Goal: Task Accomplishment & Management: Complete application form

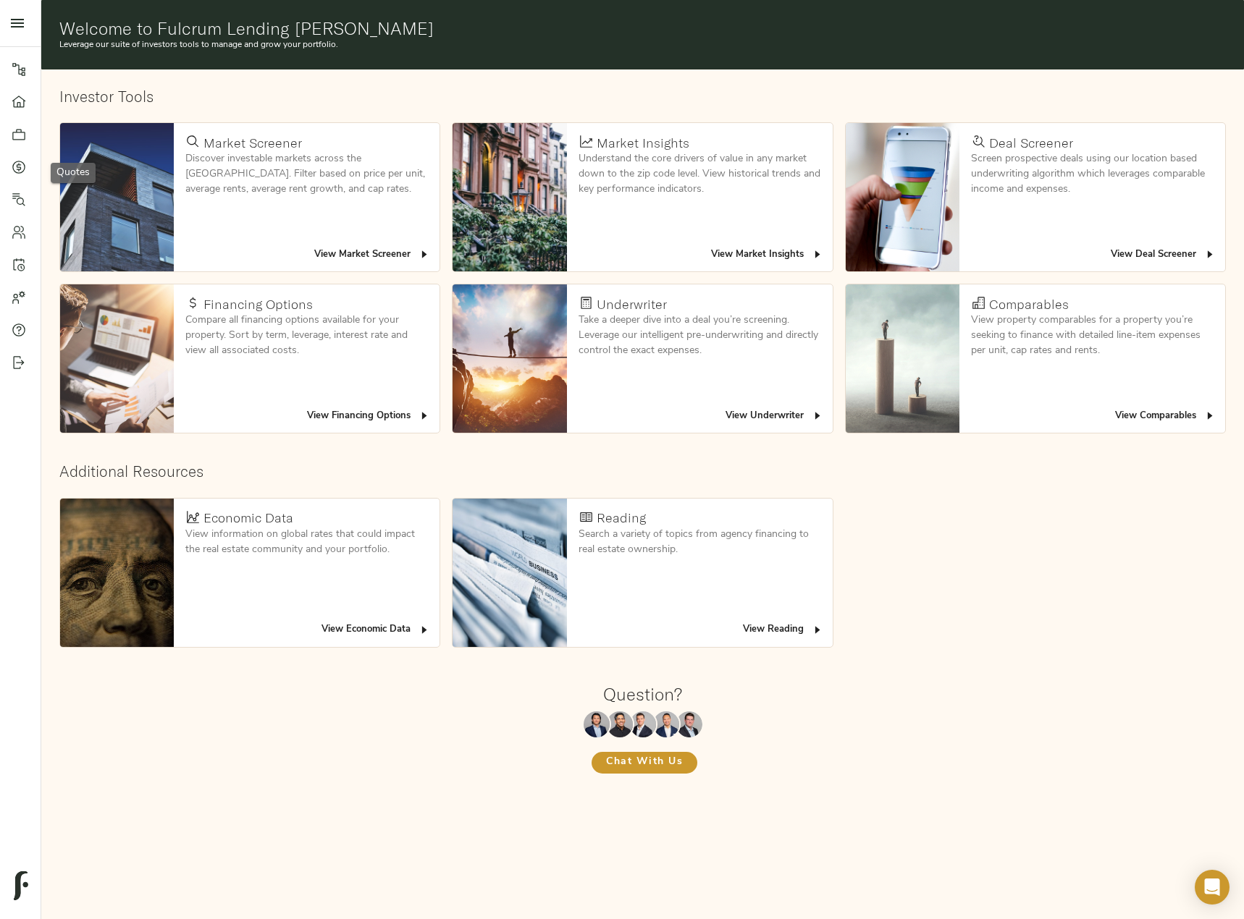
click at [28, 160] on div at bounding box center [26, 167] width 29 height 14
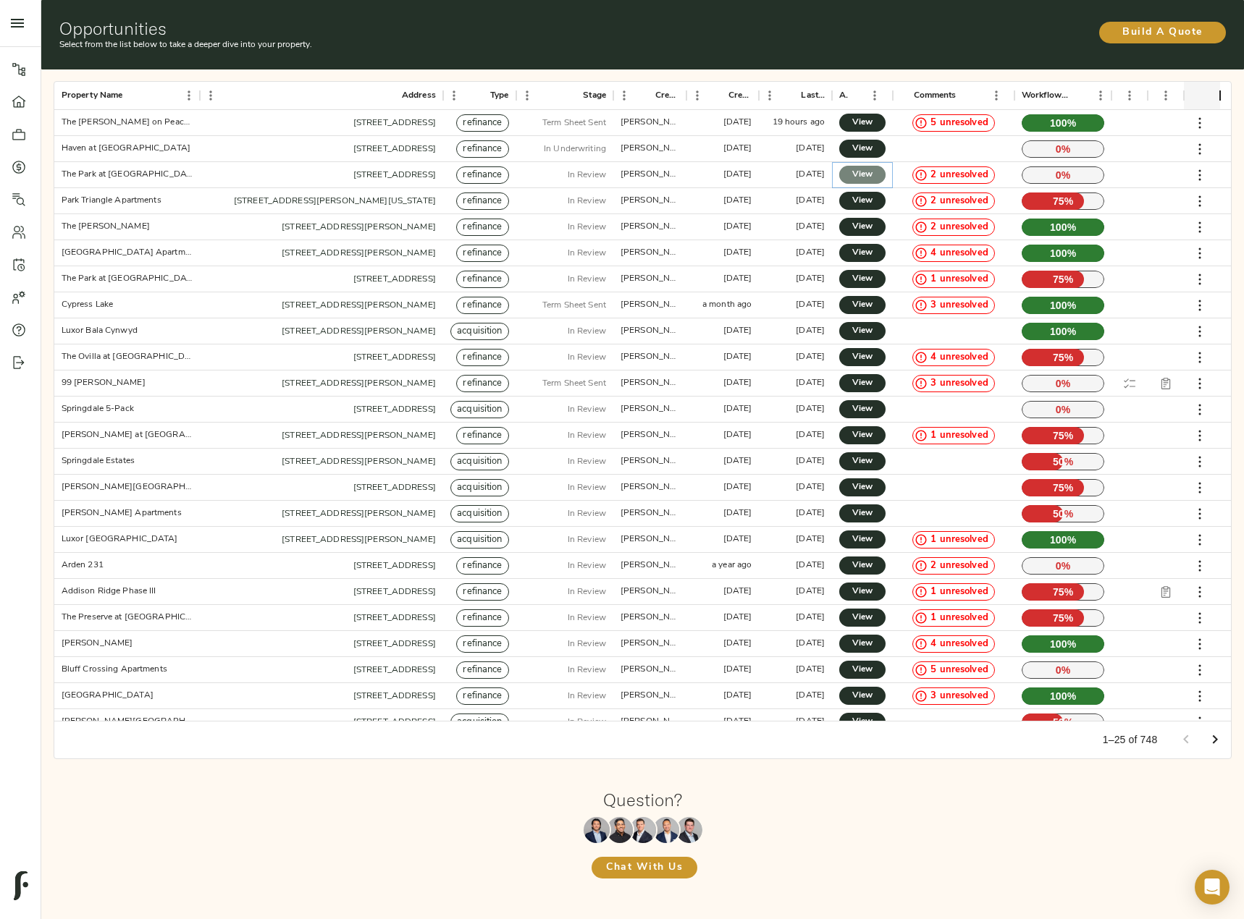
click at [861, 172] on span "View" at bounding box center [861, 174] width 17 height 15
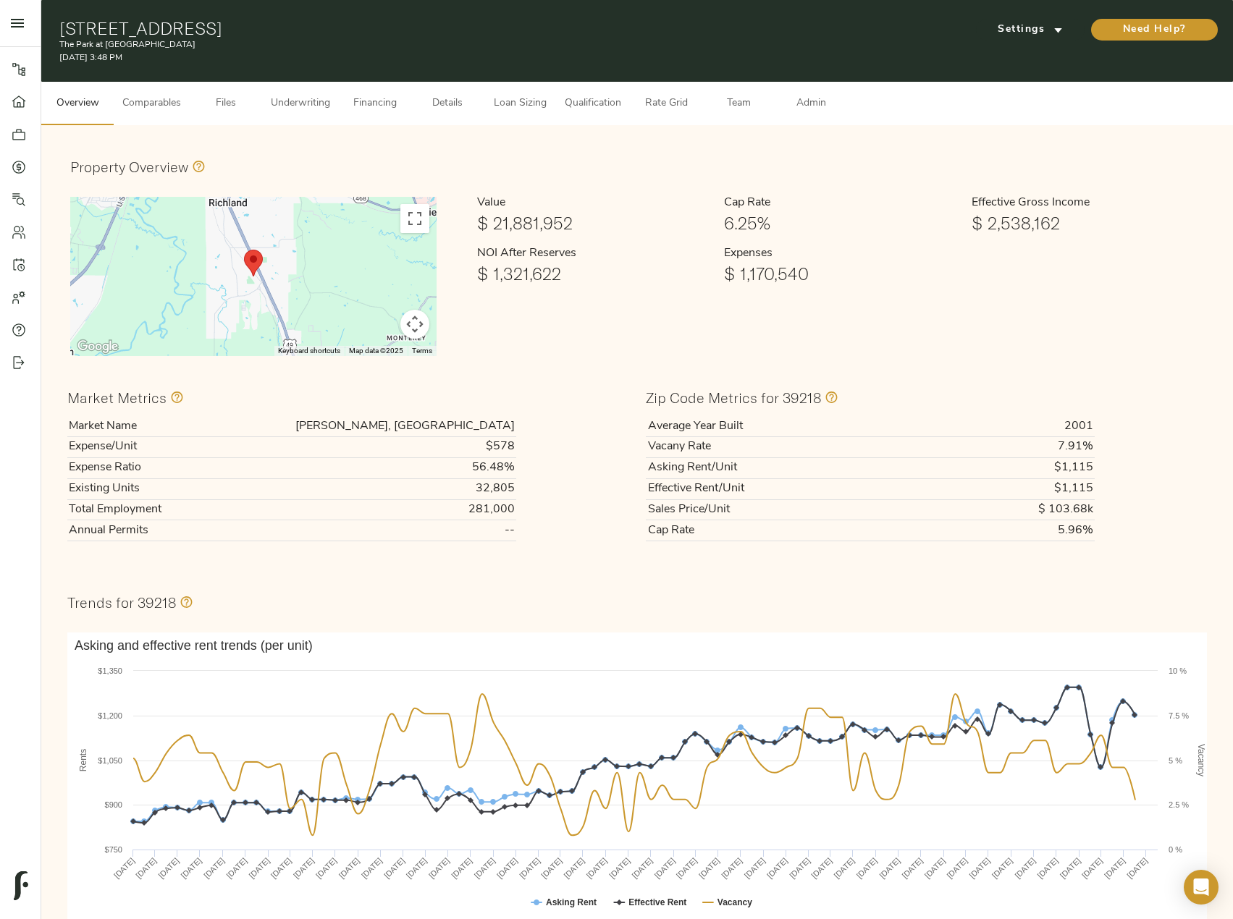
click at [130, 96] on span "Comparables" at bounding box center [151, 104] width 59 height 18
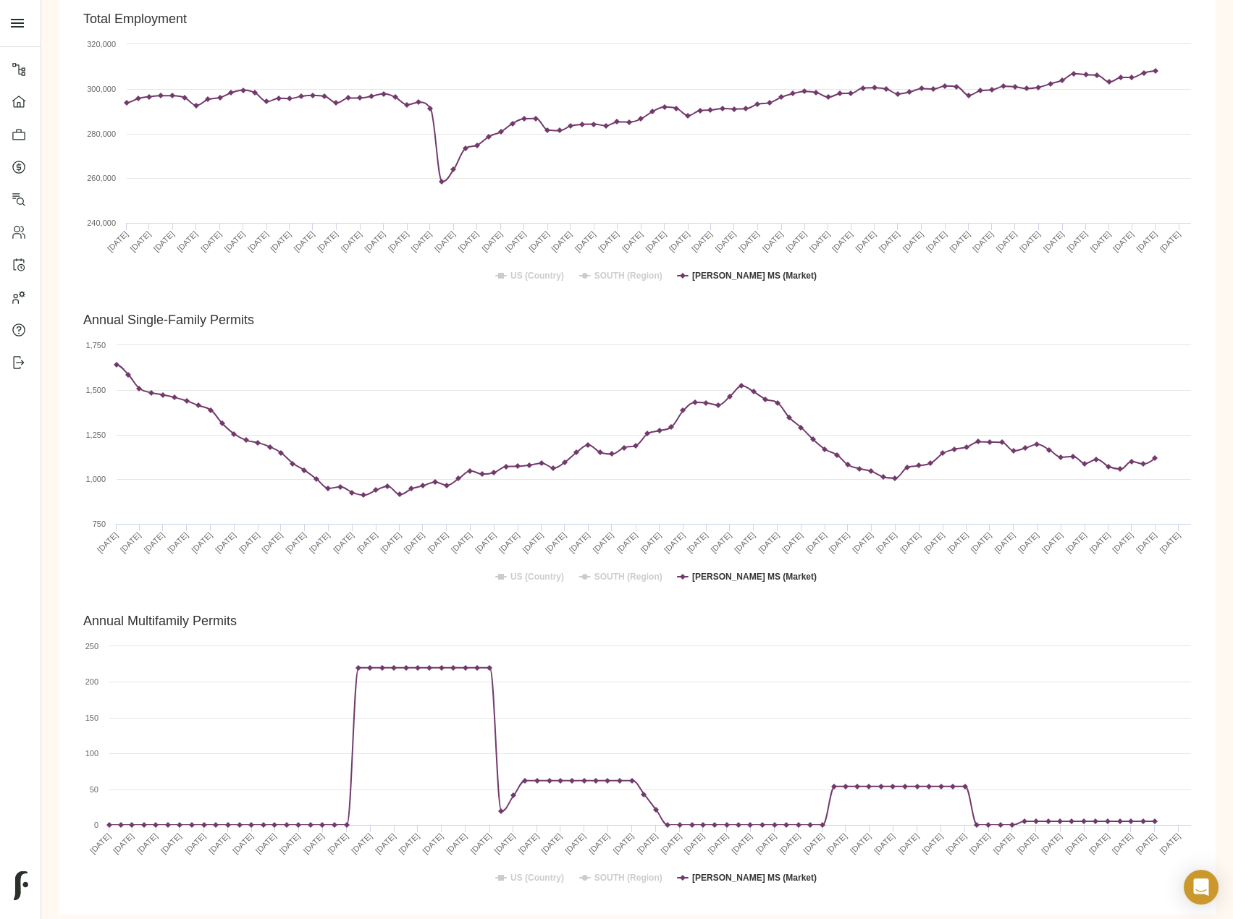
scroll to position [3033, 0]
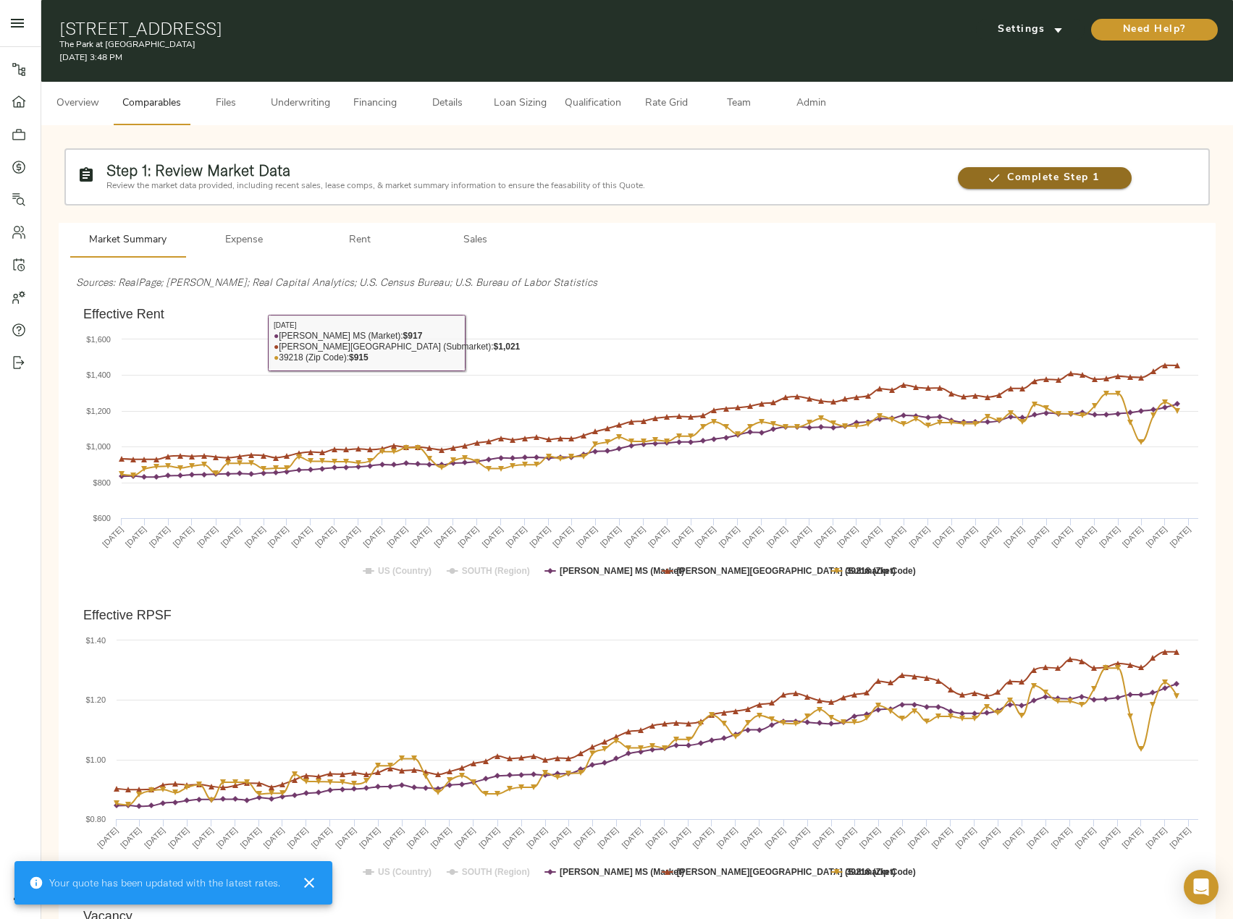
click at [1024, 169] on span "Complete Step 1" at bounding box center [1044, 178] width 173 height 18
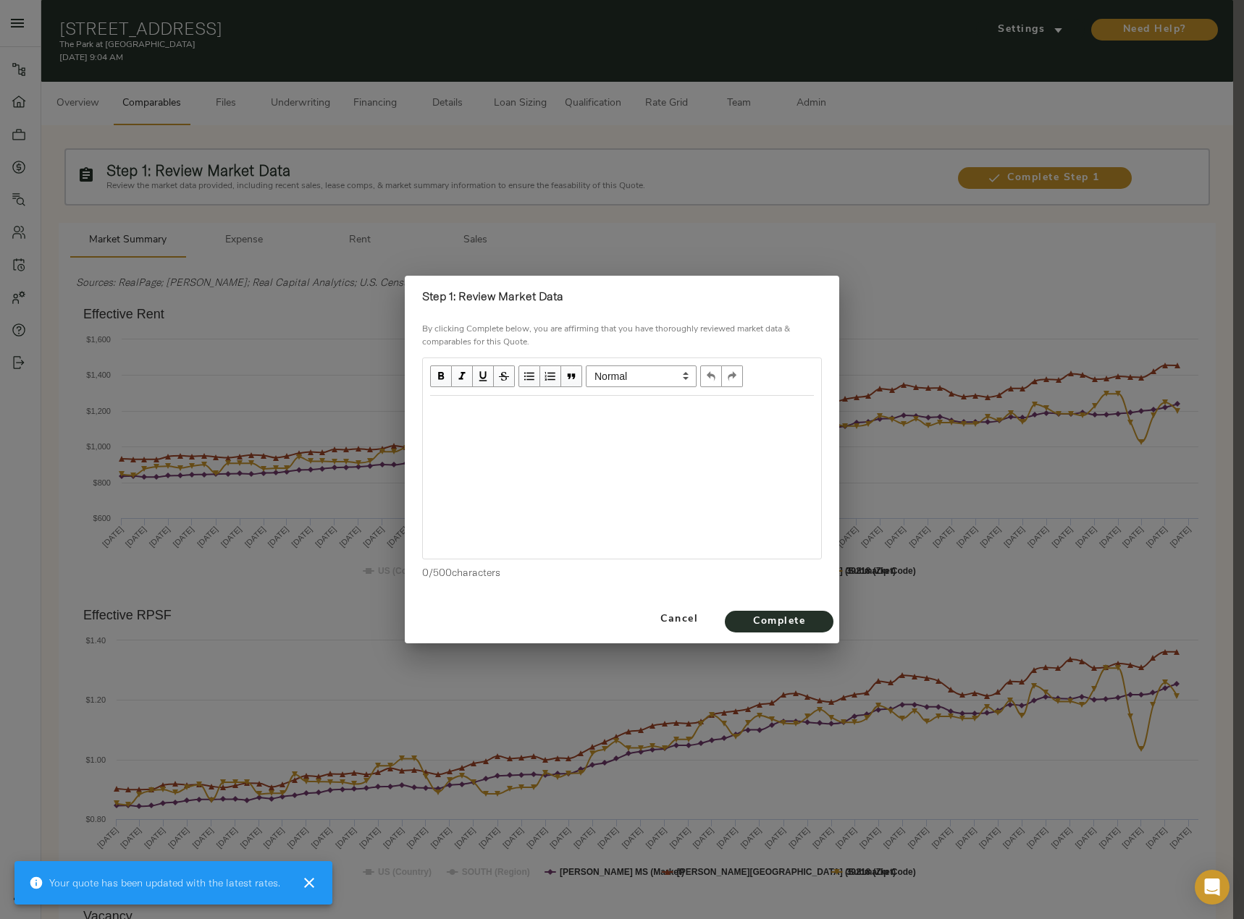
click at [558, 426] on div "Edit text" at bounding box center [621, 412] width 397 height 30
click at [481, 405] on div "Edit text" at bounding box center [622, 411] width 384 height 17
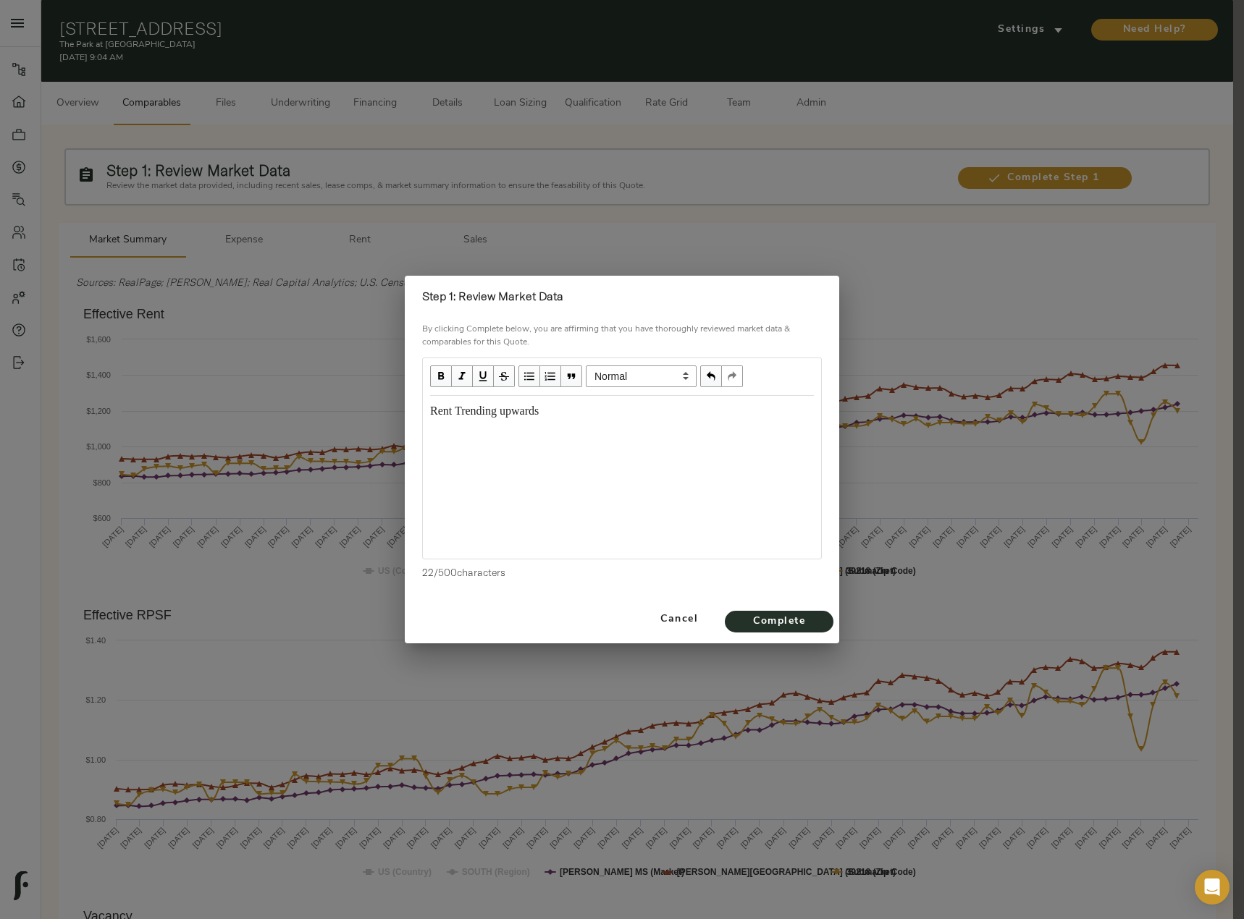
click at [496, 450] on div "Rent Trending upwards" at bounding box center [621, 425] width 397 height 56
click at [789, 623] on span "Complete" at bounding box center [779, 622] width 80 height 18
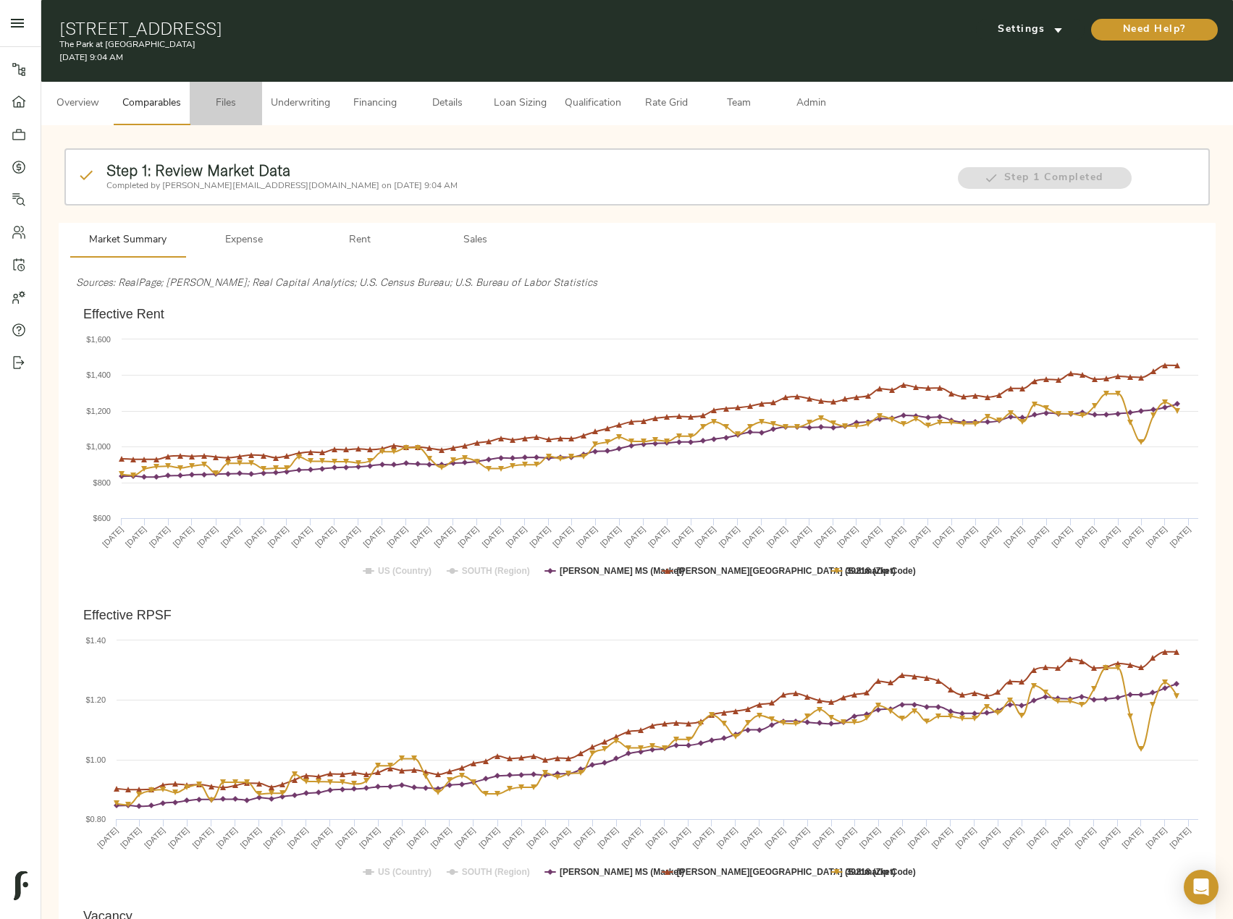
click at [232, 98] on span "Files" at bounding box center [225, 104] width 55 height 18
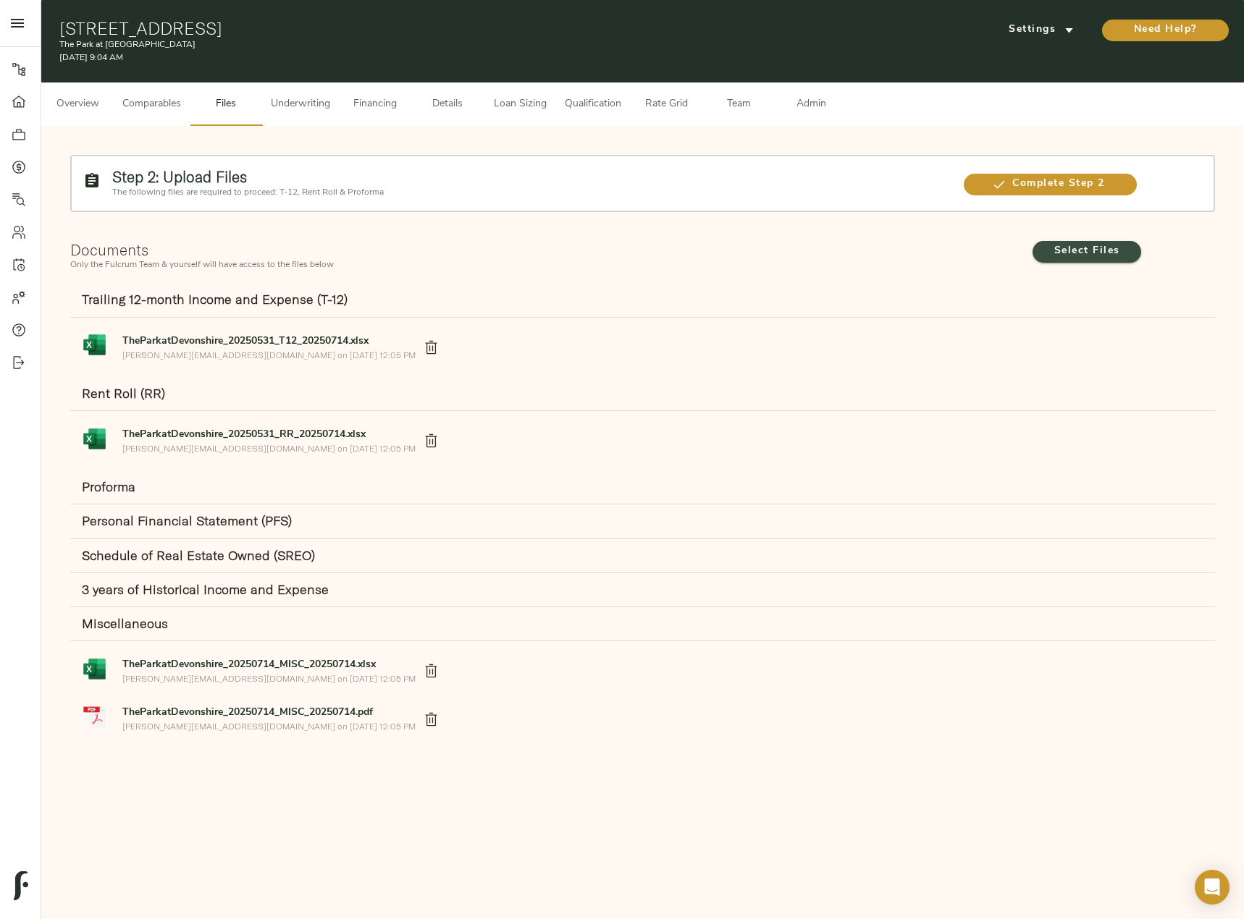
click at [1103, 248] on span "Select Files" at bounding box center [1087, 252] width 80 height 18
click at [0, 0] on input "Select Files" at bounding box center [0, 0] width 0 height 0
click at [1081, 243] on span "Select Files" at bounding box center [1087, 252] width 80 height 18
click at [0, 0] on input "Select Files" at bounding box center [0, 0] width 0 height 0
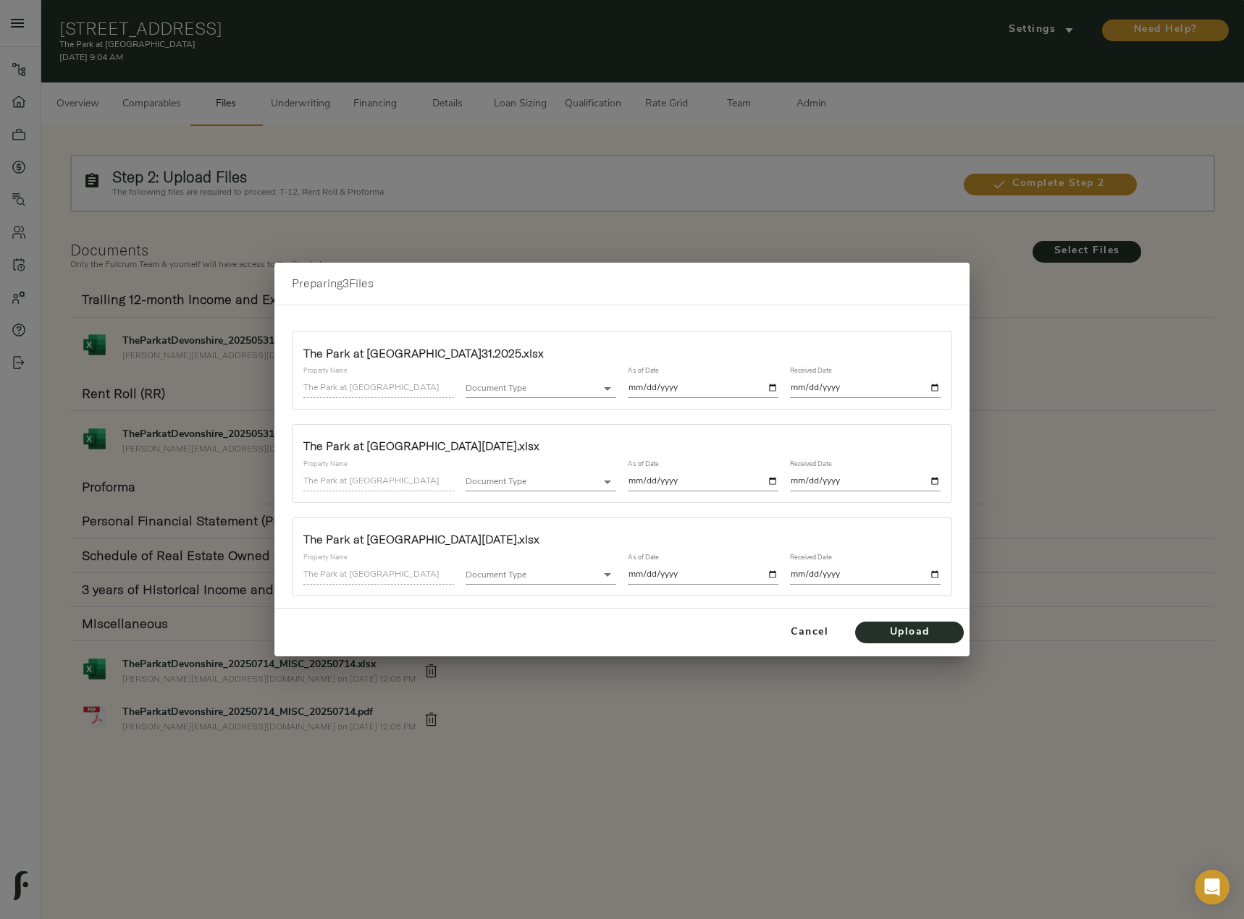
click at [563, 399] on div "Document Type ​" at bounding box center [541, 382] width 162 height 43
click at [564, 389] on body "The Park at Devonshire - 100 Chapelridge Dr, Richland, MS 39218 Pipeline Dashbo…" at bounding box center [622, 476] width 1244 height 953
click at [557, 387] on li "Trailing 12-Month Income and Expense (T-12)" at bounding box center [565, 389] width 201 height 22
type input "trailing_twelve"
click at [769, 388] on input "date" at bounding box center [703, 389] width 151 height 20
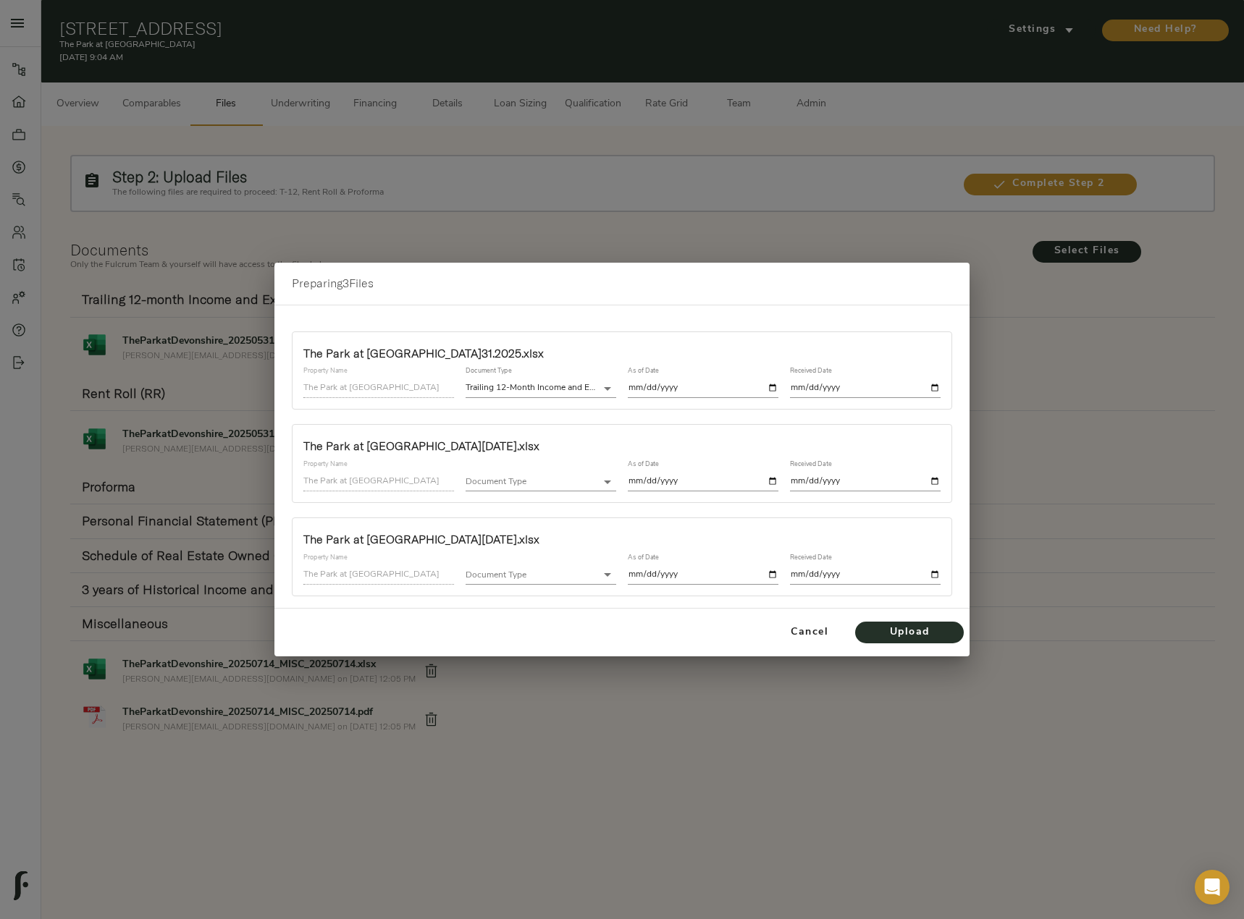
click at [725, 392] on input "date" at bounding box center [703, 389] width 151 height 20
click at [771, 392] on input "date" at bounding box center [703, 389] width 151 height 20
click at [943, 389] on div "Received Date" at bounding box center [865, 382] width 162 height 43
click at [936, 386] on input "date" at bounding box center [865, 389] width 151 height 20
click at [777, 390] on input "2025-10-10" at bounding box center [703, 389] width 151 height 20
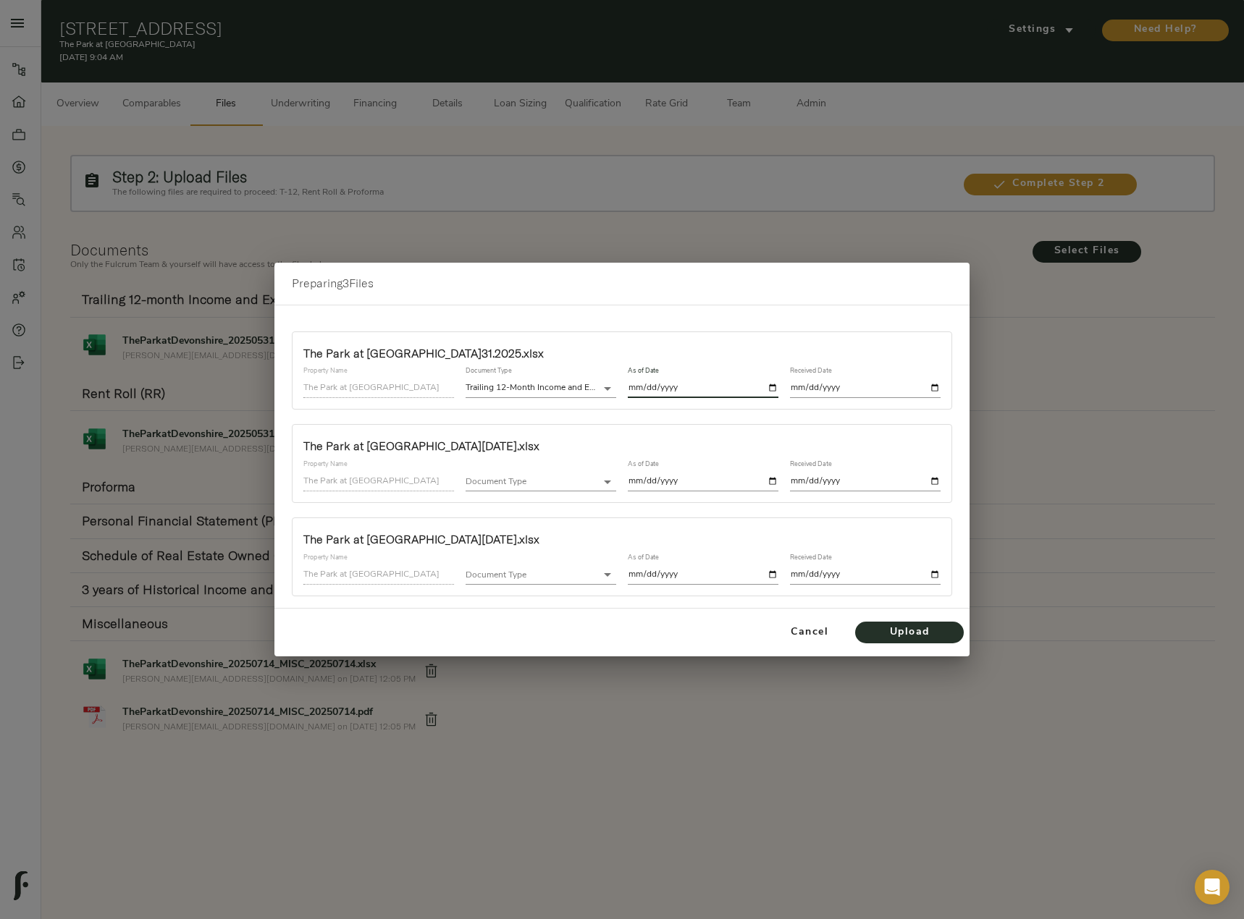
type input "2025-08-31"
click at [940, 386] on div "Received Date" at bounding box center [865, 382] width 162 height 43
click at [938, 386] on input "date" at bounding box center [865, 389] width 151 height 20
type input "2025-10-10"
click at [569, 477] on body "The Park at Devonshire - 100 Chapelridge Dr, Richland, MS 39218 Pipeline Dashbo…" at bounding box center [622, 476] width 1244 height 953
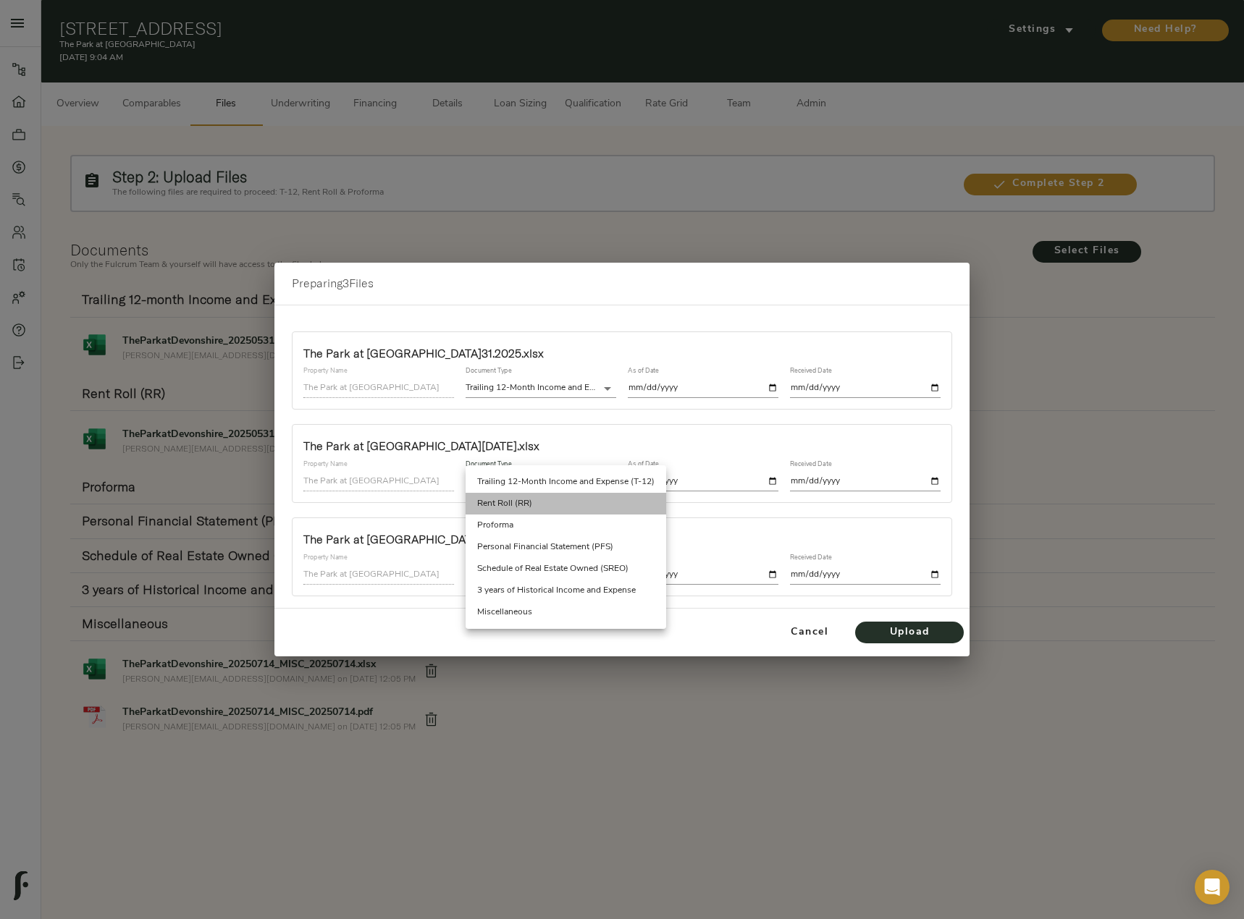
click at [537, 499] on li "Rent Roll (RR)" at bounding box center [565, 504] width 201 height 22
type input "rent_roll"
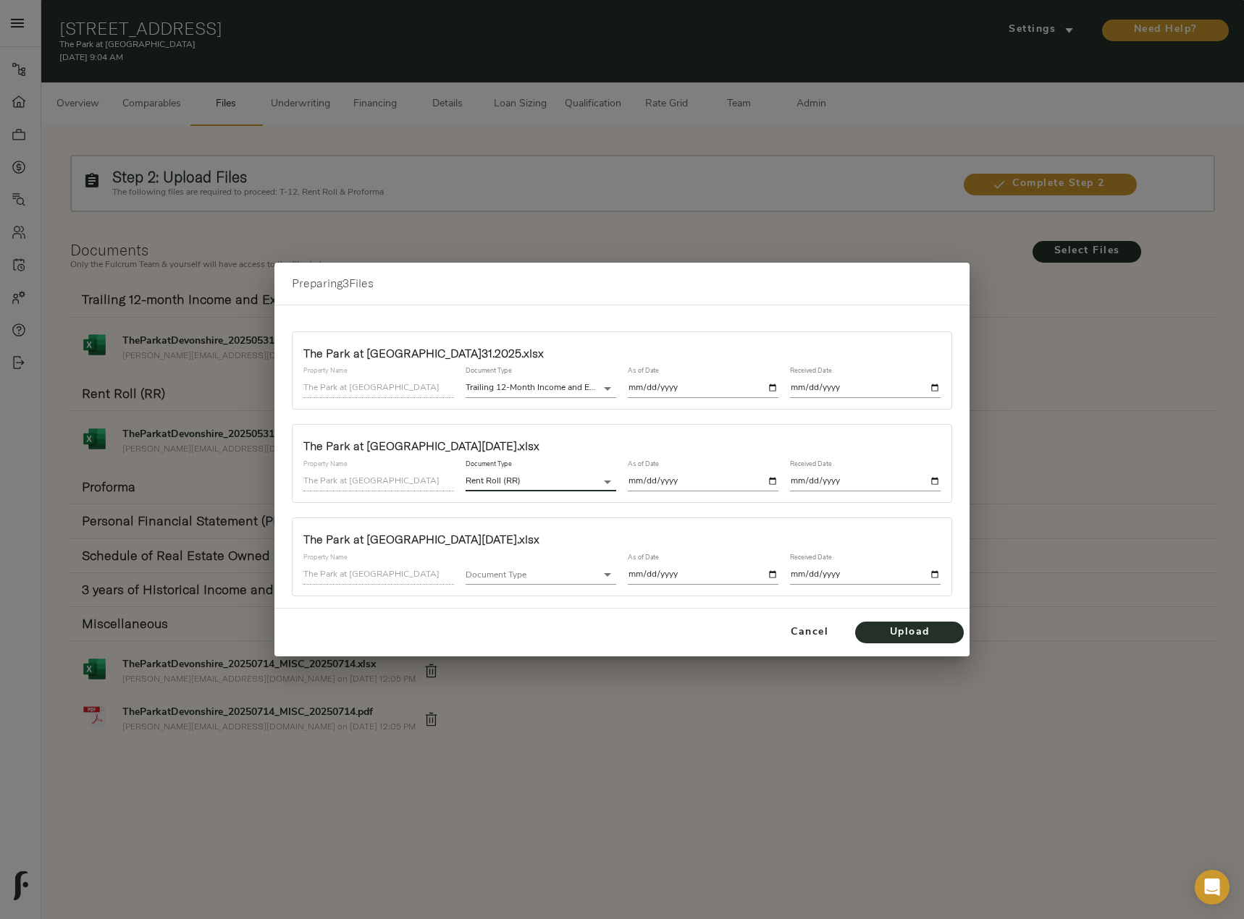
click at [773, 484] on input "date" at bounding box center [703, 482] width 151 height 20
click at [780, 486] on div "As of Date" at bounding box center [703, 476] width 162 height 43
click at [772, 480] on input "date" at bounding box center [703, 482] width 151 height 20
type input "2025-08-31"
click at [935, 479] on input "date" at bounding box center [865, 482] width 151 height 20
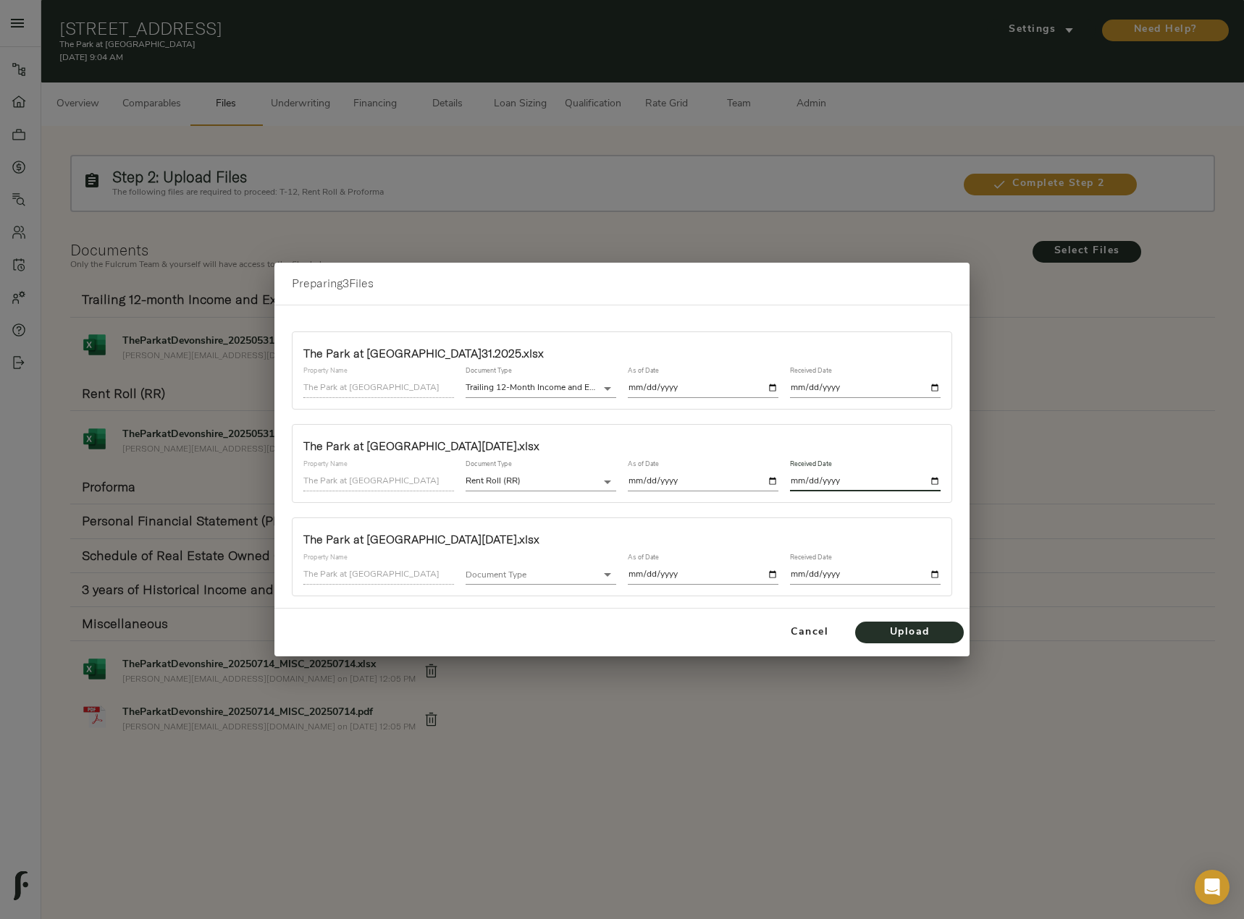
type input "2025-10-10"
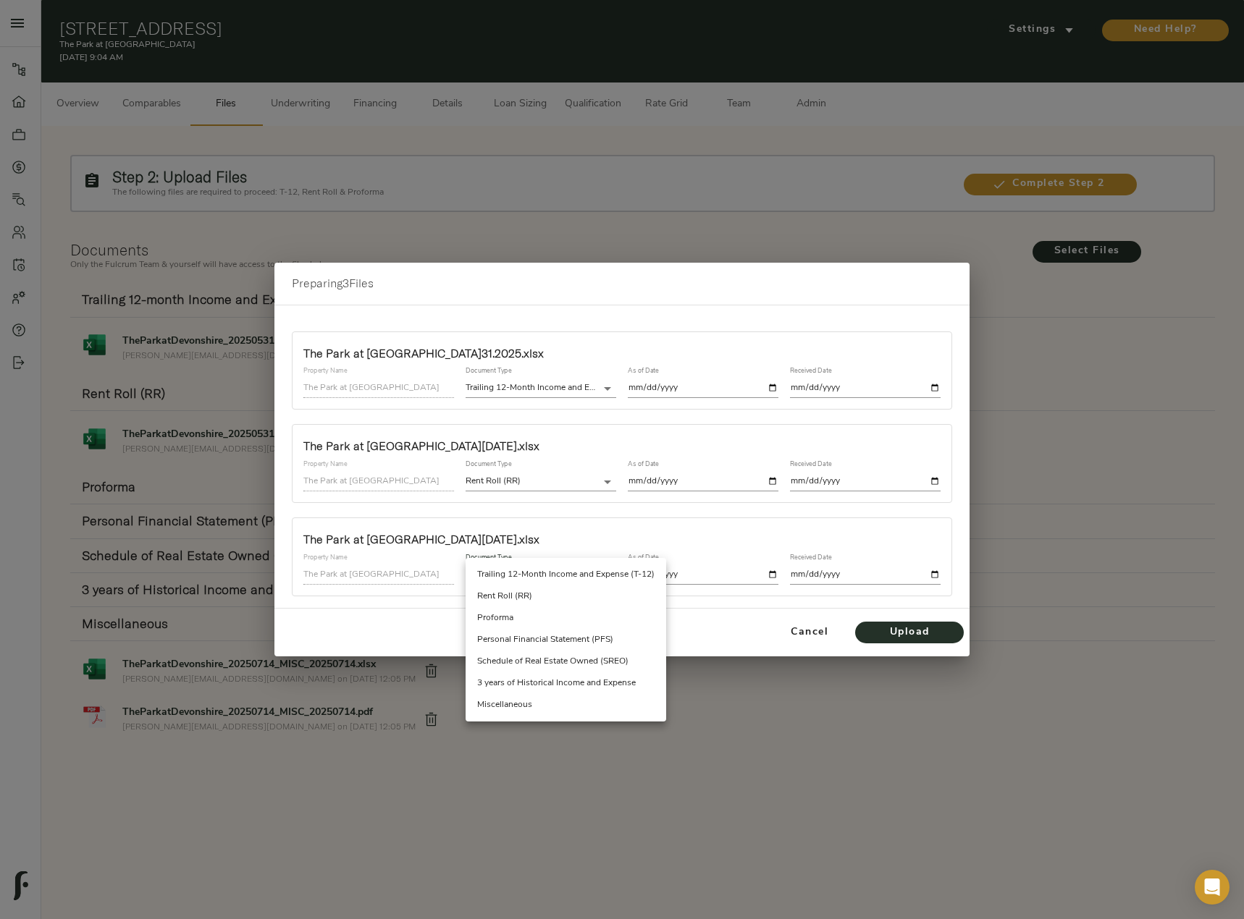
click at [544, 583] on body "The Park at Devonshire - 100 Chapelridge Dr, Richland, MS 39218 Pipeline Dashbo…" at bounding box center [622, 476] width 1244 height 953
click at [536, 707] on li "Miscellaneous" at bounding box center [565, 705] width 201 height 22
type input "miscellaneous"
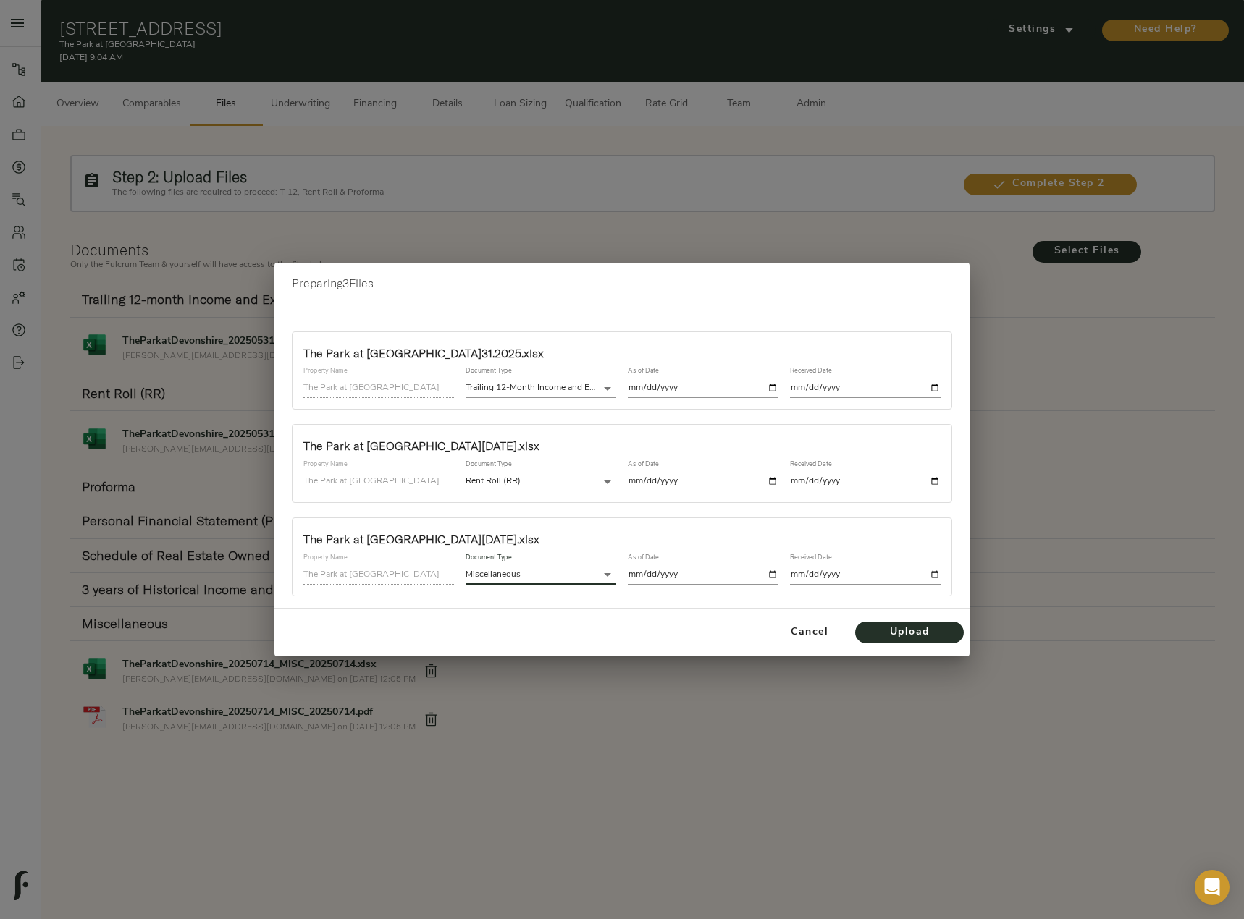
click at [771, 574] on input "date" at bounding box center [703, 575] width 151 height 20
type input "2025-08-31"
click at [935, 573] on input "date" at bounding box center [865, 575] width 151 height 20
type input "2025-10-10"
click at [909, 636] on span "Upload" at bounding box center [909, 633] width 80 height 18
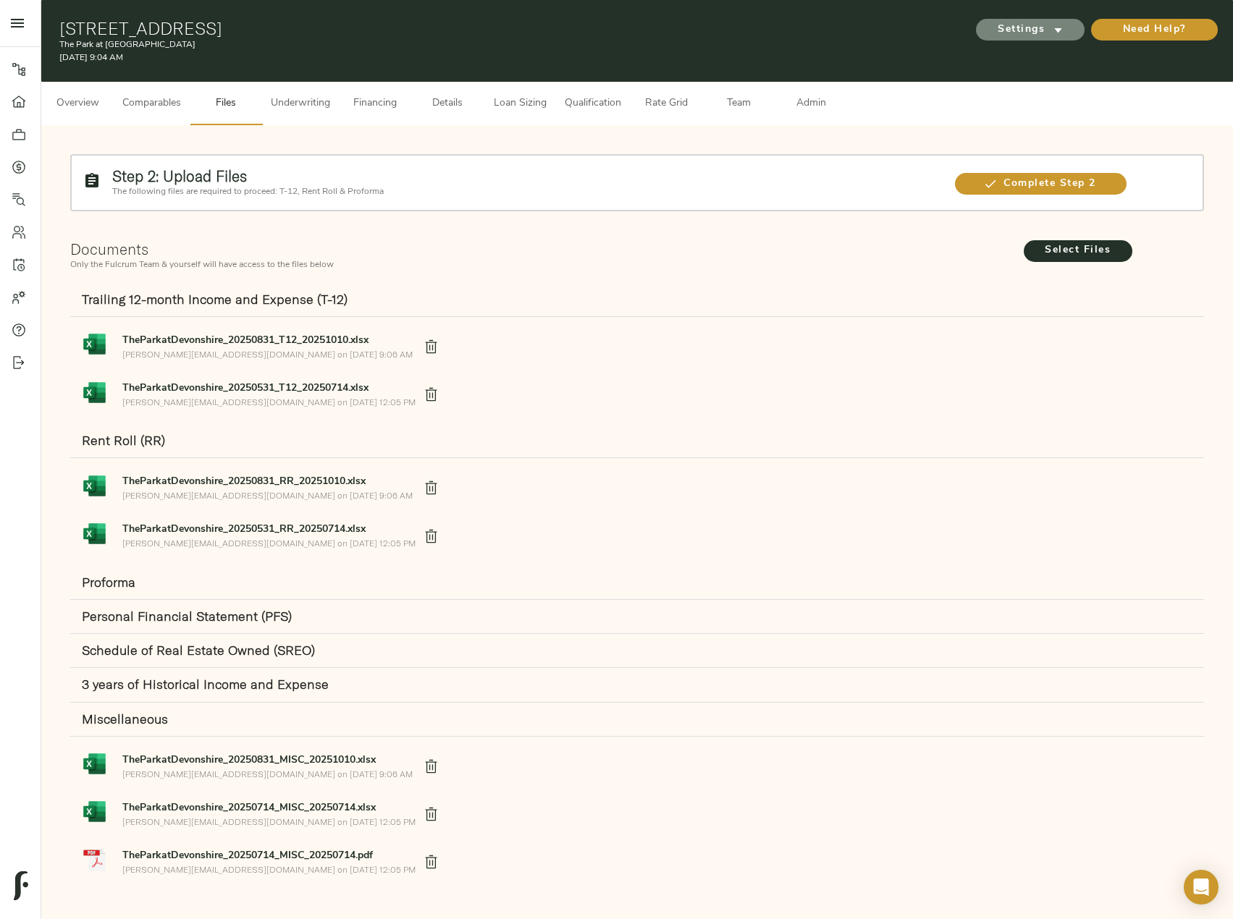
click at [1026, 22] on span "Settings" at bounding box center [1030, 30] width 80 height 18
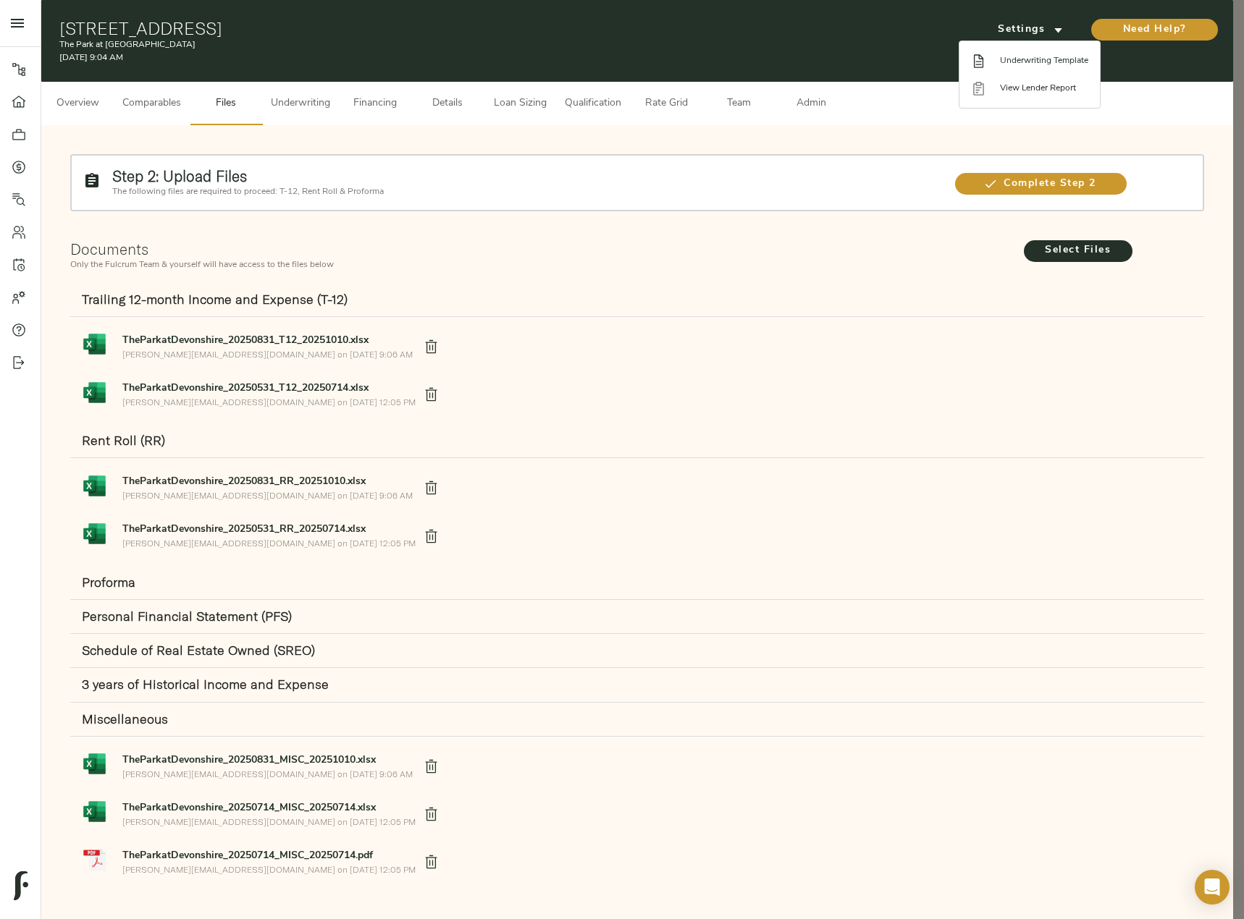
click at [1013, 63] on span "Underwriting Template" at bounding box center [1044, 60] width 88 height 13
click at [1059, 182] on div at bounding box center [622, 459] width 1244 height 919
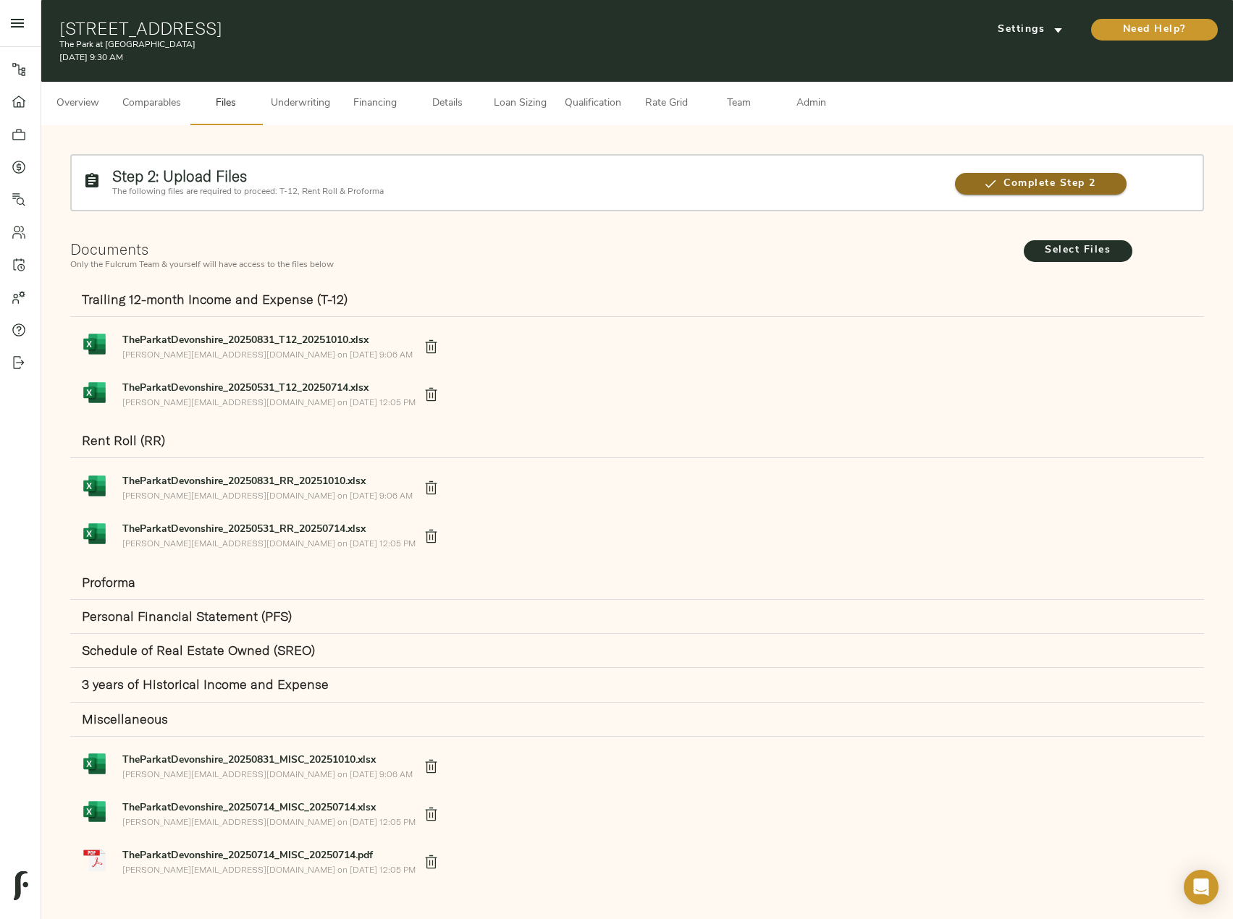
click at [1064, 176] on span "Complete Step 2" at bounding box center [1041, 184] width 172 height 18
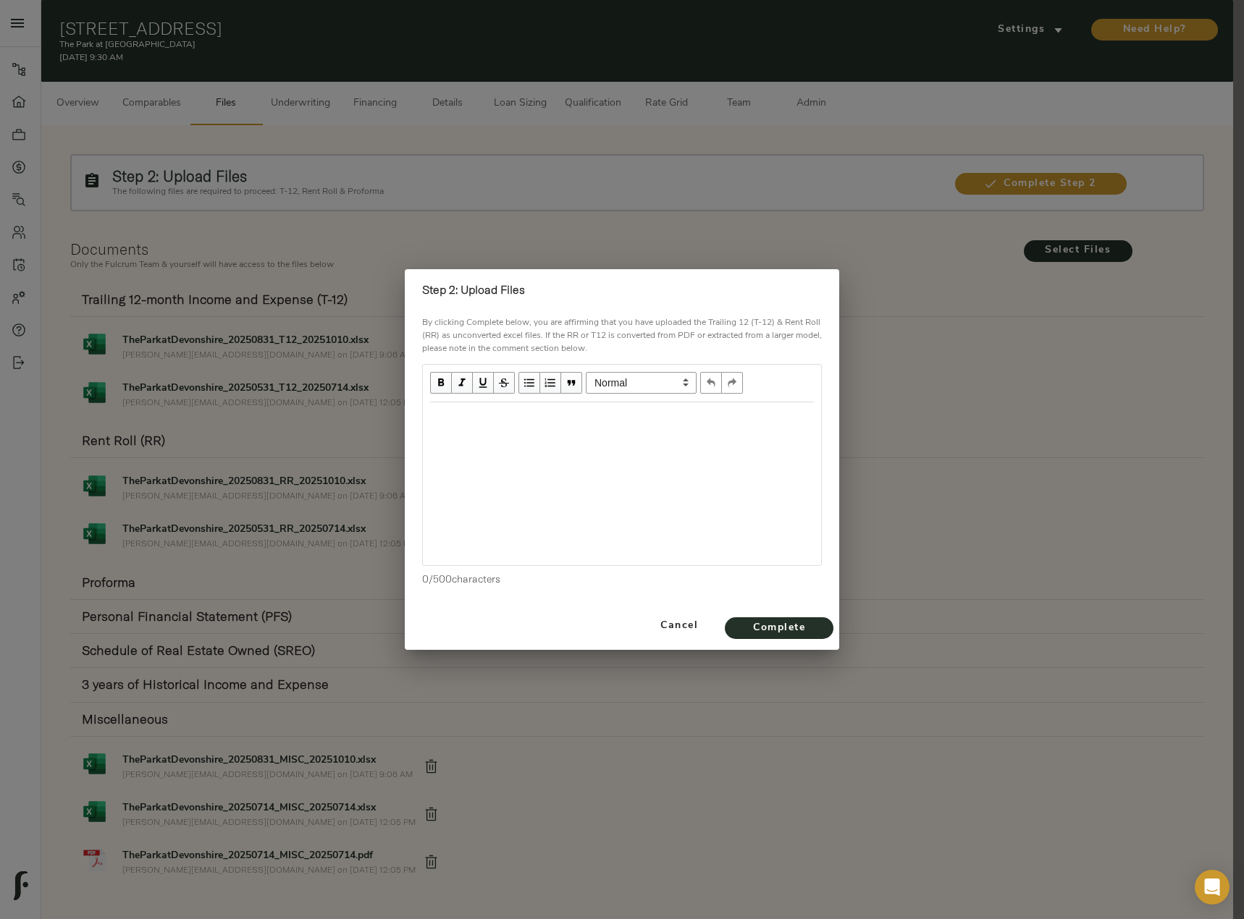
click at [494, 417] on div "Edit text" at bounding box center [622, 418] width 384 height 17
click at [796, 627] on span "Complete" at bounding box center [779, 629] width 80 height 18
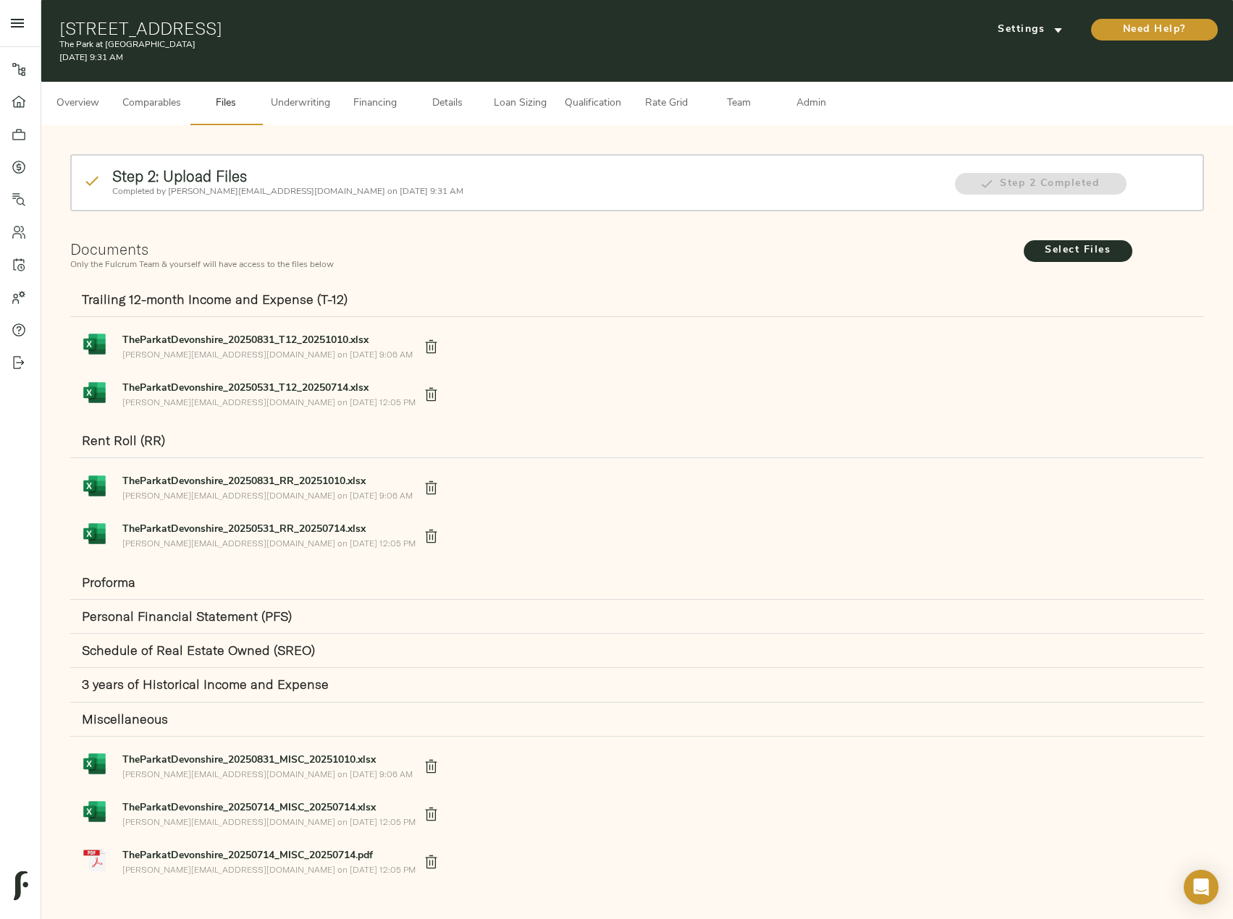
click at [325, 98] on span "Underwriting" at bounding box center [300, 104] width 59 height 18
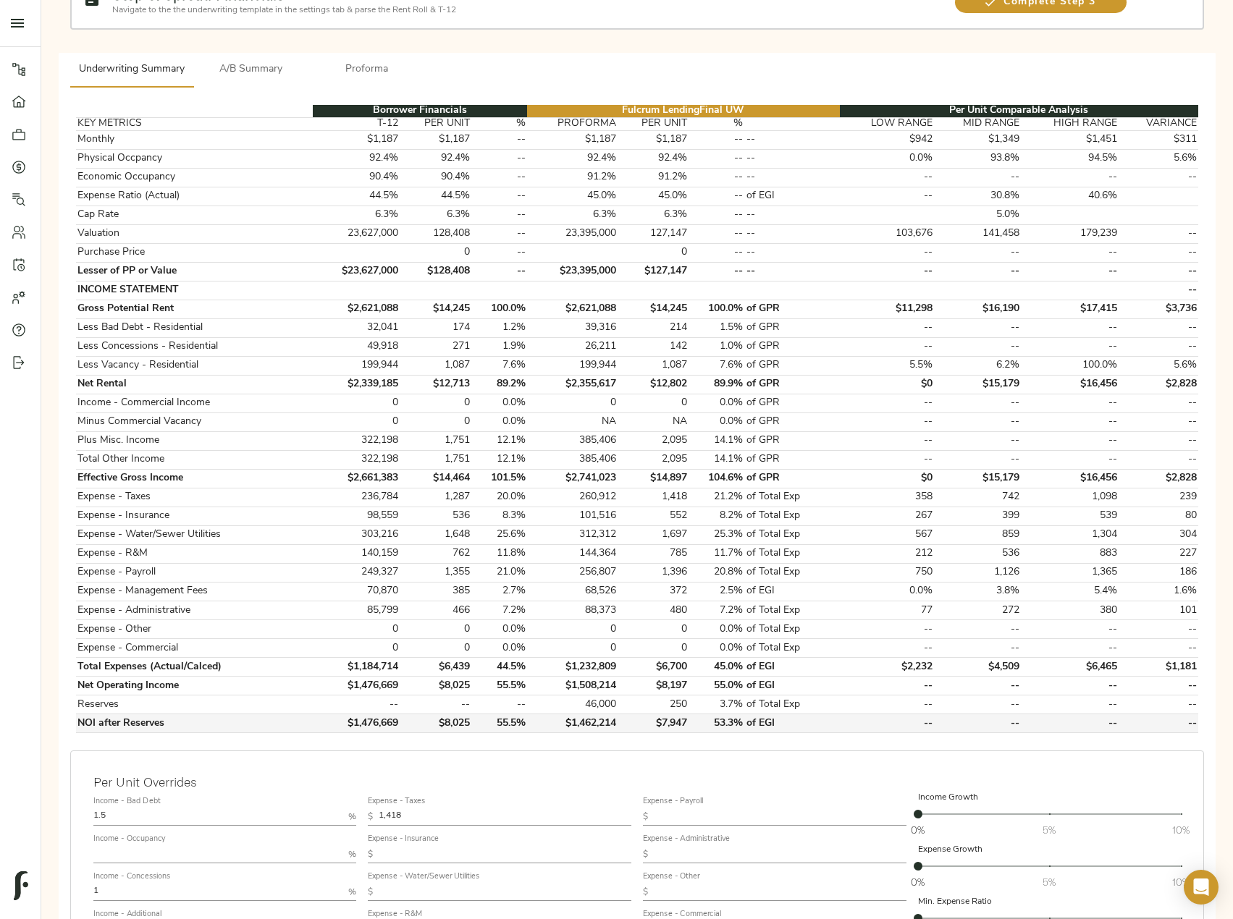
scroll to position [217, 0]
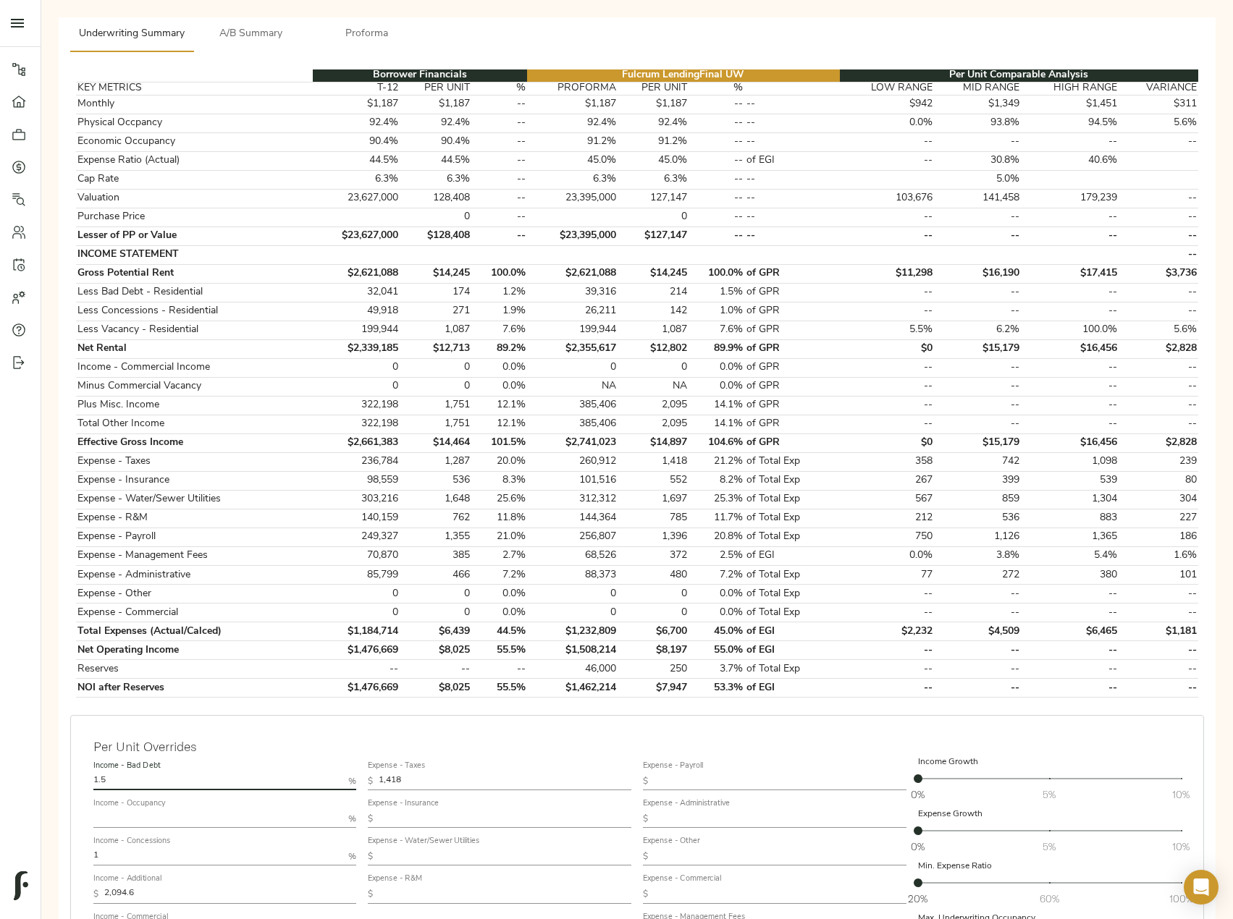
click at [130, 776] on input "1.5" at bounding box center [218, 781] width 250 height 17
type input "1.25"
click at [125, 854] on input "1" at bounding box center [218, 856] width 250 height 17
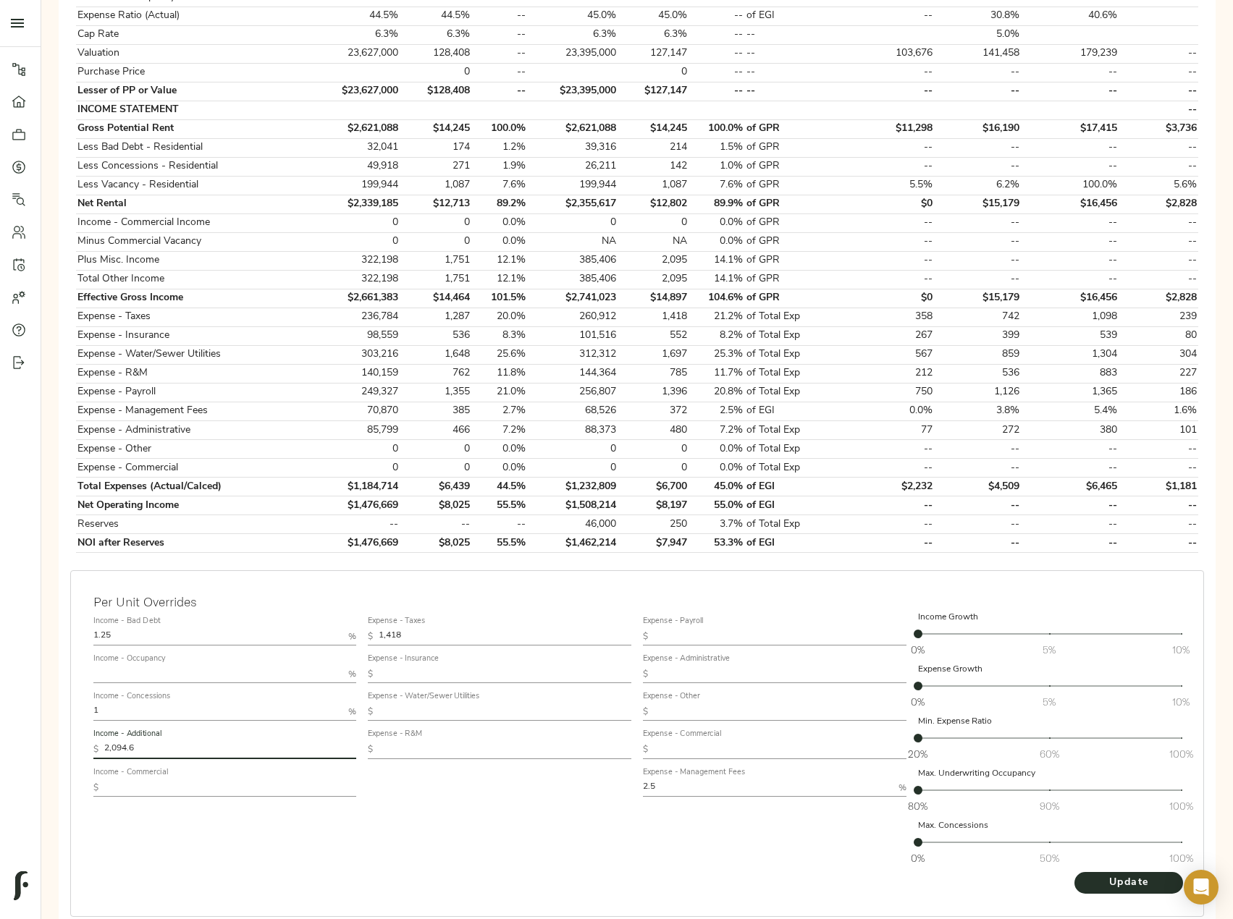
drag, startPoint x: 165, startPoint y: 754, endPoint x: 25, endPoint y: 756, distance: 139.7
click at [25, 756] on div "Pipeline Dashboard Portfolio Quotes Search Users Activity Account Help Sign Out…" at bounding box center [616, 306] width 1233 height 1336
paste input "365"
type input "2,365"
drag, startPoint x: 431, startPoint y: 636, endPoint x: 319, endPoint y: 641, distance: 111.6
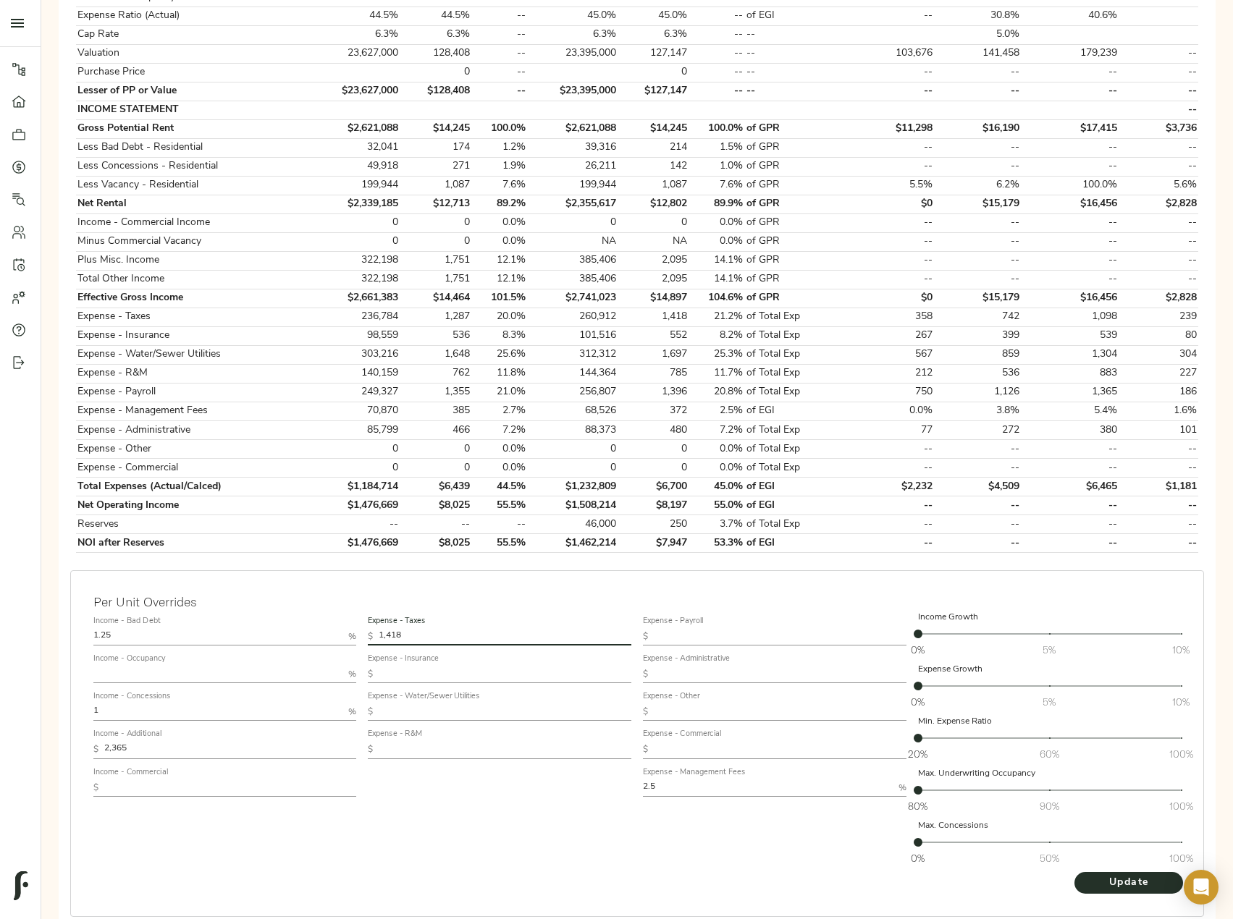
click at [319, 641] on div "Income - Bad Debt 1.25 % Income - Occupancy % Income - Concessions 1 % Income -…" at bounding box center [637, 741] width 1099 height 272
paste input "630"
type input "1,630"
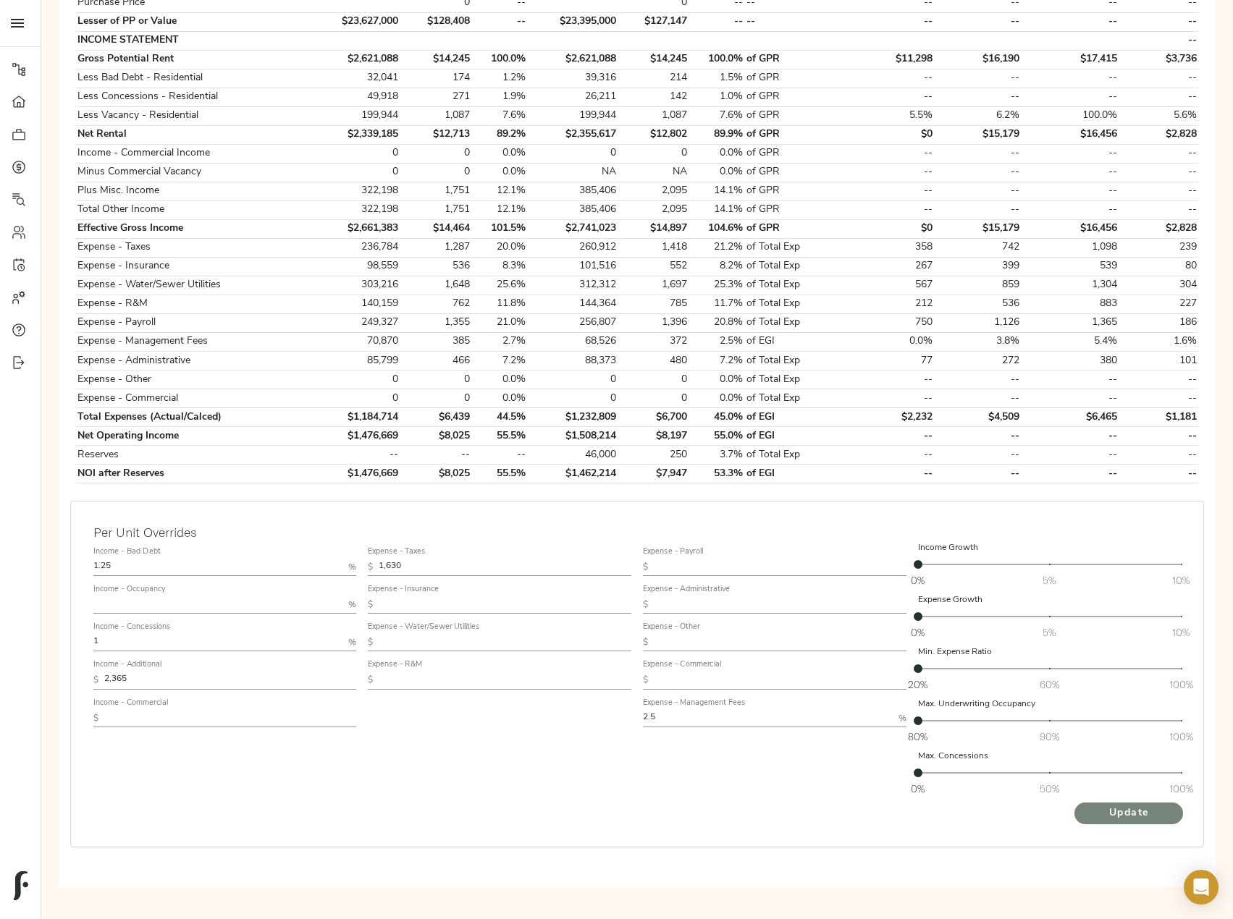
click at [1131, 819] on span "Update" at bounding box center [1129, 814] width 80 height 18
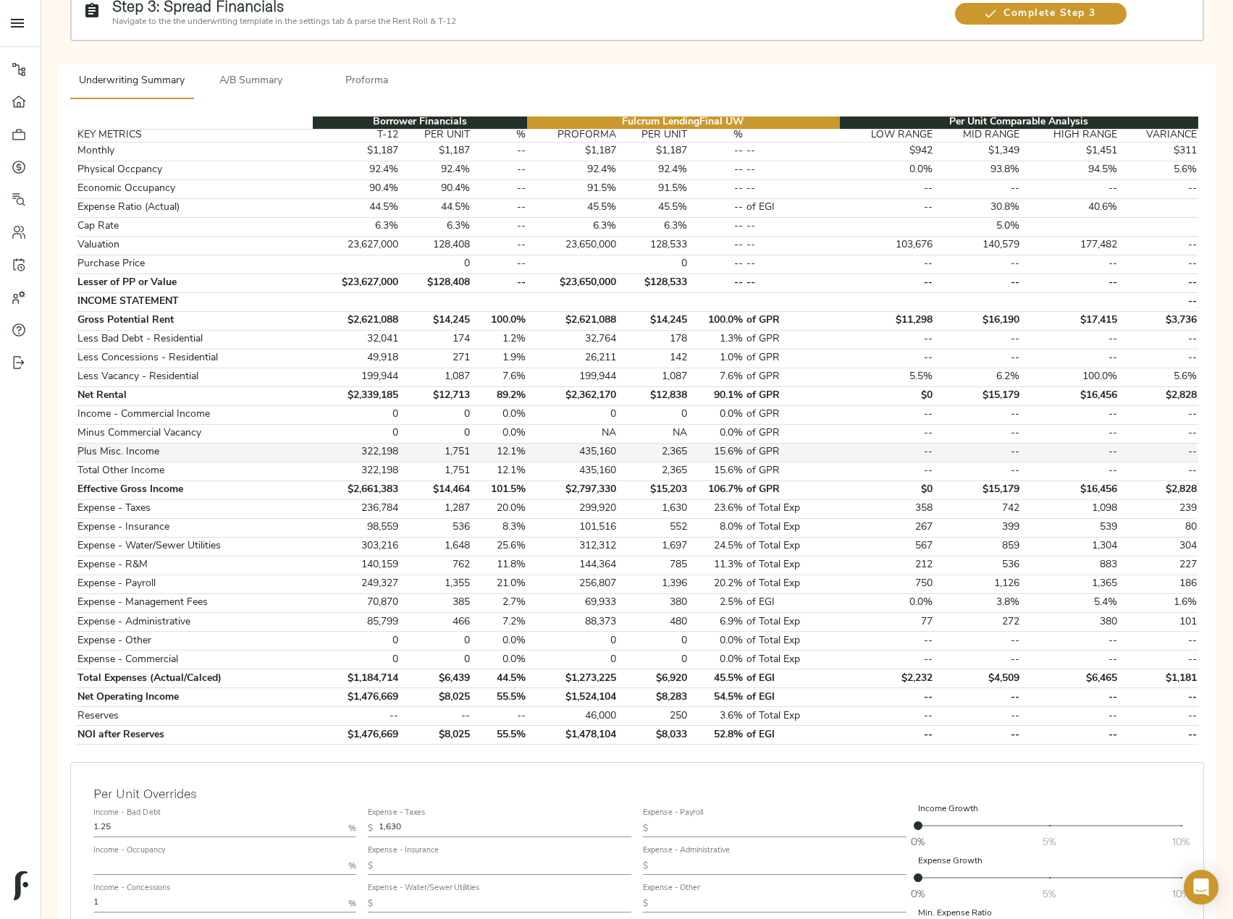
scroll to position [145, 0]
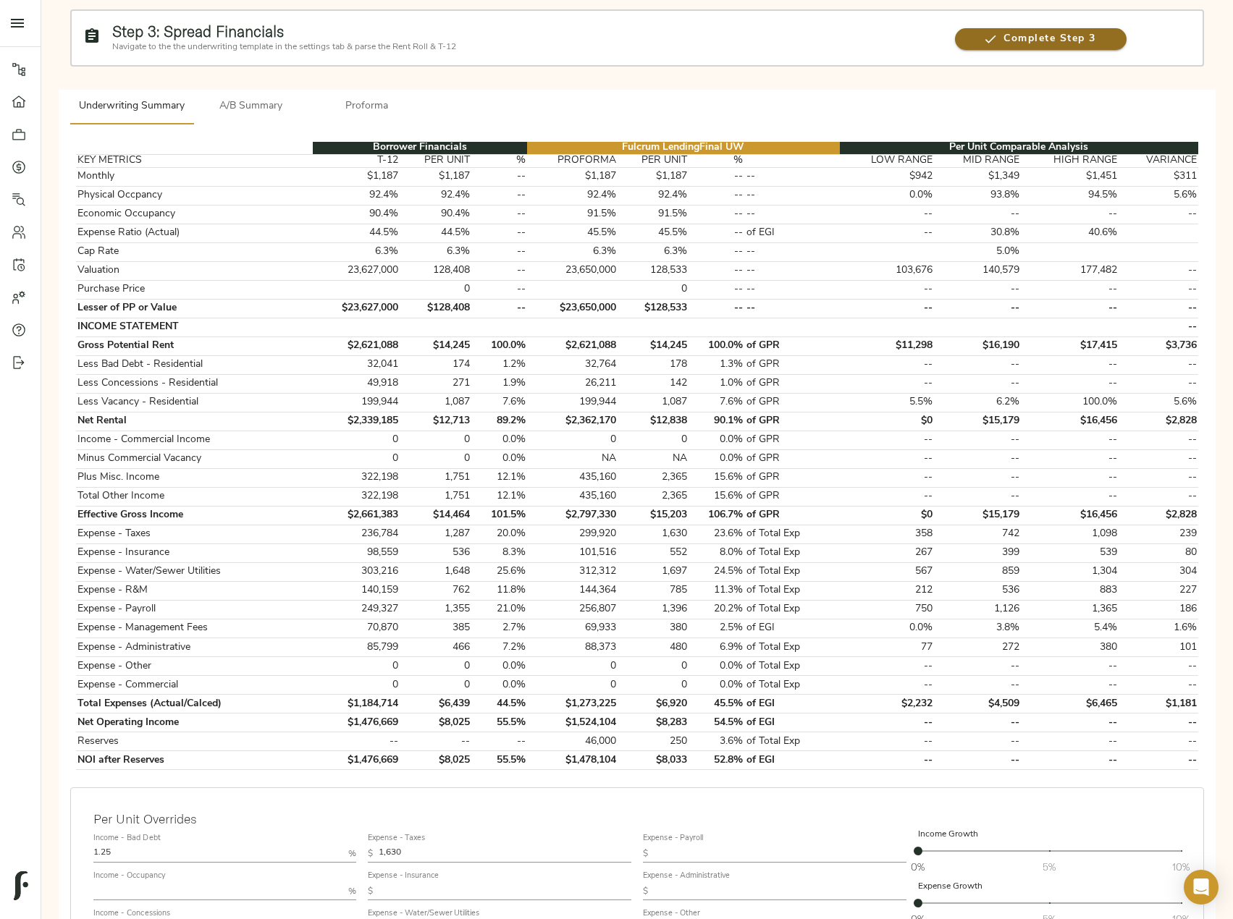
click at [1011, 47] on span "Complete Step 3" at bounding box center [1041, 39] width 172 height 18
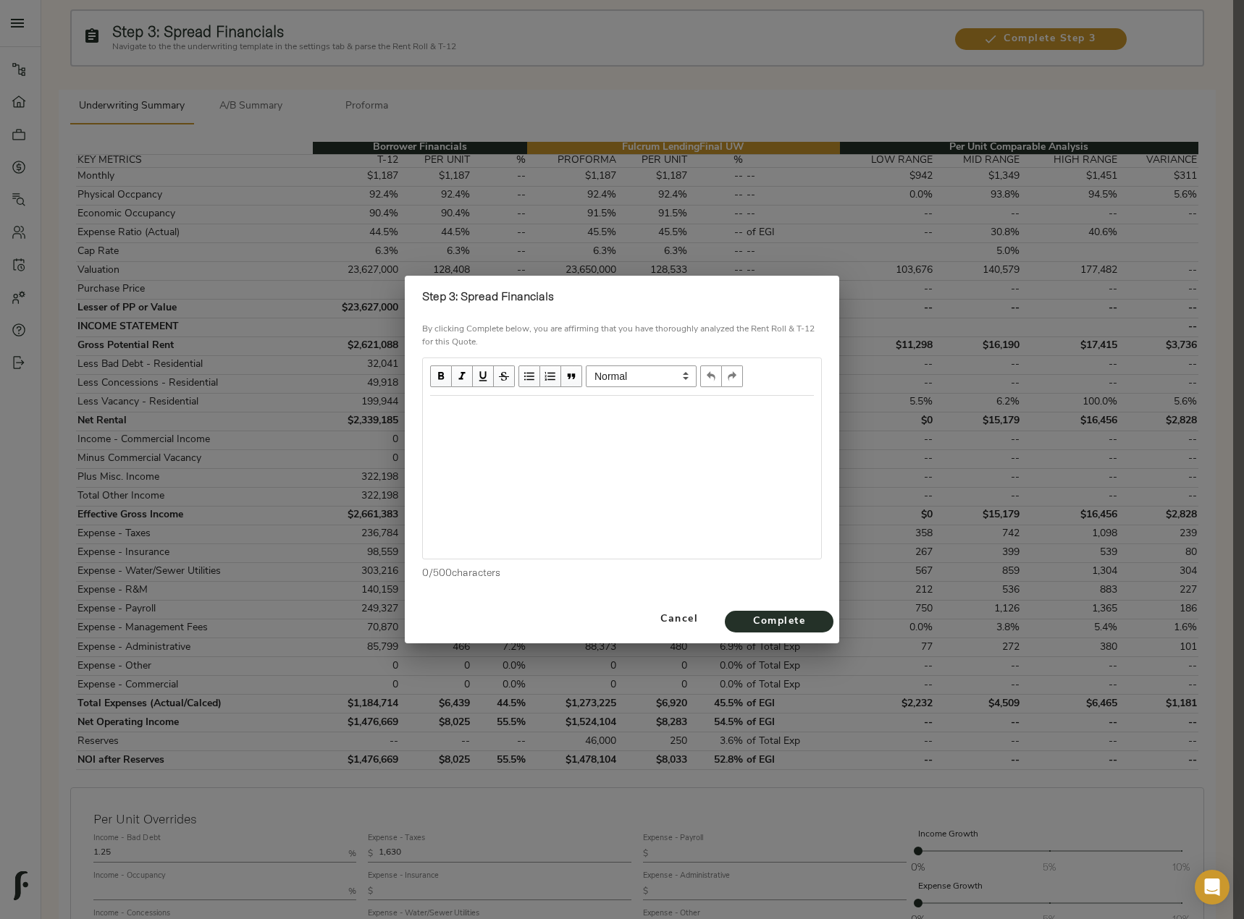
click at [465, 413] on div "Edit text" at bounding box center [622, 411] width 384 height 17
drag, startPoint x: 558, startPoint y: 298, endPoint x: 465, endPoint y: 298, distance: 93.4
click at [465, 298] on h2 "Step 3: Spread Financials" at bounding box center [622, 296] width 400 height 19
copy strong "Spread Financials"
click at [446, 405] on div "Edit text" at bounding box center [622, 411] width 384 height 17
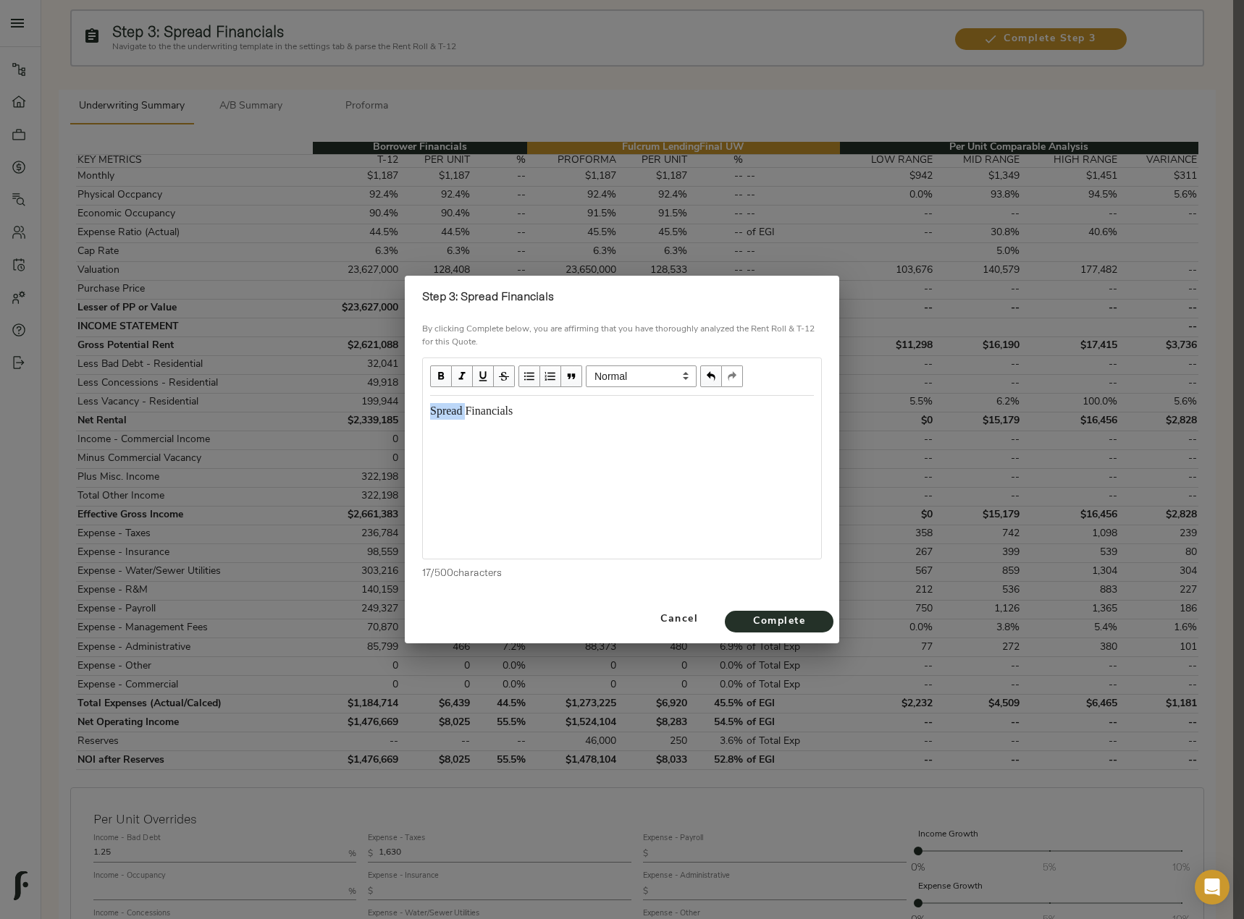
drag, startPoint x: 470, startPoint y: 409, endPoint x: 361, endPoint y: 412, distance: 109.3
click at [361, 412] on div "Step 3: Spread Financials By clicking Complete below, you are affirming that yo…" at bounding box center [622, 459] width 1244 height 919
click at [806, 617] on span "Complete" at bounding box center [779, 622] width 80 height 18
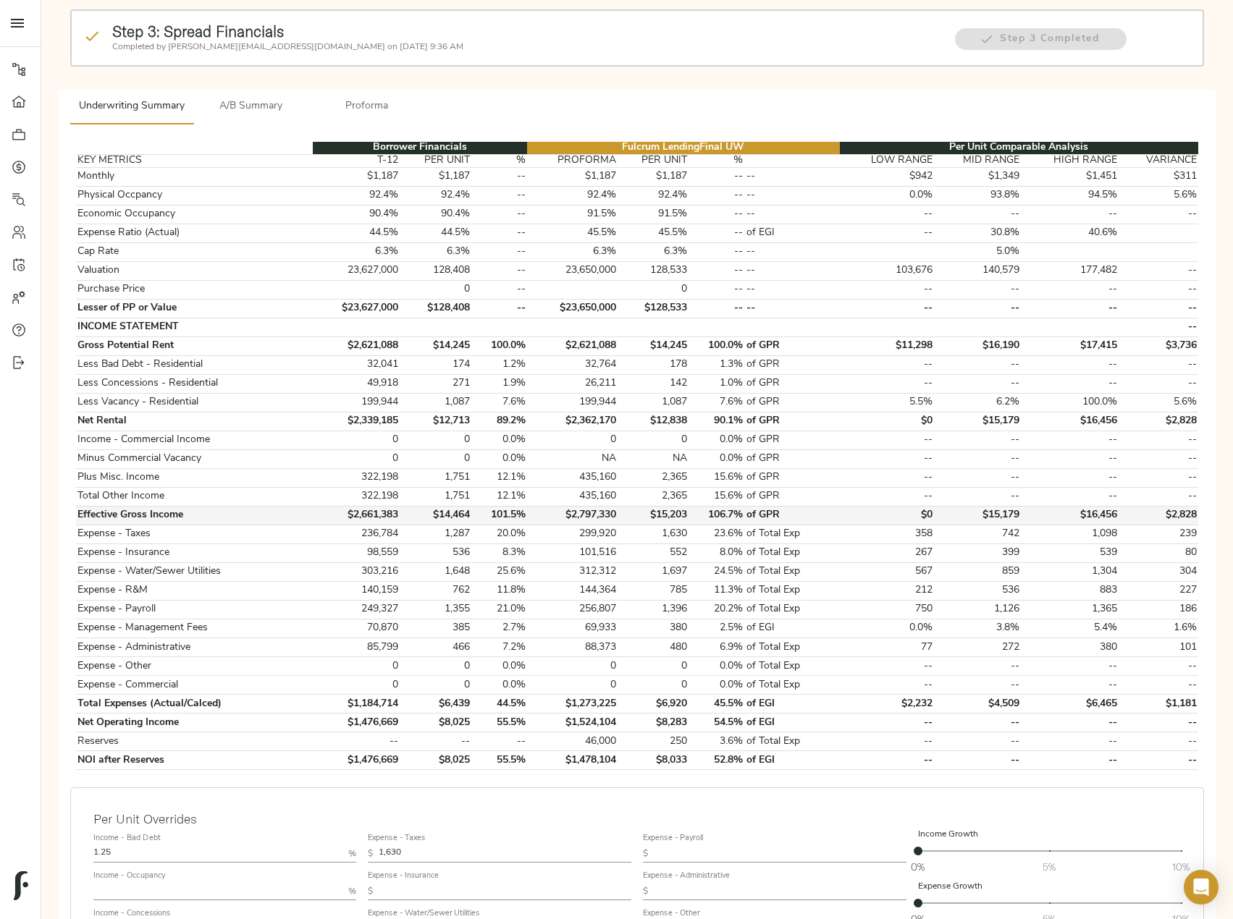
scroll to position [0, 0]
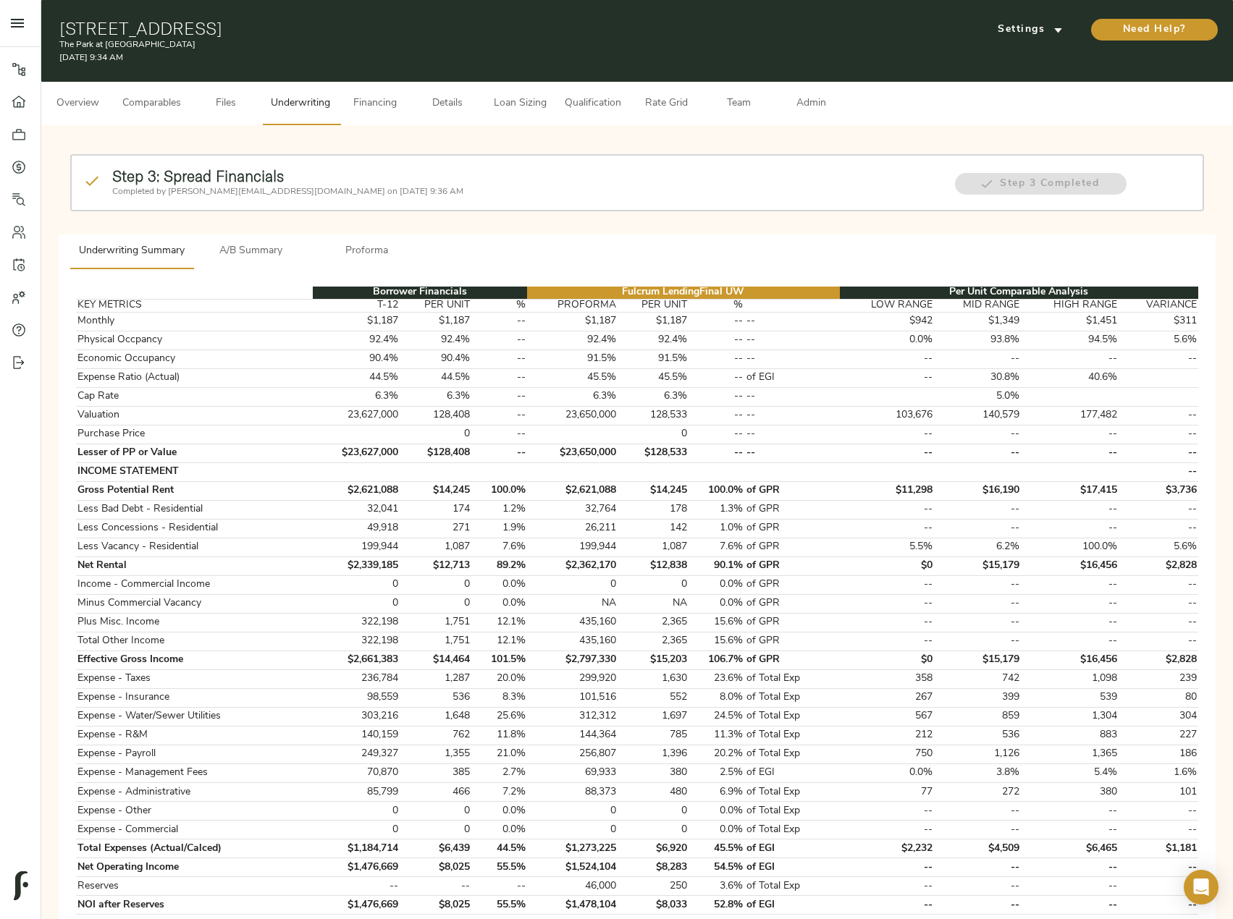
click at [806, 94] on button "Admin" at bounding box center [811, 103] width 72 height 43
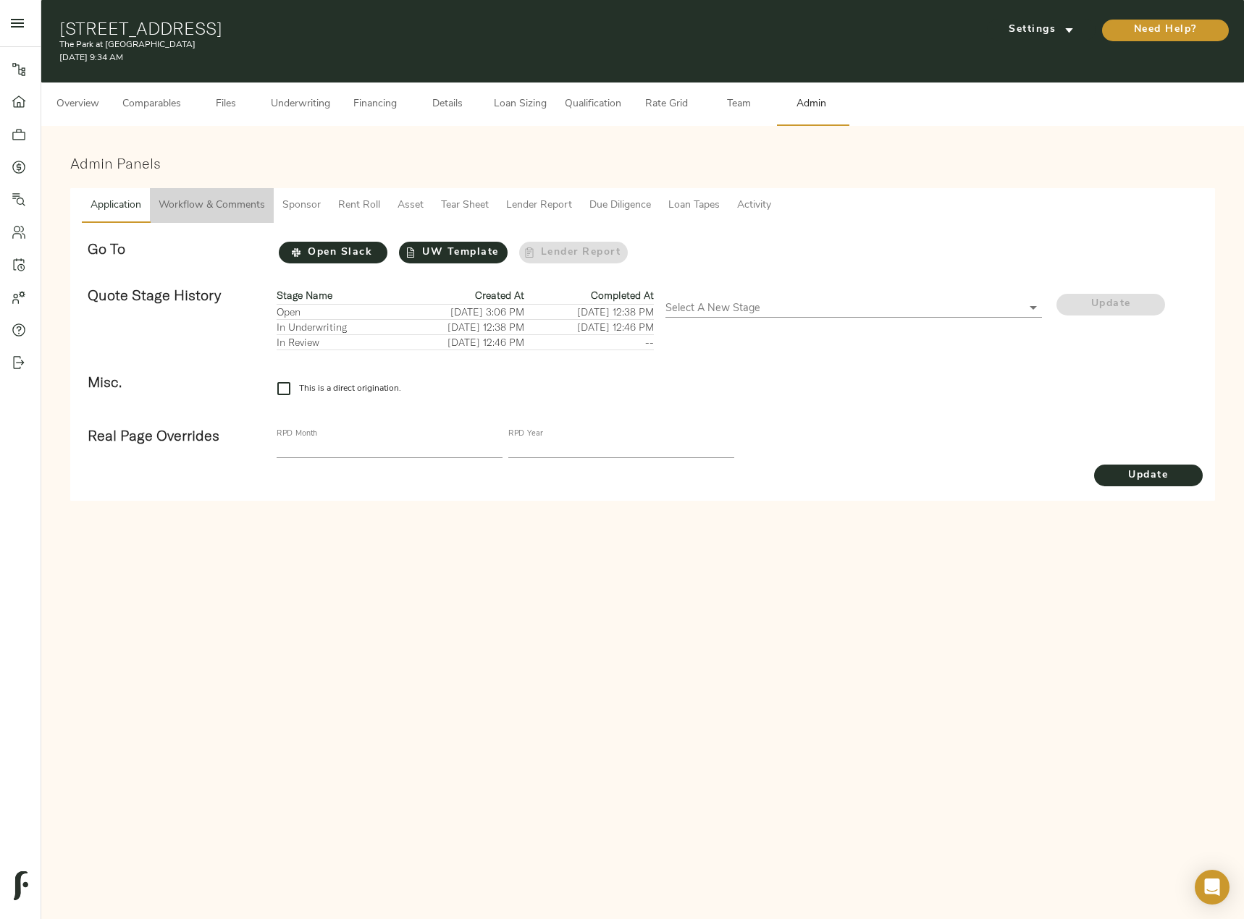
click at [240, 195] on button "Workflow & Comments" at bounding box center [212, 205] width 124 height 35
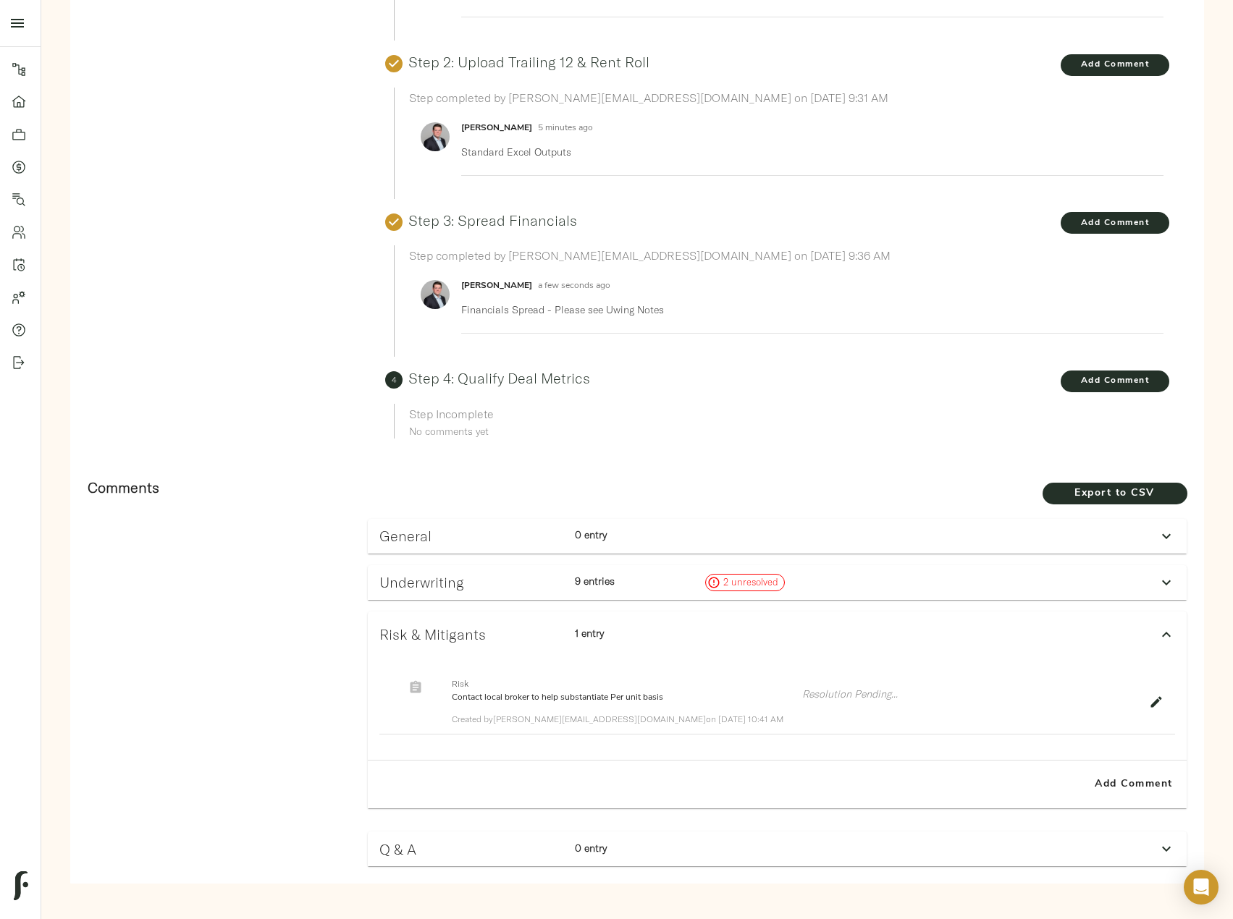
scroll to position [402, 0]
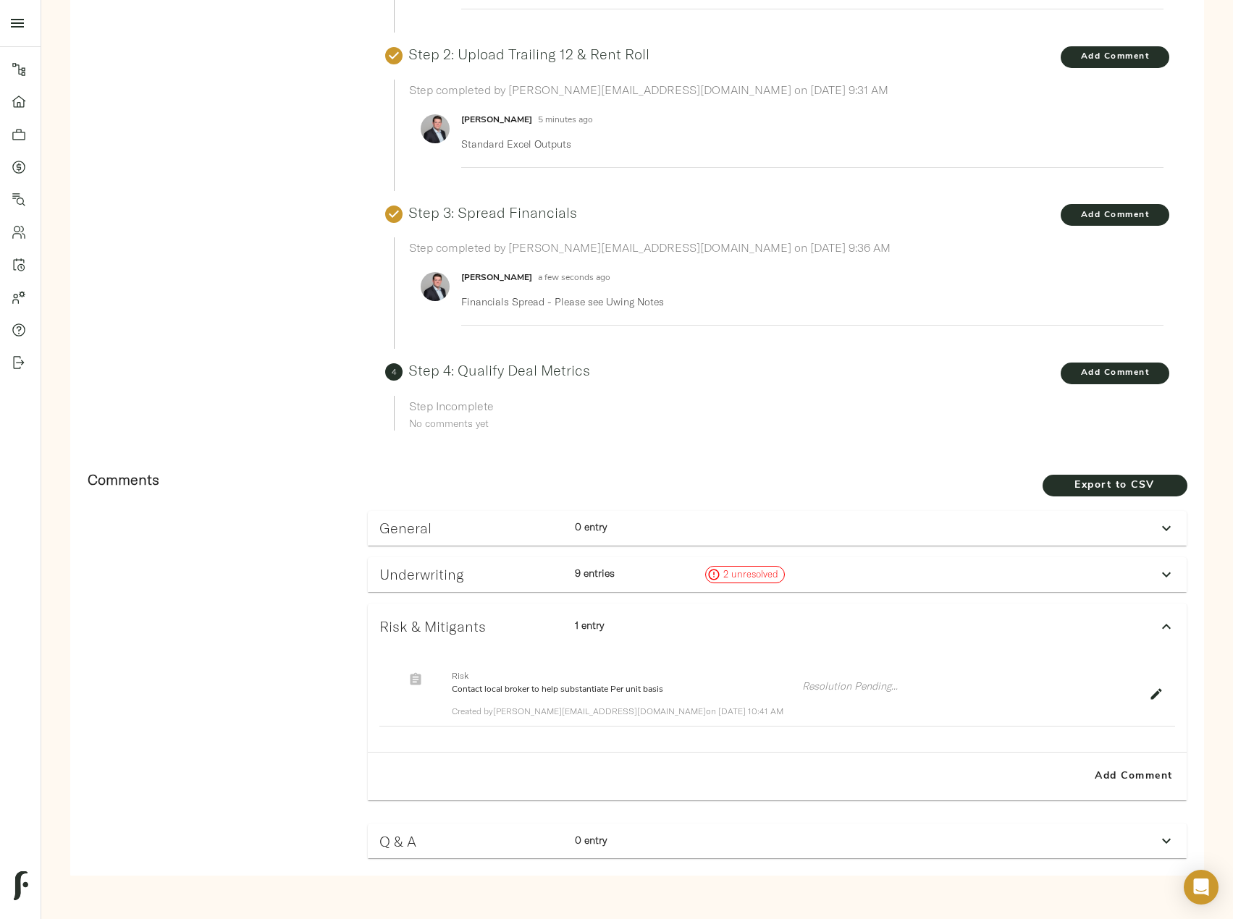
click at [1020, 577] on div "Underwriting 9 entries 2 unresolved" at bounding box center [764, 574] width 781 height 29
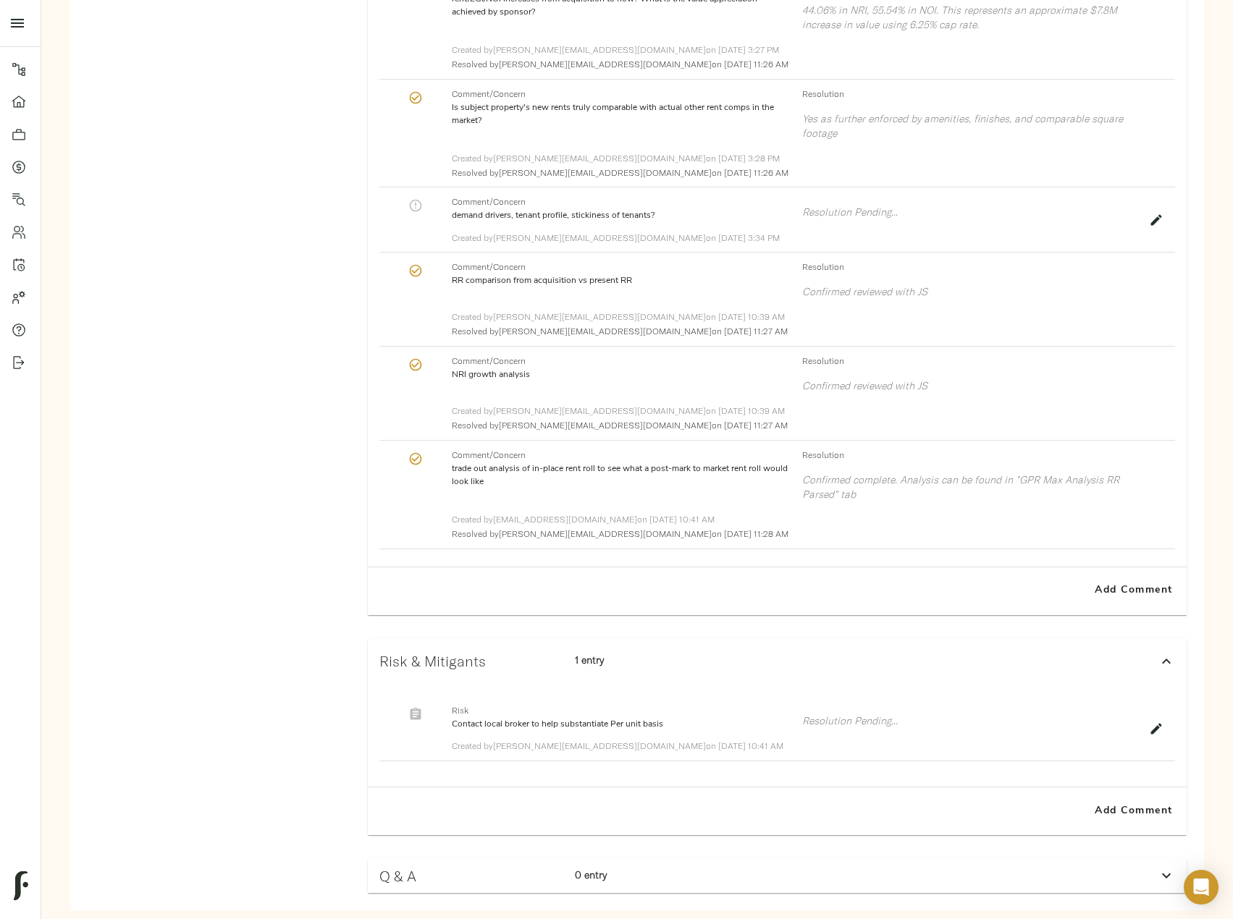
scroll to position [1403, 0]
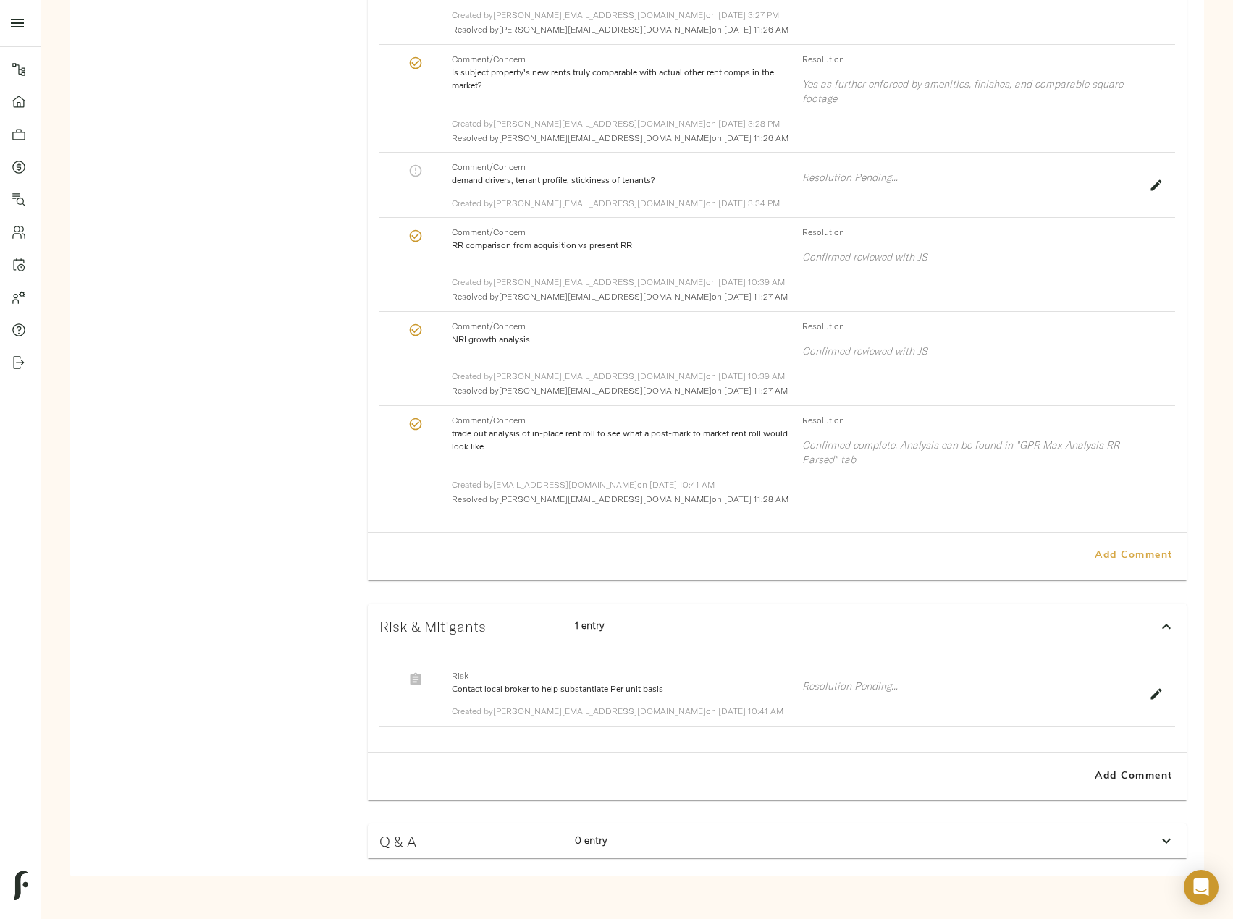
click at [1120, 559] on span "Add Comment" at bounding box center [1133, 556] width 83 height 18
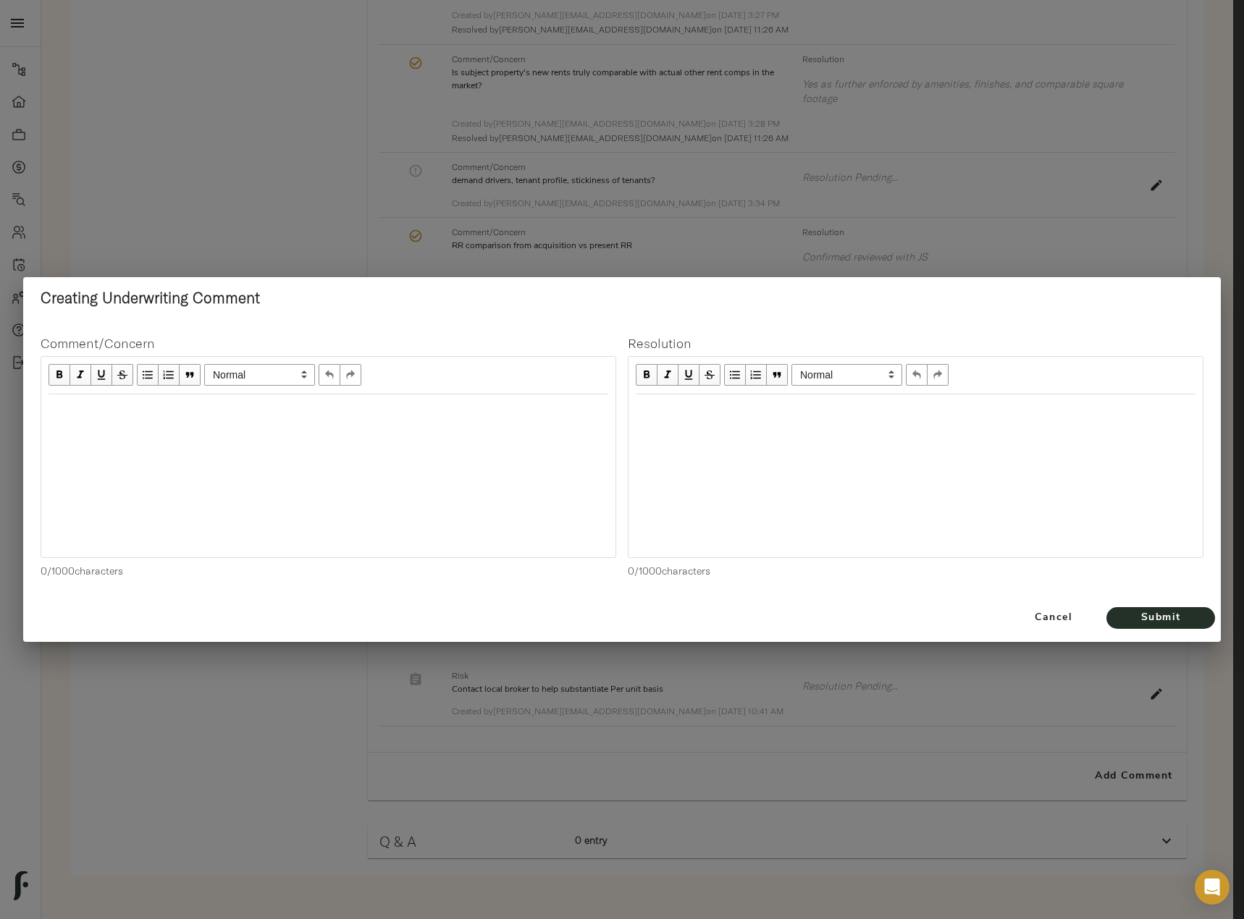
click at [114, 418] on div "Edit text" at bounding box center [329, 410] width 560 height 17
click at [164, 444] on div "1.25% Bad Debt" at bounding box center [329, 437] width 560 height 17
click at [1188, 612] on span "Submit" at bounding box center [1161, 619] width 80 height 18
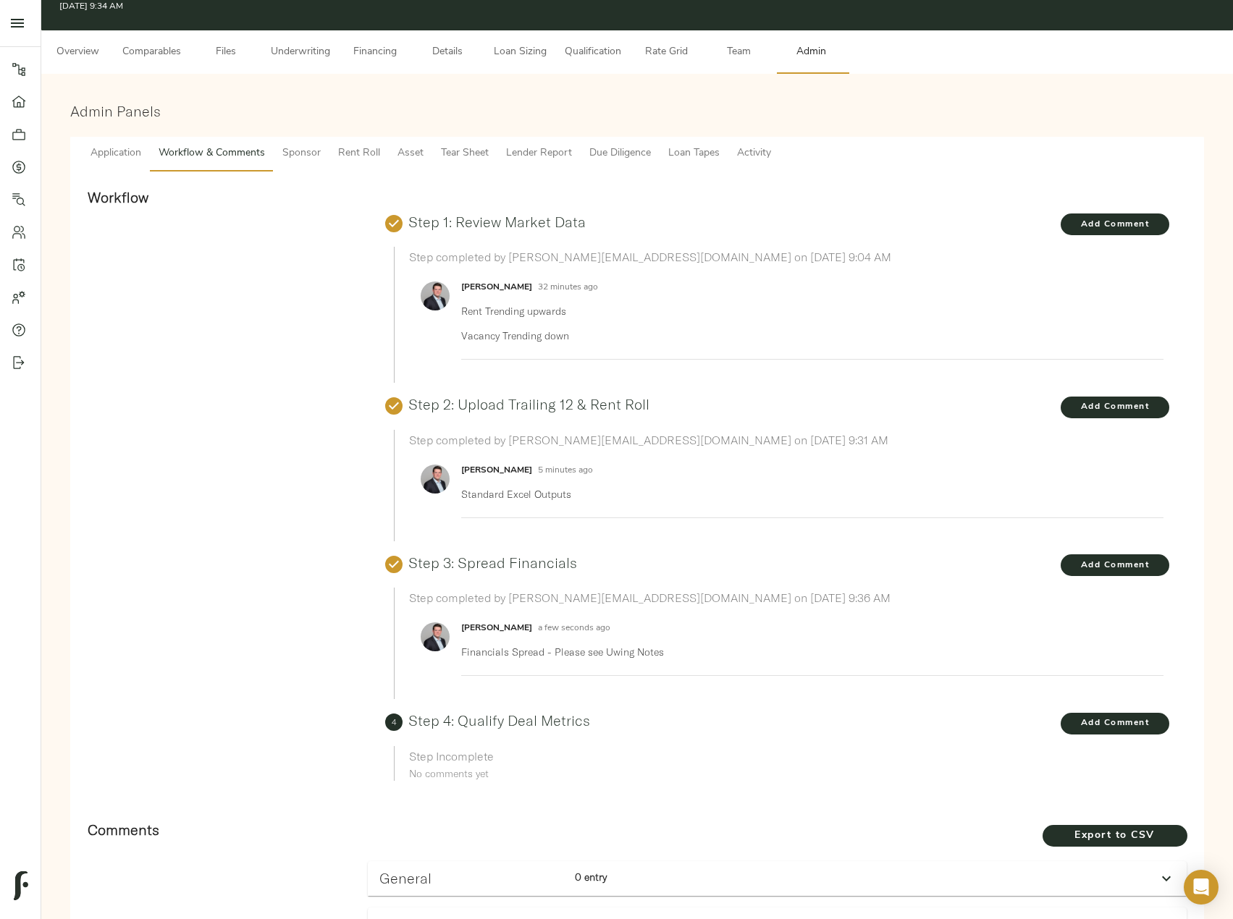
scroll to position [0, 0]
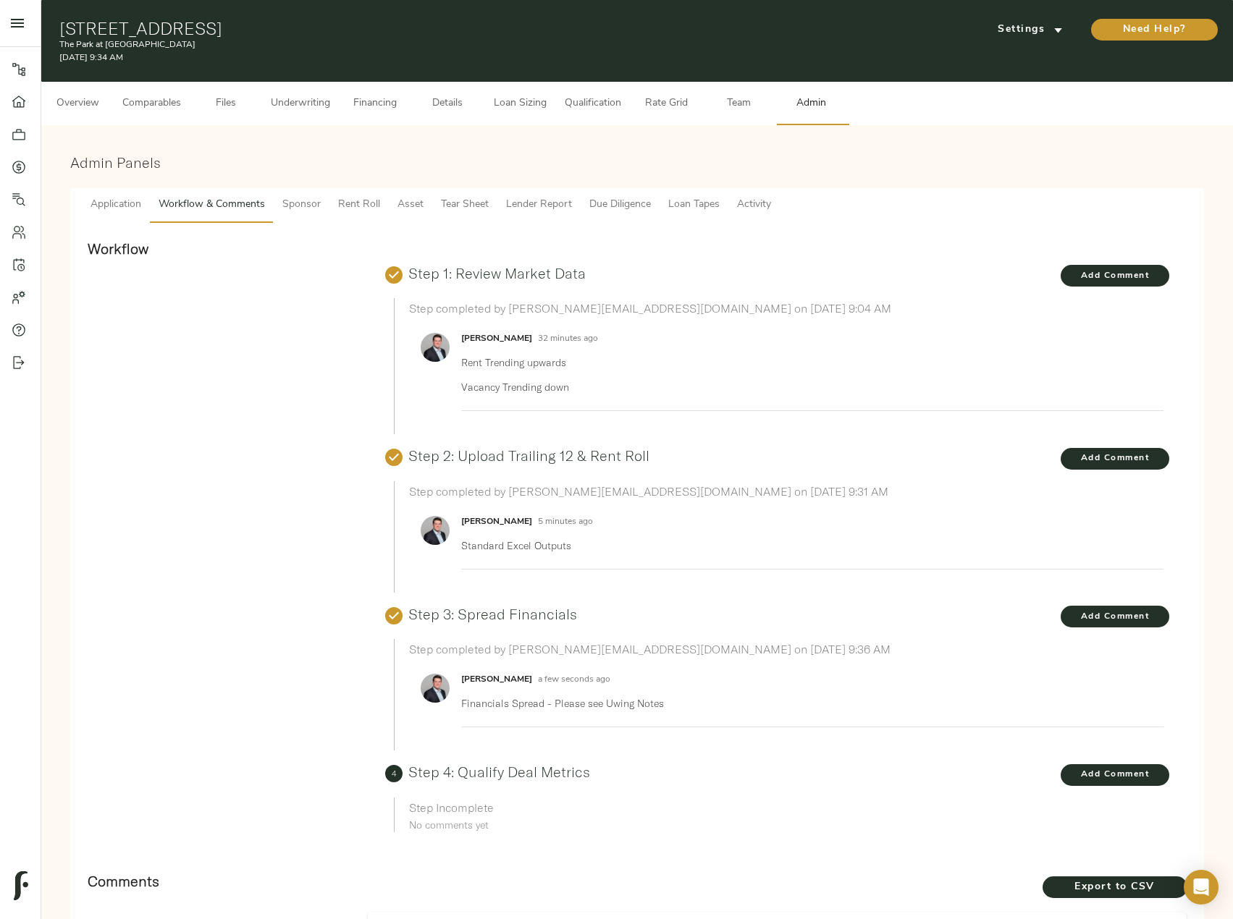
click at [300, 101] on span "Underwriting" at bounding box center [300, 104] width 59 height 18
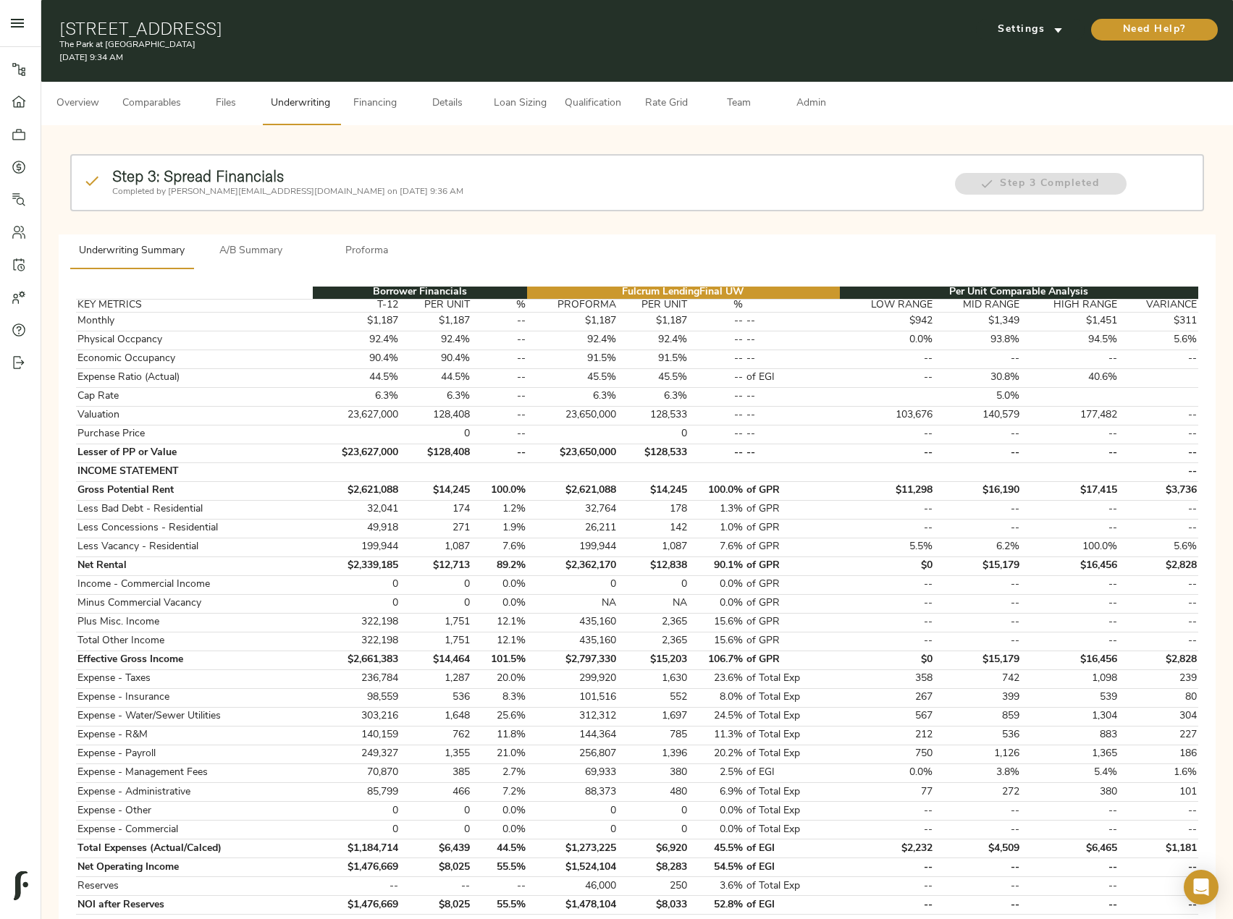
click at [536, 101] on span "Loan Sizing" at bounding box center [519, 104] width 55 height 18
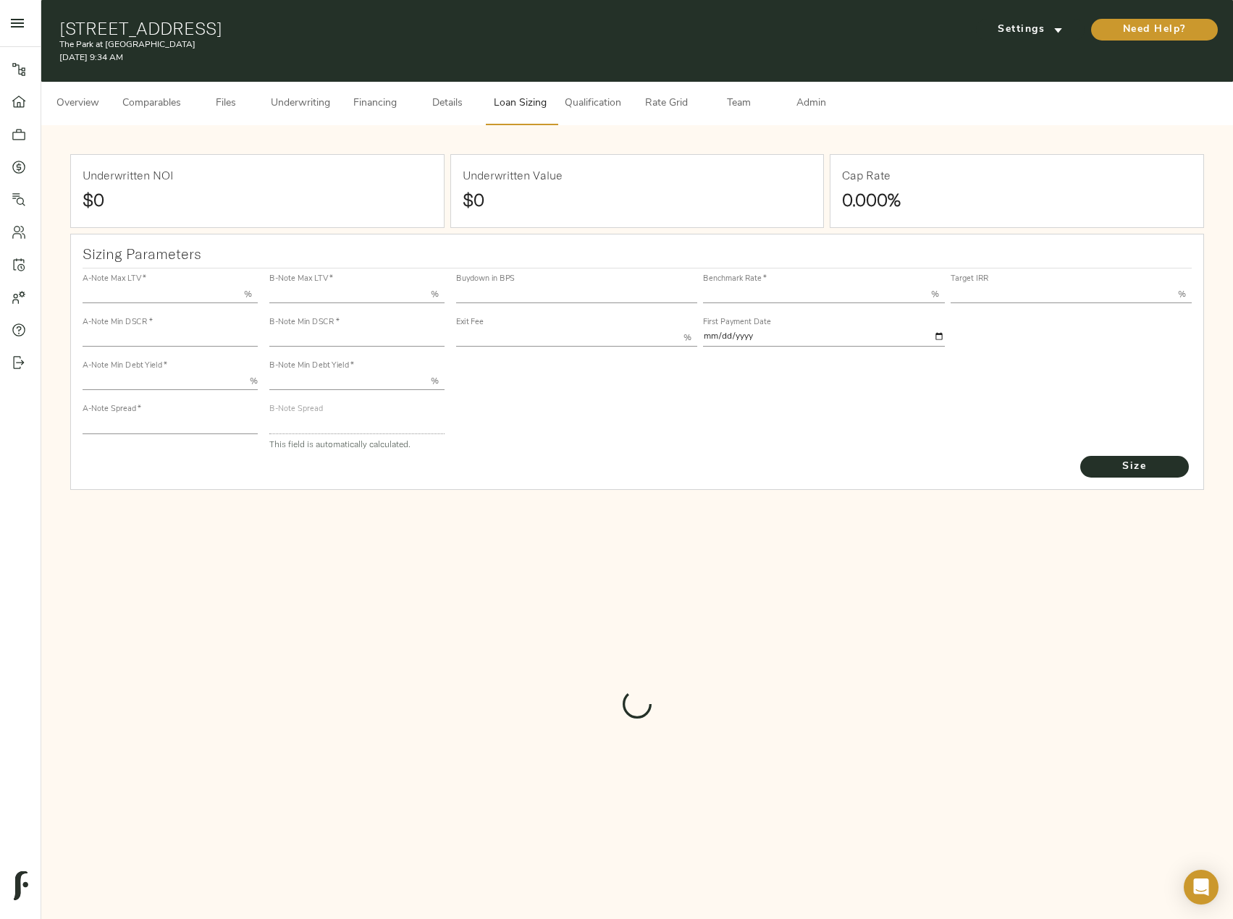
type input "55.000"
type input "1.4"
type input "10.00"
type input "245"
type input "80.000"
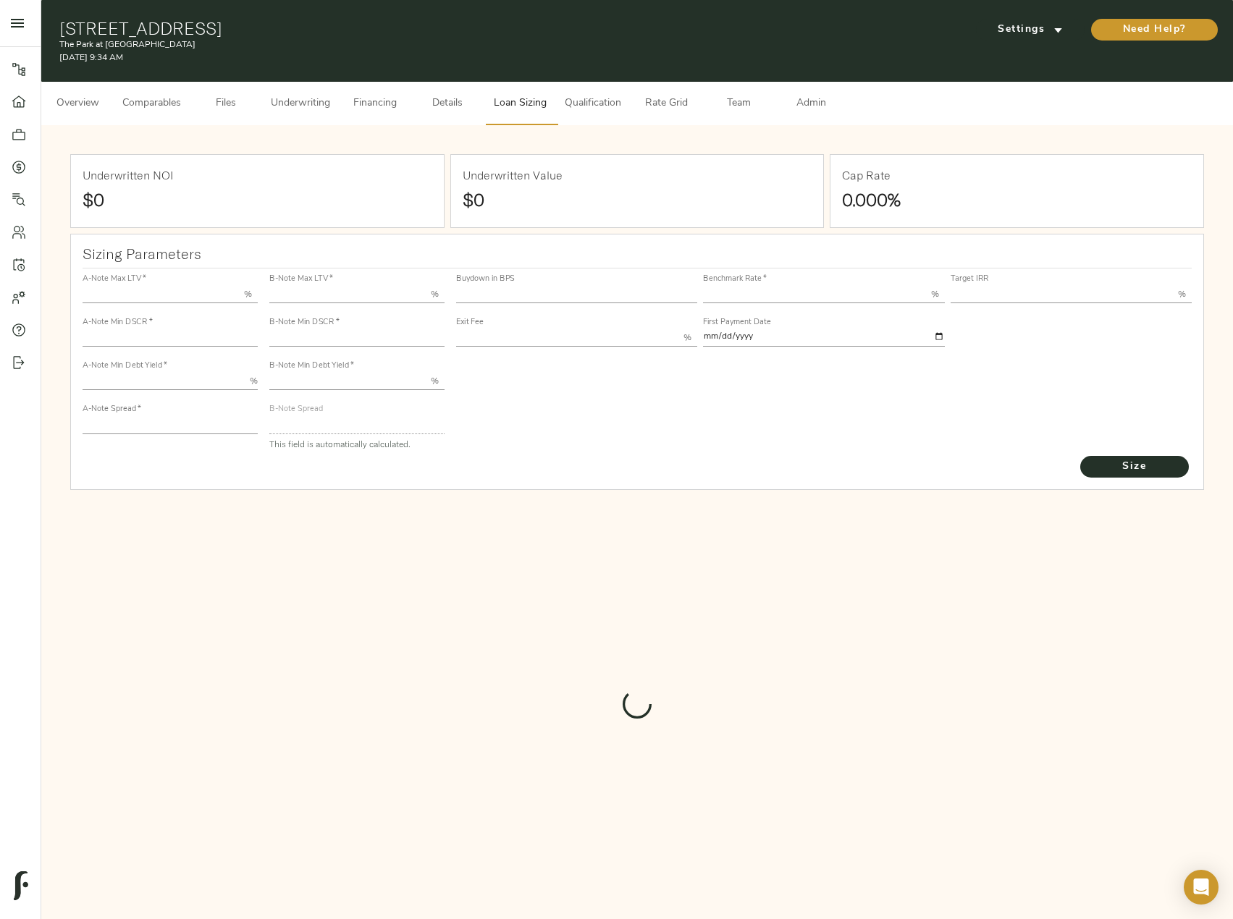
type input "1"
type input "2.00"
type input "823"
type input "0"
type input "3.74"
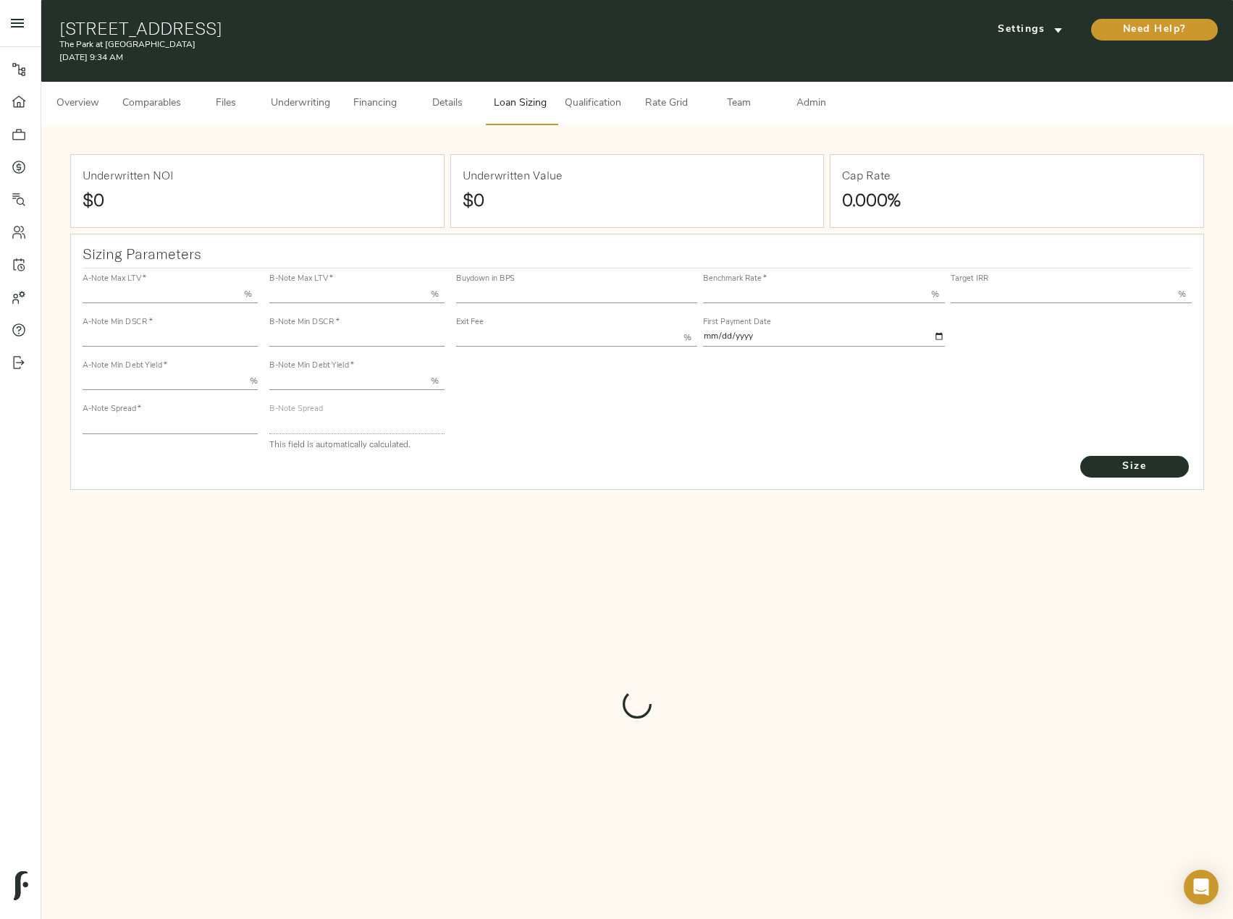
type input "13.00"
type input "1.00"
type input "2025-10-01"
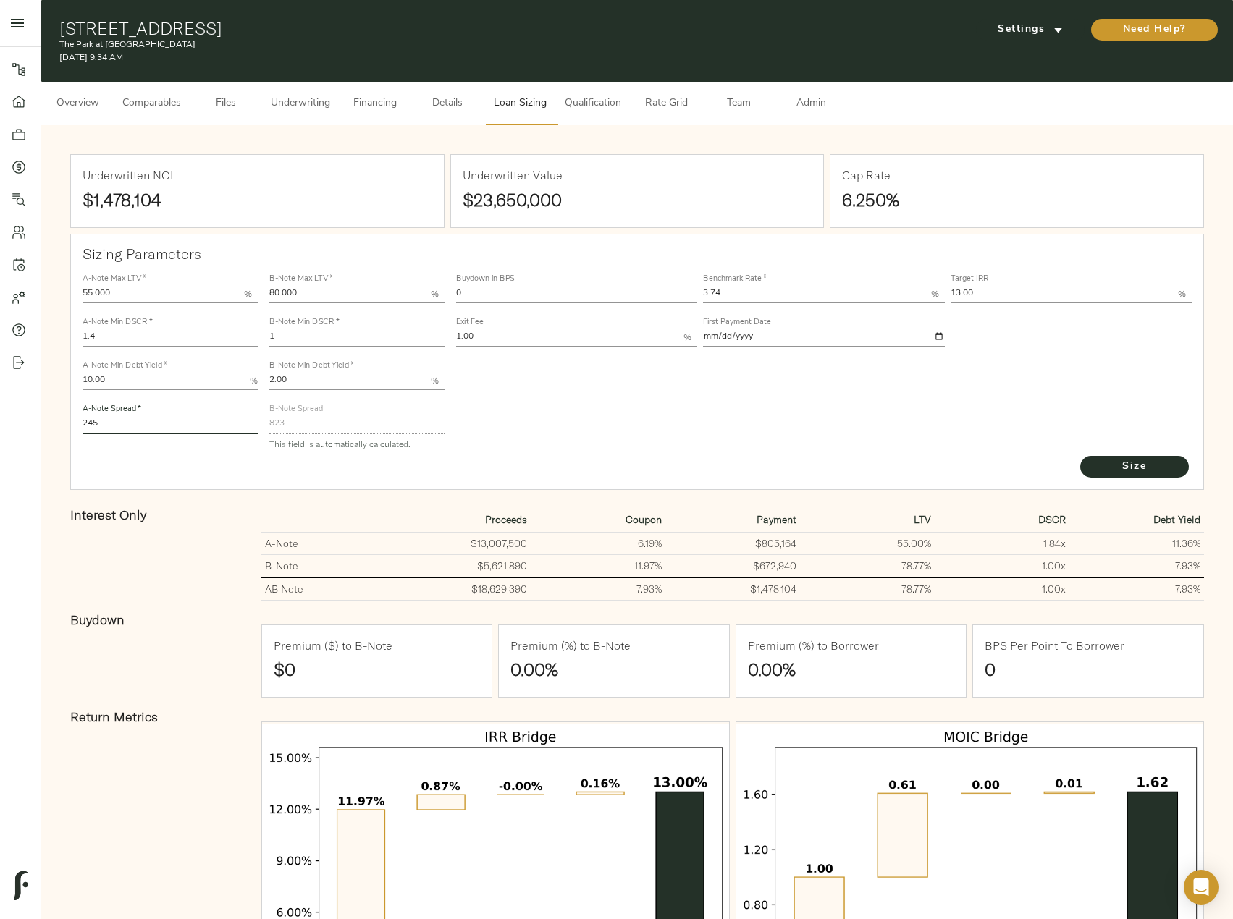
drag, startPoint x: 136, startPoint y: 428, endPoint x: 56, endPoint y: 429, distance: 79.6
click at [56, 429] on div "Underwritten NOI $1,478,104 Underwritten Value $23,650,000 Cap Rate 6.250% Sizi…" at bounding box center [637, 604] width 1163 height 929
type input "235"
drag, startPoint x: 728, startPoint y: 292, endPoint x: 645, endPoint y: 293, distance: 83.3
click at [645, 293] on div "Buydown in BPS 0 Benchmark Rate   * 3.74 % Target IRR 13.00 % Exit Fee 1.00 % F…" at bounding box center [824, 310] width 742 height 88
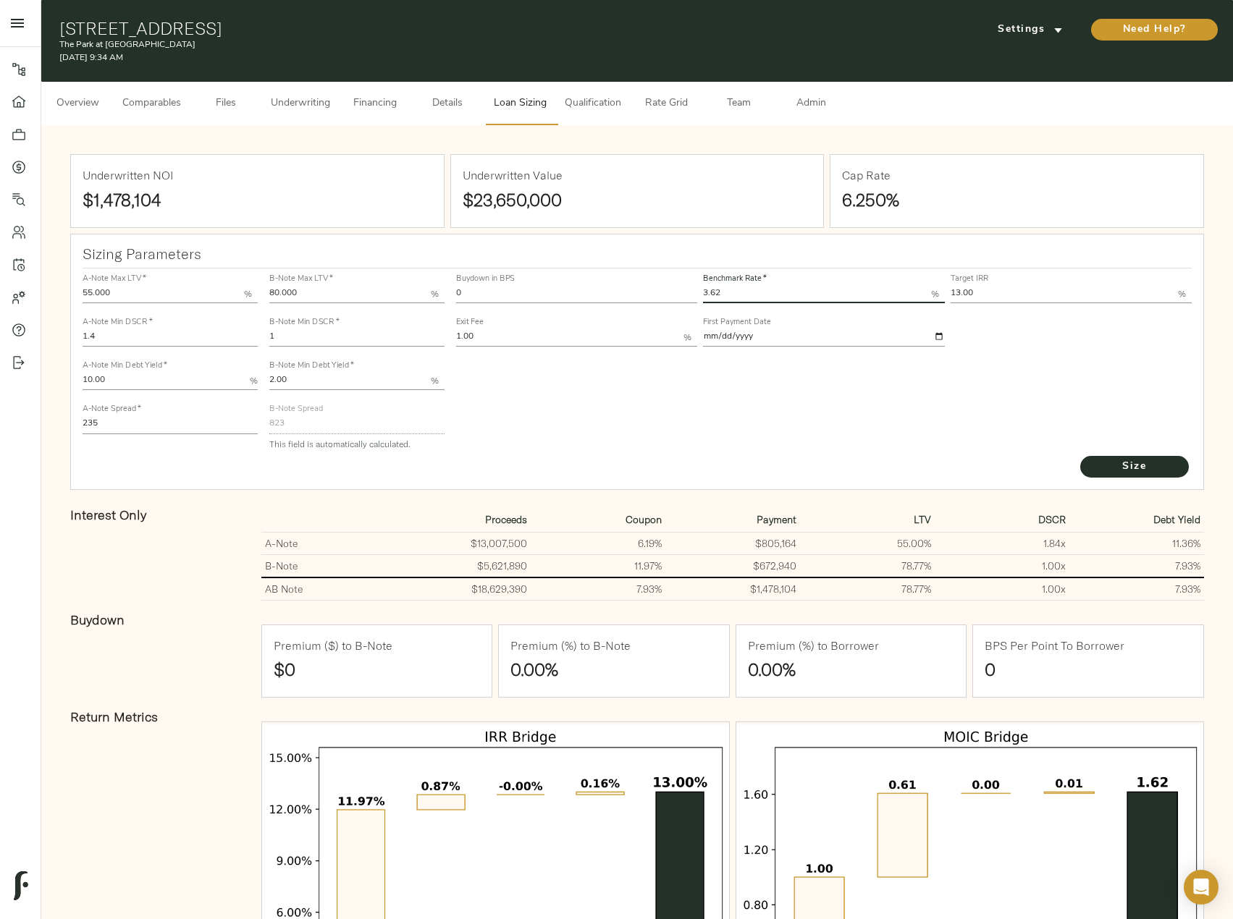
type input "3.62"
click at [1080, 456] on button "Size" at bounding box center [1134, 467] width 109 height 22
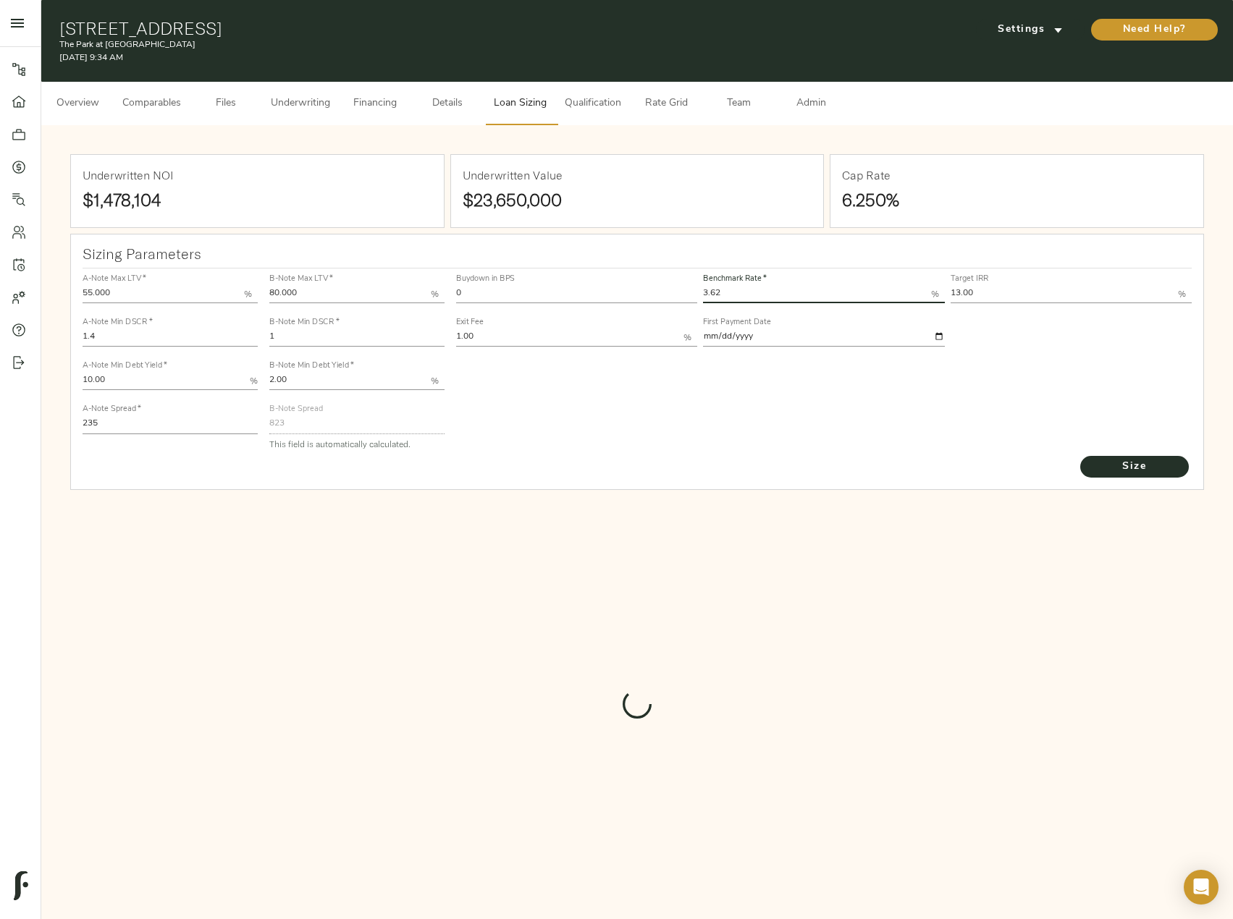
type input "835"
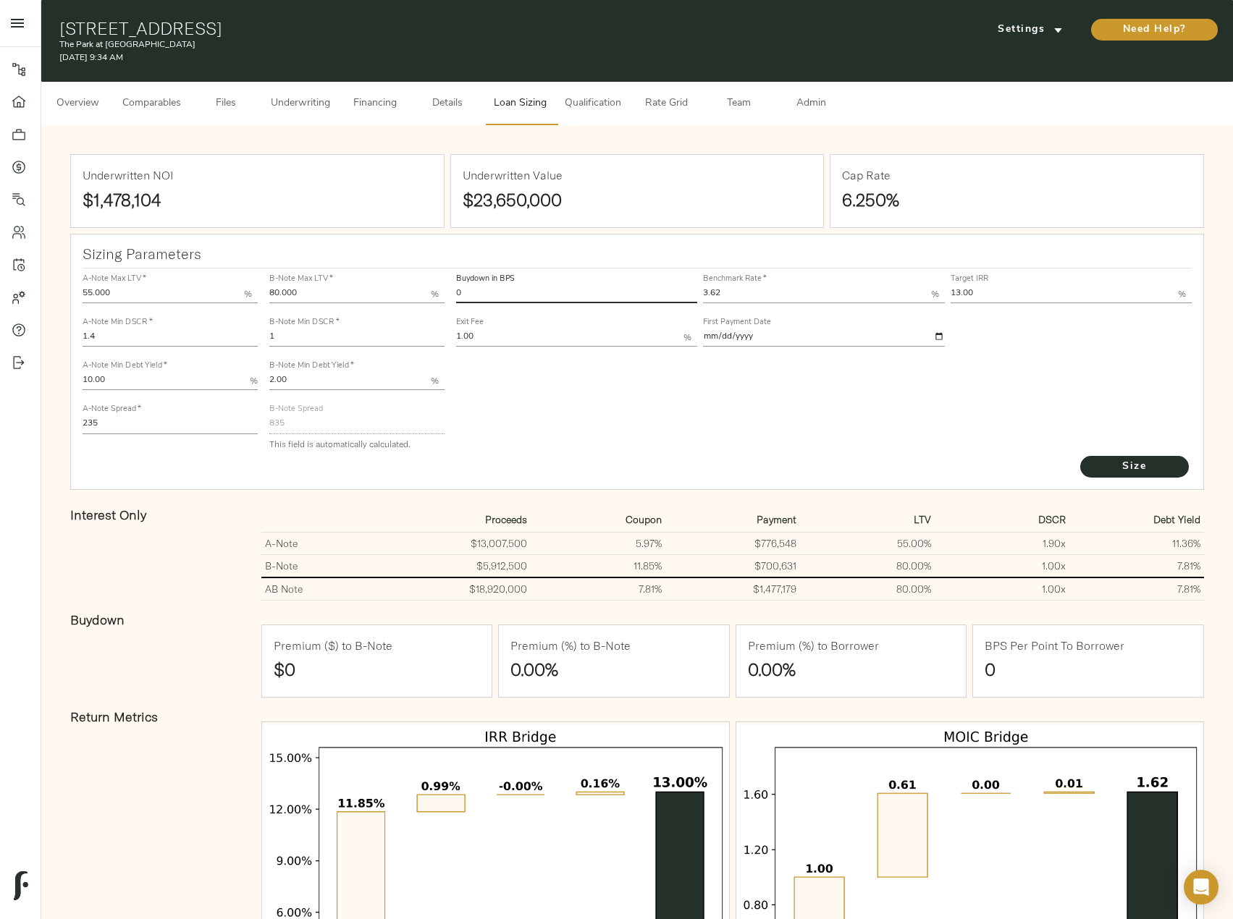
drag, startPoint x: 491, startPoint y: 289, endPoint x: 418, endPoint y: 296, distance: 72.8
click at [418, 296] on div "A-Note Max LTV   * 55.000 % A-Note Min DSCR   * 1.4 A-Note Min Debt Yield   * 1…" at bounding box center [637, 362] width 1121 height 198
type input "60"
click at [1080, 456] on button "Size" at bounding box center [1134, 467] width 109 height 22
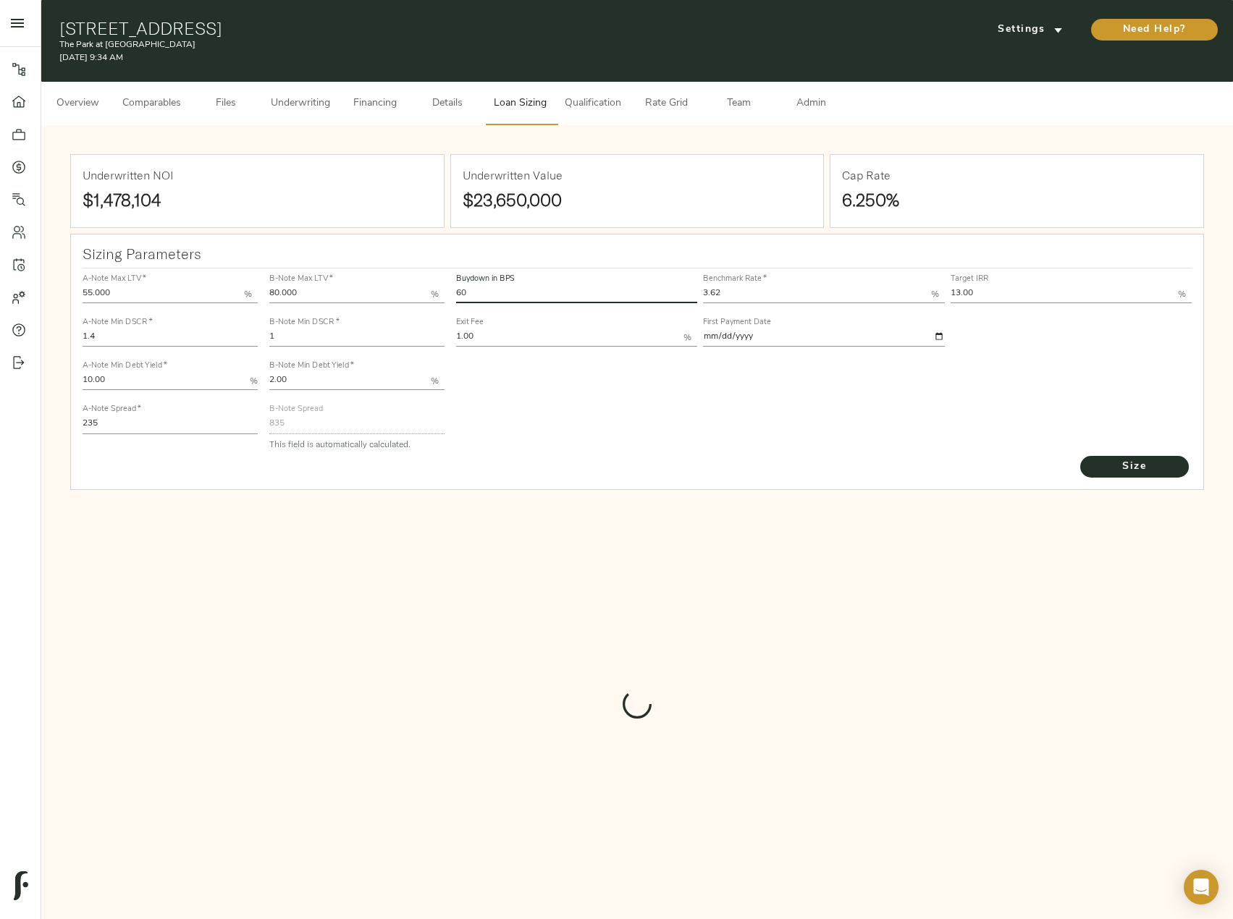
type input "639.3942584405631"
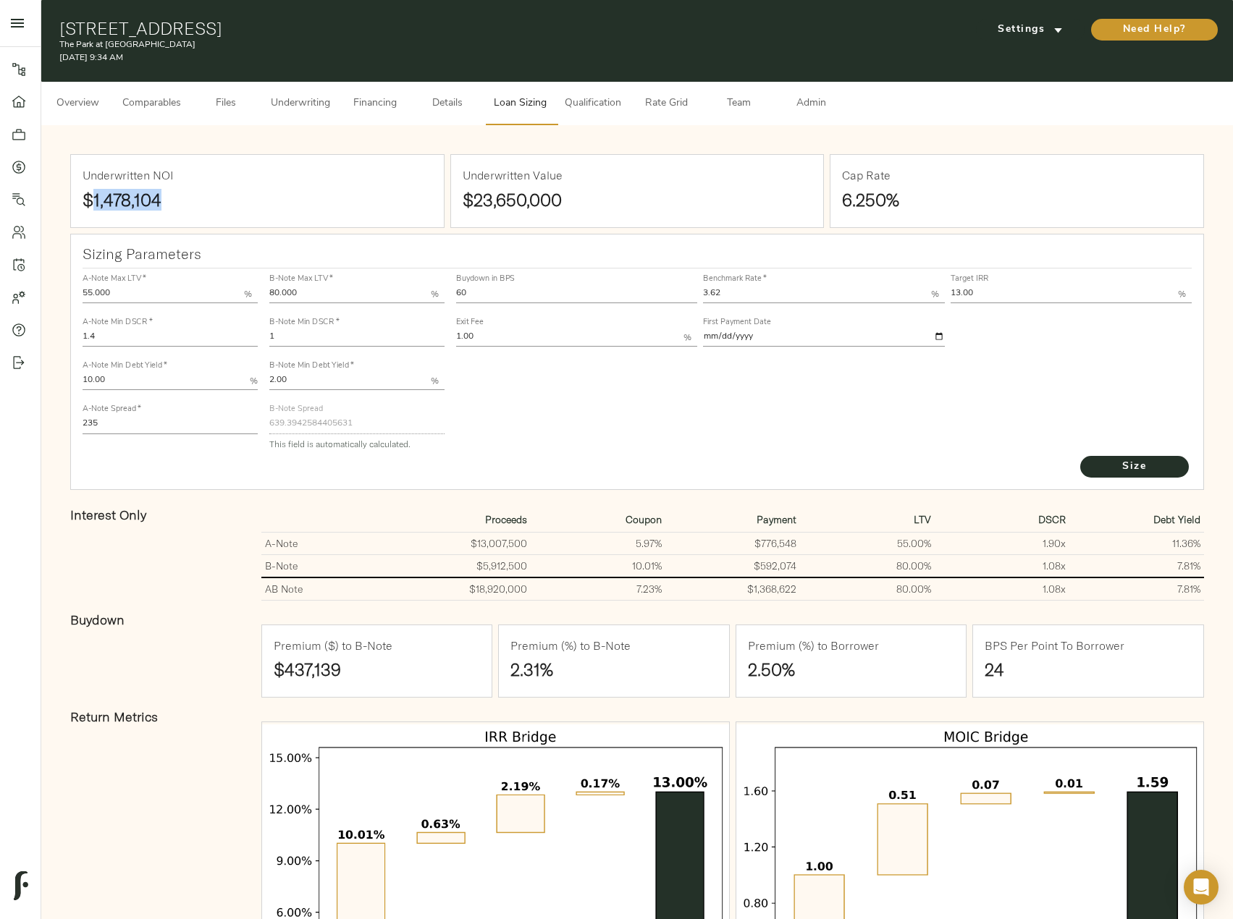
drag, startPoint x: 169, startPoint y: 203, endPoint x: 91, endPoint y: 211, distance: 77.9
click at [91, 211] on div "Underwritten NOI $1,478,104" at bounding box center [257, 191] width 373 height 72
copy strong "1,478,104"
click at [186, 199] on h1 "$1,478,104" at bounding box center [258, 200] width 350 height 20
drag, startPoint x: 166, startPoint y: 206, endPoint x: 94, endPoint y: 202, distance: 71.8
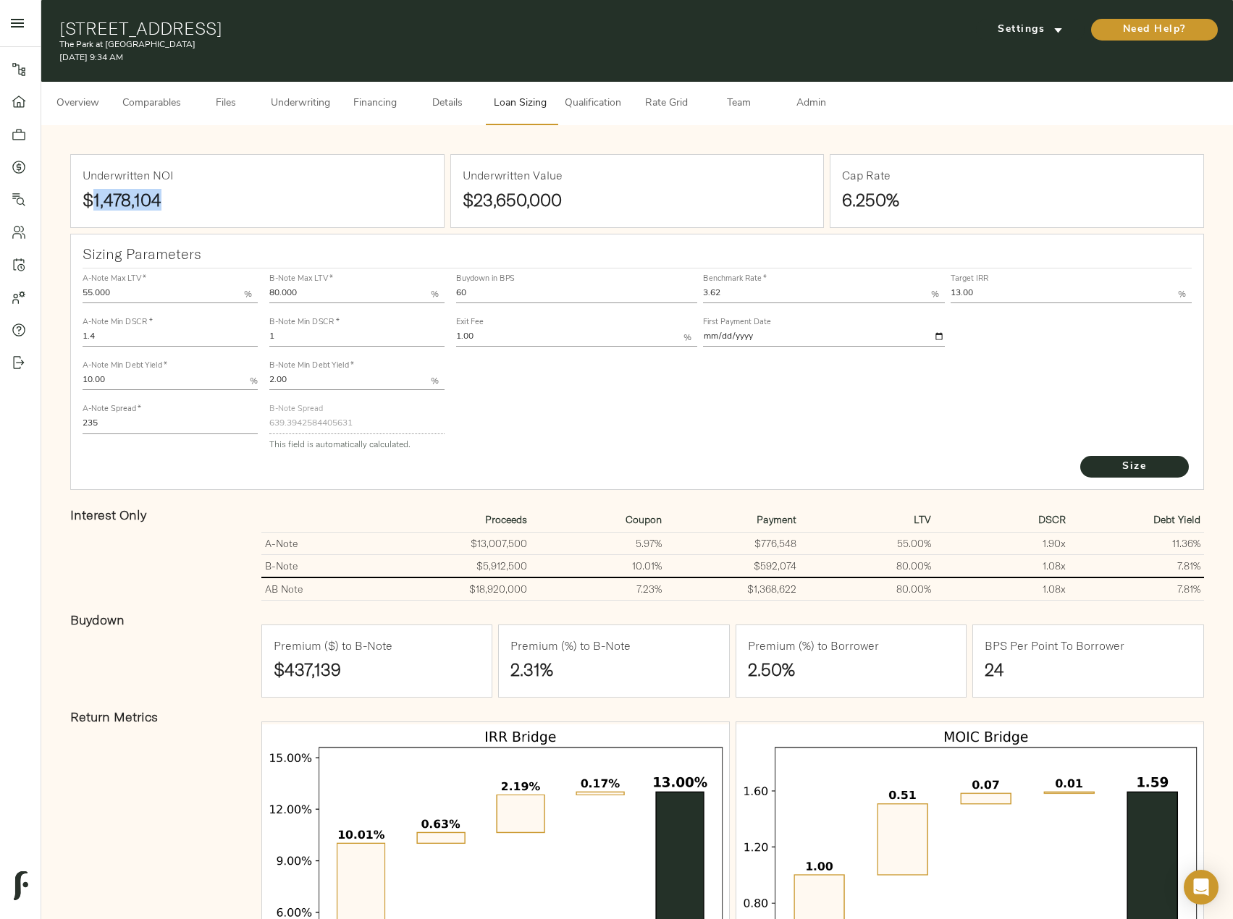
click at [94, 202] on h1 "$1,478,104" at bounding box center [258, 200] width 350 height 20
copy strong "1,478,104"
click at [400, 103] on span "Financing" at bounding box center [374, 104] width 55 height 18
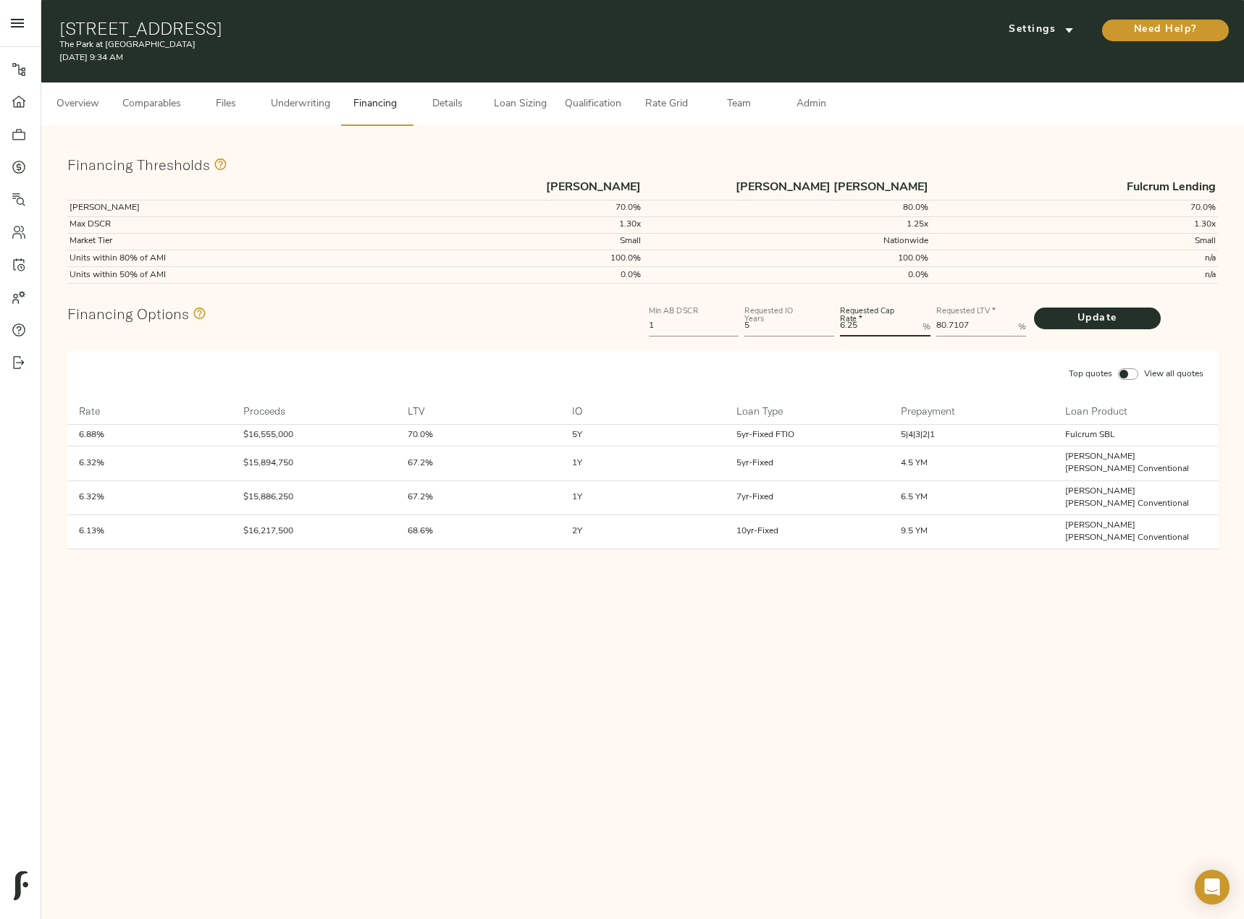
drag, startPoint x: 876, startPoint y: 329, endPoint x: 832, endPoint y: 329, distance: 43.4
click at [832, 329] on div "Min AB DSCR 1 Requested IO Years 5 Requested Cap Rate   * 6.25 % Requested LTV …" at bounding box center [933, 319] width 575 height 43
type Rate "6"
click at [1034, 308] on button "Update" at bounding box center [1097, 319] width 127 height 22
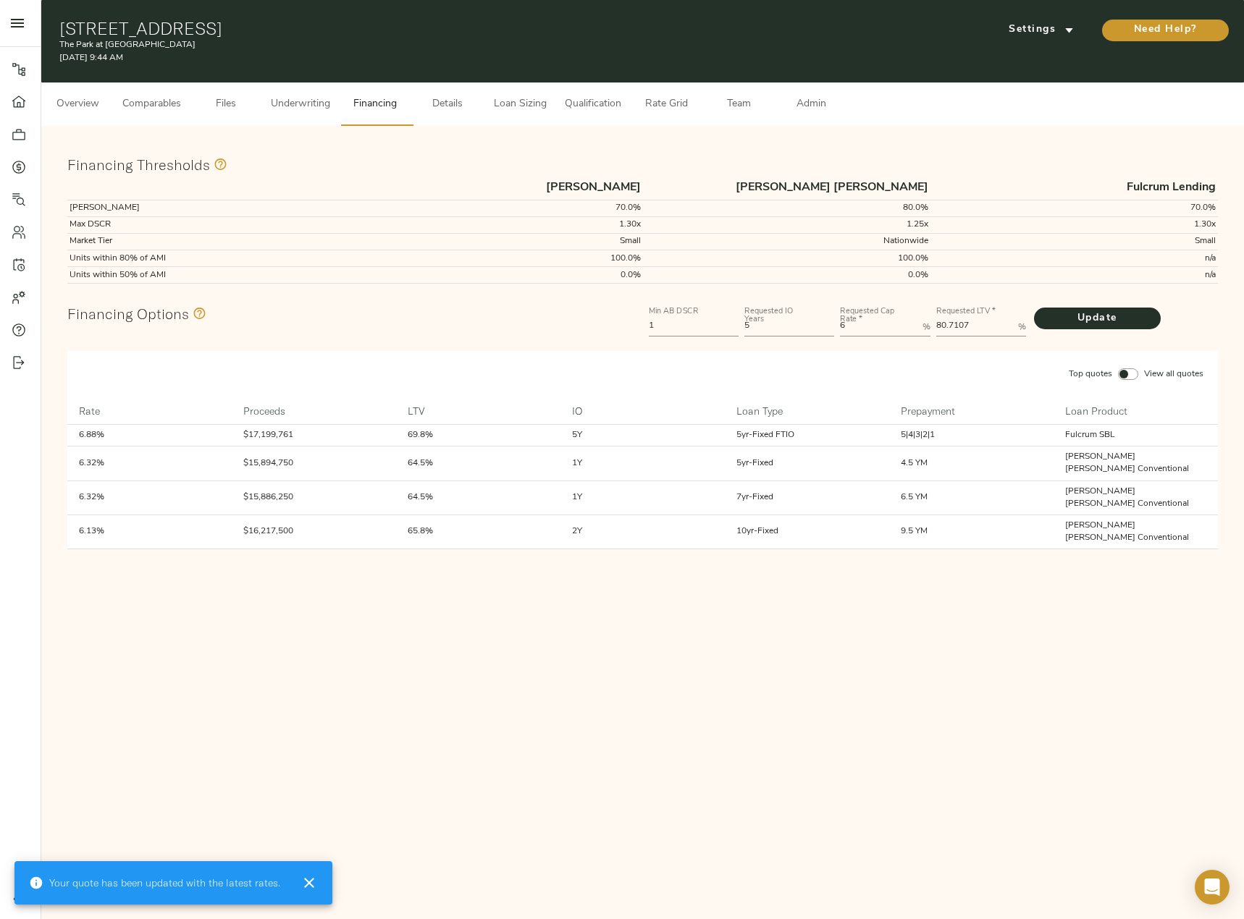
click at [544, 111] on span "Loan Sizing" at bounding box center [519, 105] width 55 height 18
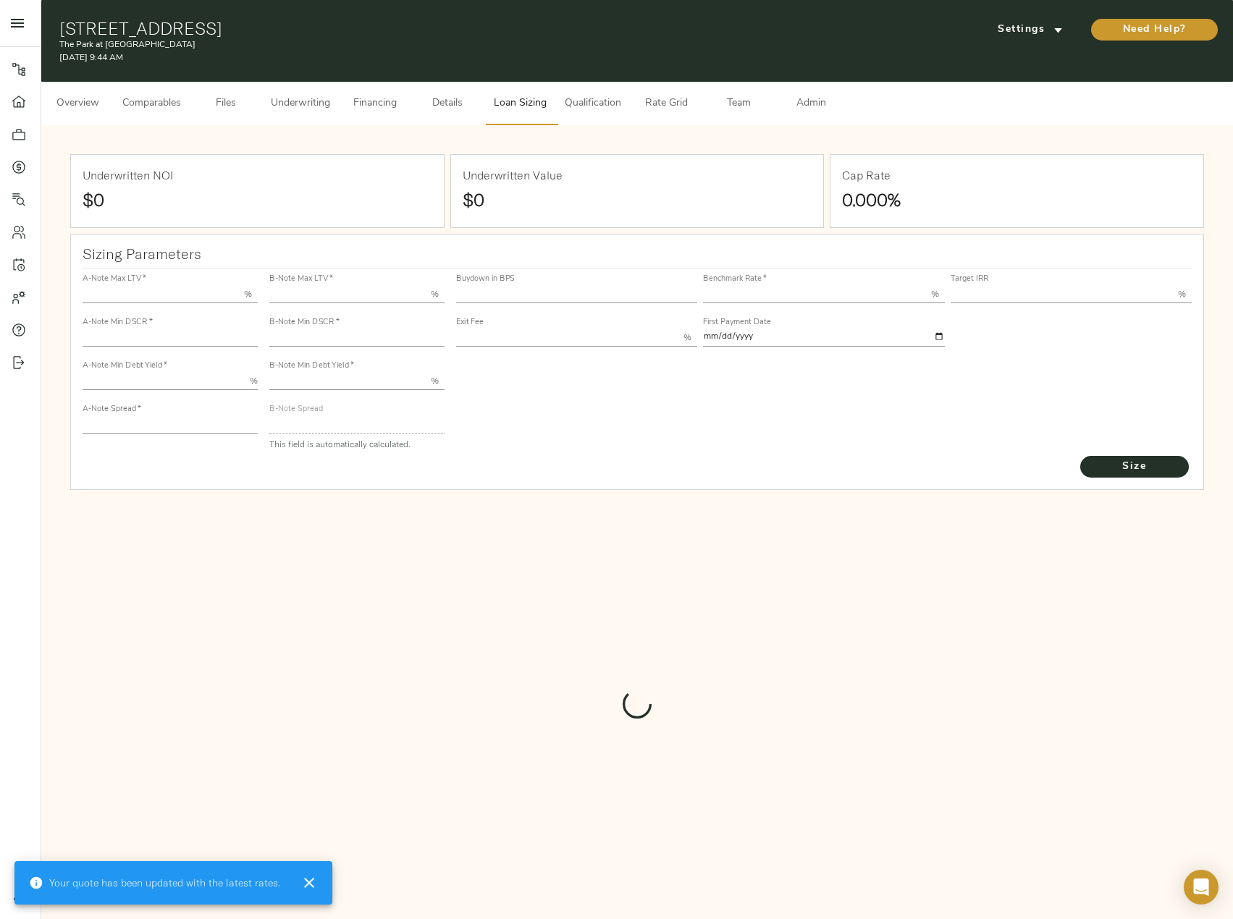
type input "55.000"
type input "1.4"
type input "10.00"
type input "235"
type input "80.000"
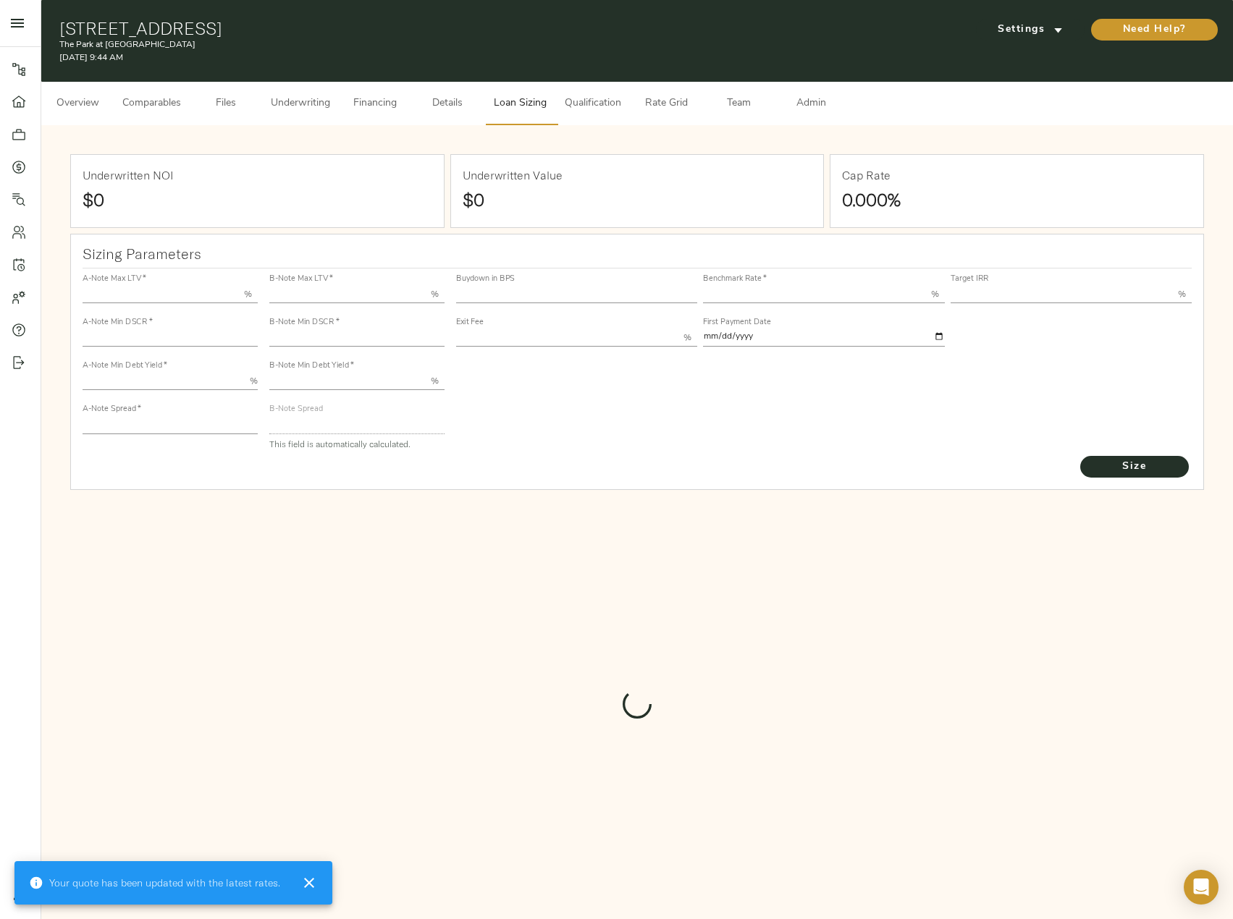
type input "1"
type input "2.00"
type input "603.8284654042867"
type input "60"
type input "3.62"
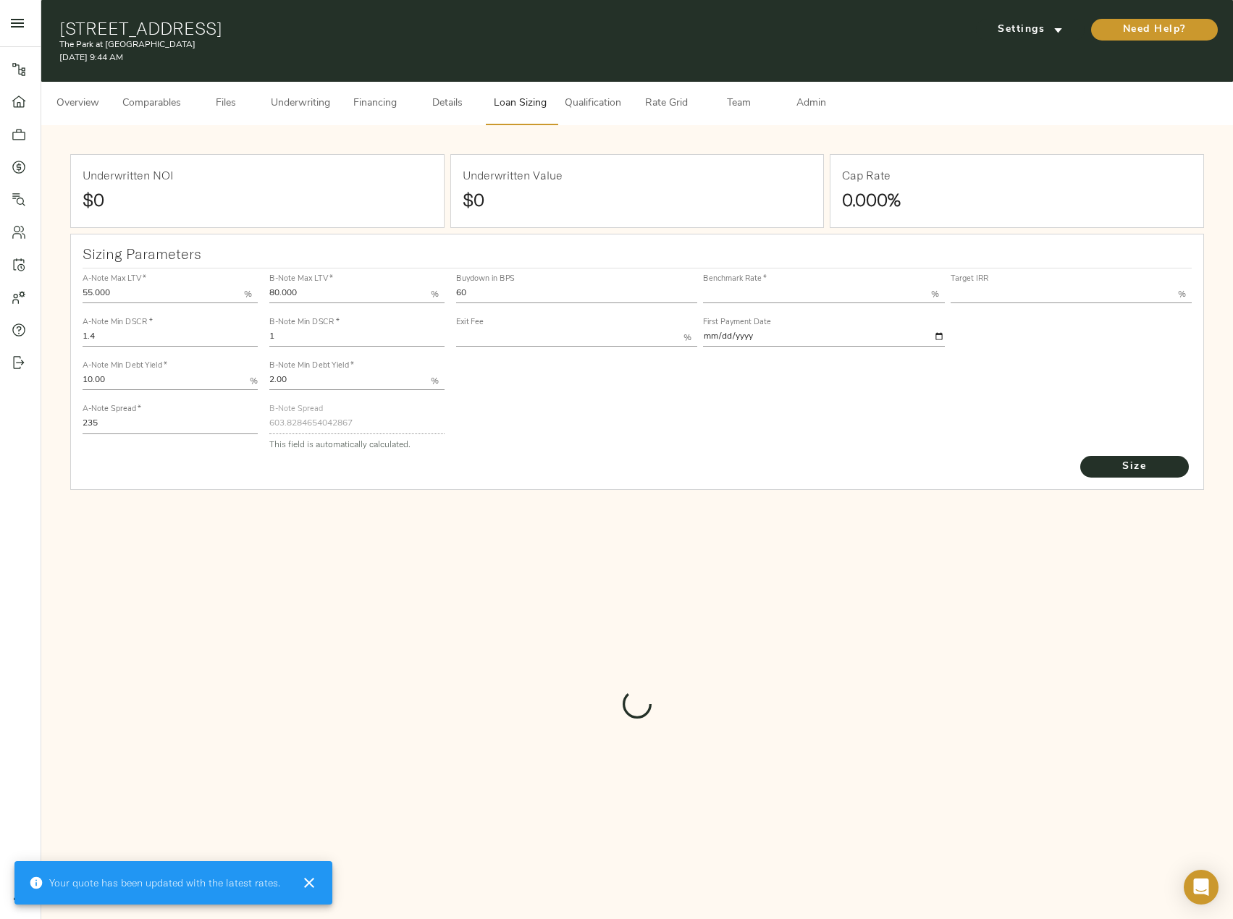
type input "13.00"
type input "1.00"
type input "2025-10-01"
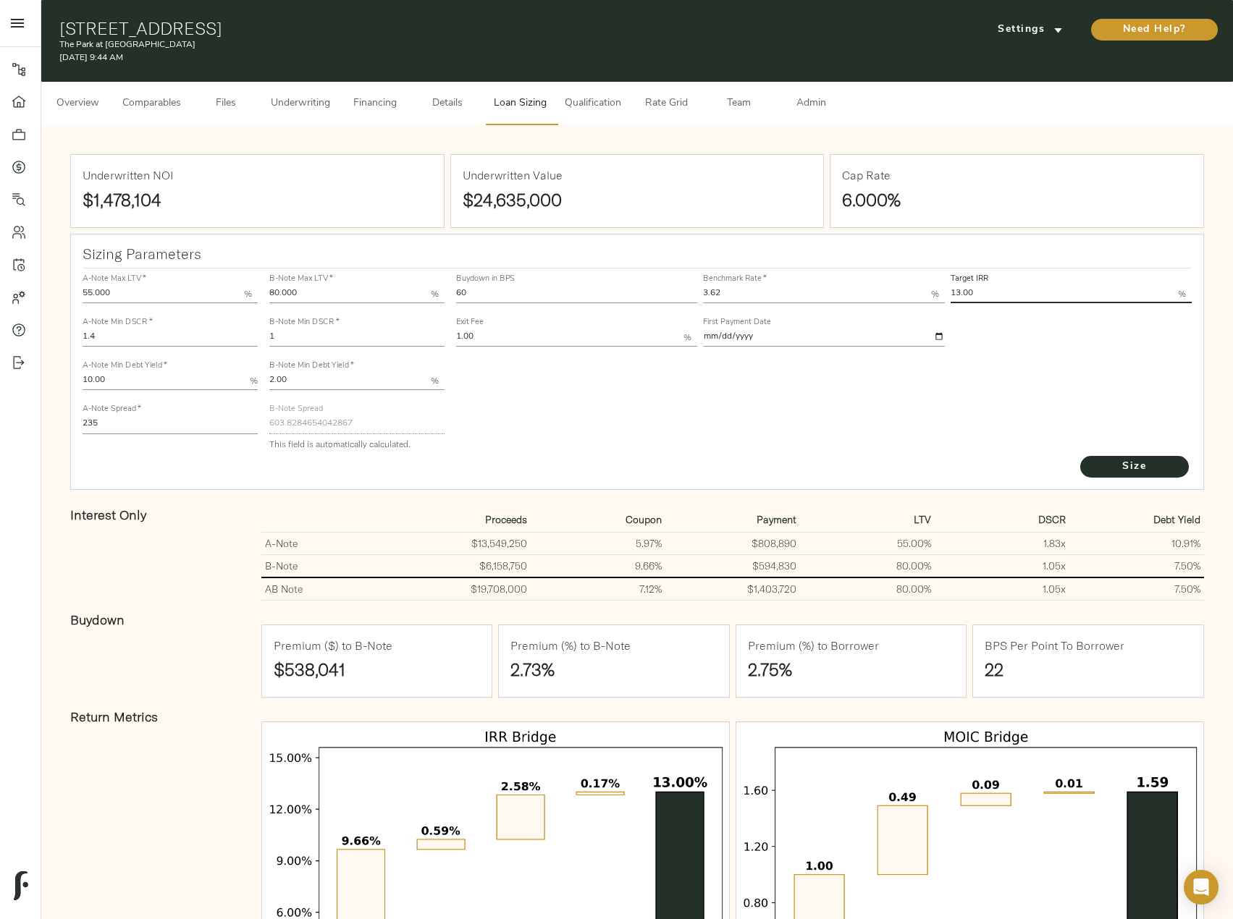
drag, startPoint x: 1037, startPoint y: 292, endPoint x: 964, endPoint y: 291, distance: 72.4
click at [964, 291] on input "13.00" at bounding box center [1063, 294] width 227 height 17
type input "13.25"
click at [1080, 456] on button "Size" at bounding box center [1134, 467] width 109 height 22
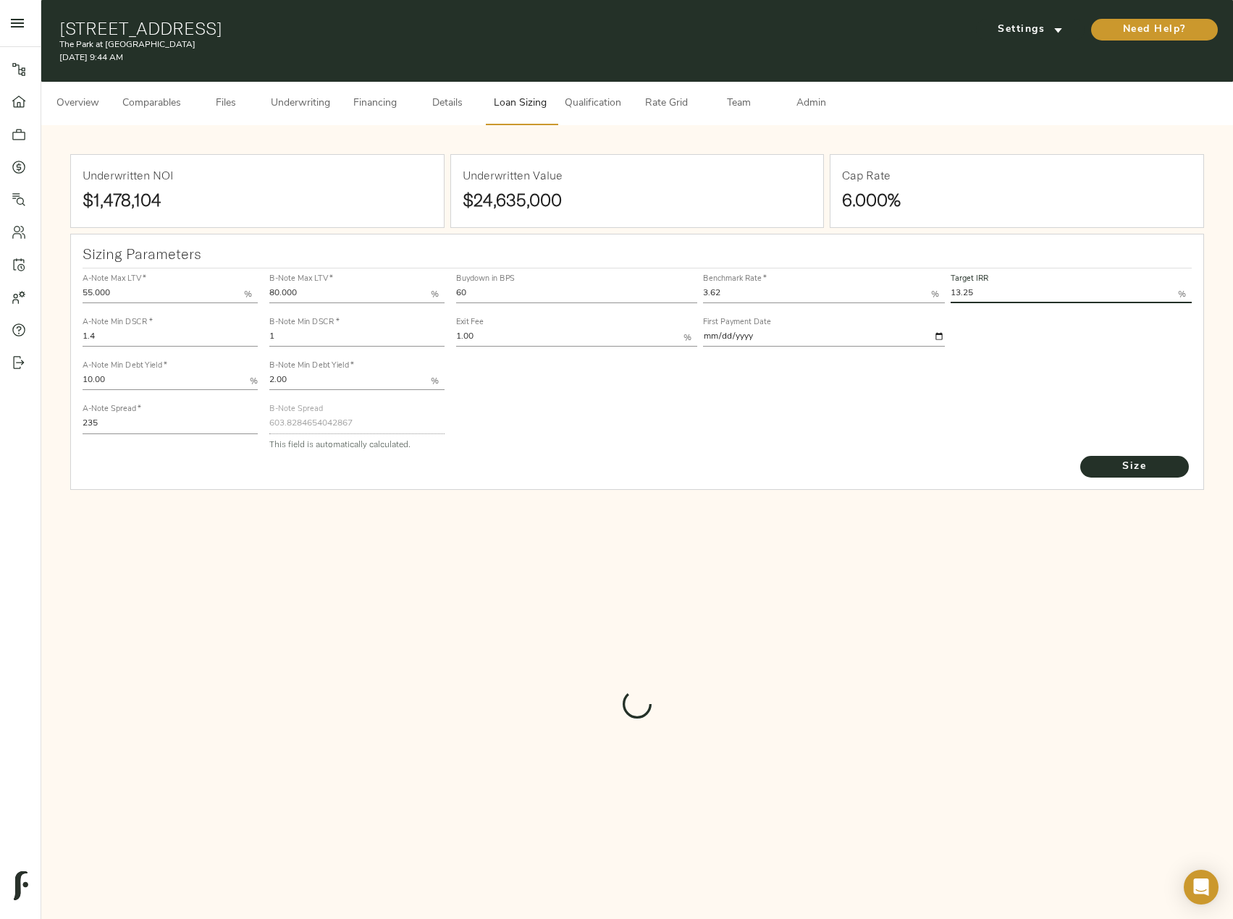
type input "857"
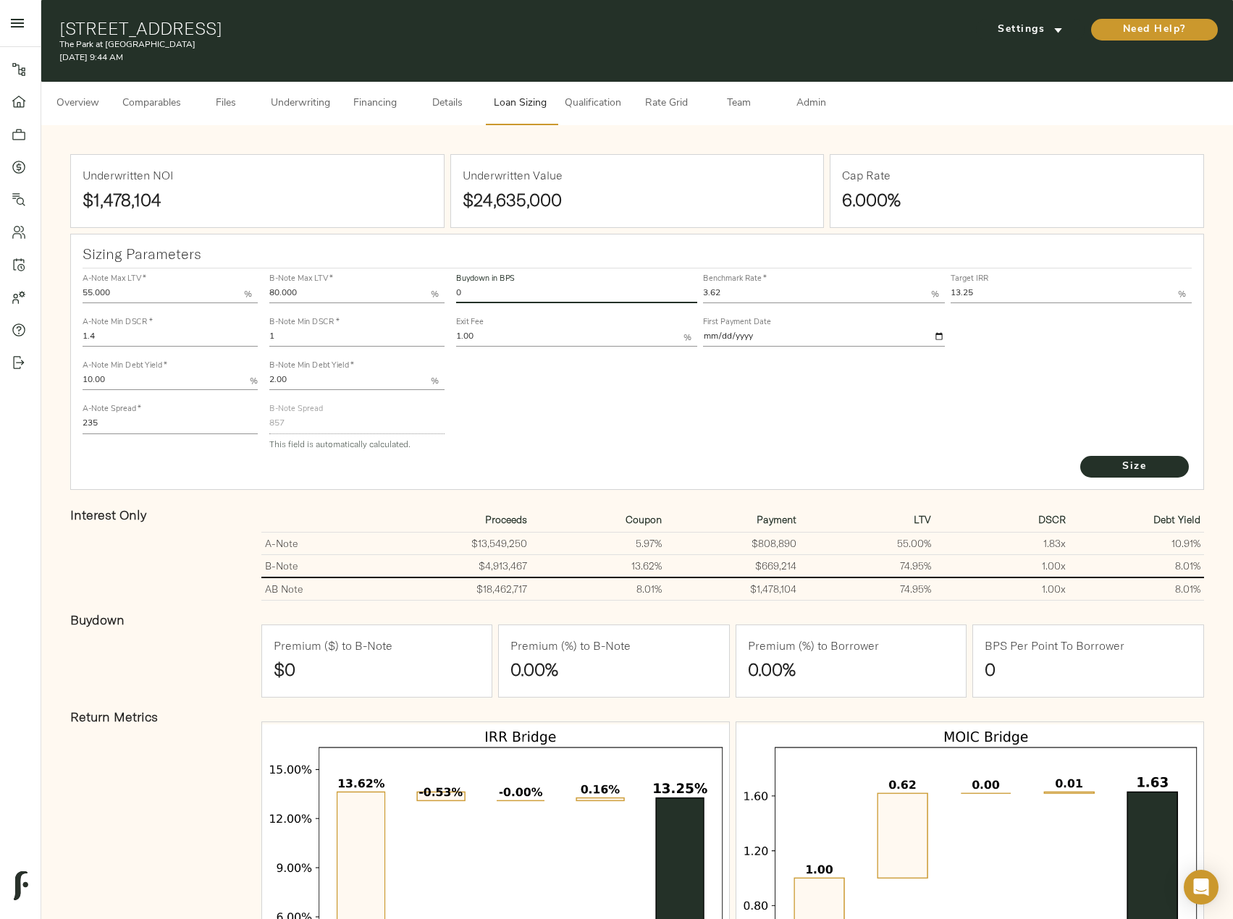
drag, startPoint x: 487, startPoint y: 293, endPoint x: 438, endPoint y: 290, distance: 49.4
click at [438, 290] on div "A-Note Max LTV   * 55.000 % A-Note Min DSCR   * 1.4 A-Note Min Debt Yield   * 1…" at bounding box center [637, 362] width 1121 height 198
type input "60"
click at [1080, 456] on button "Size" at bounding box center [1134, 467] width 109 height 22
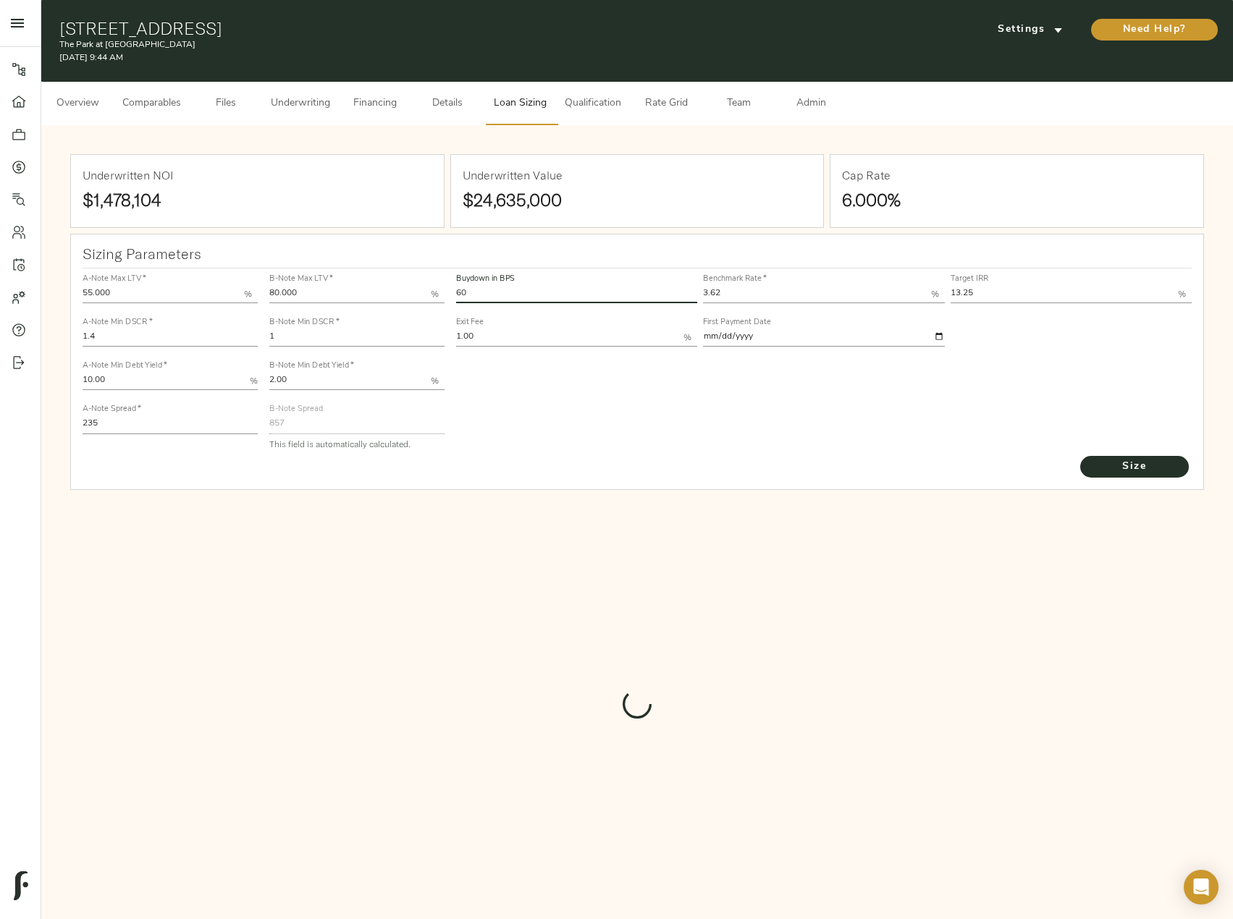
type input "616.9249942487893"
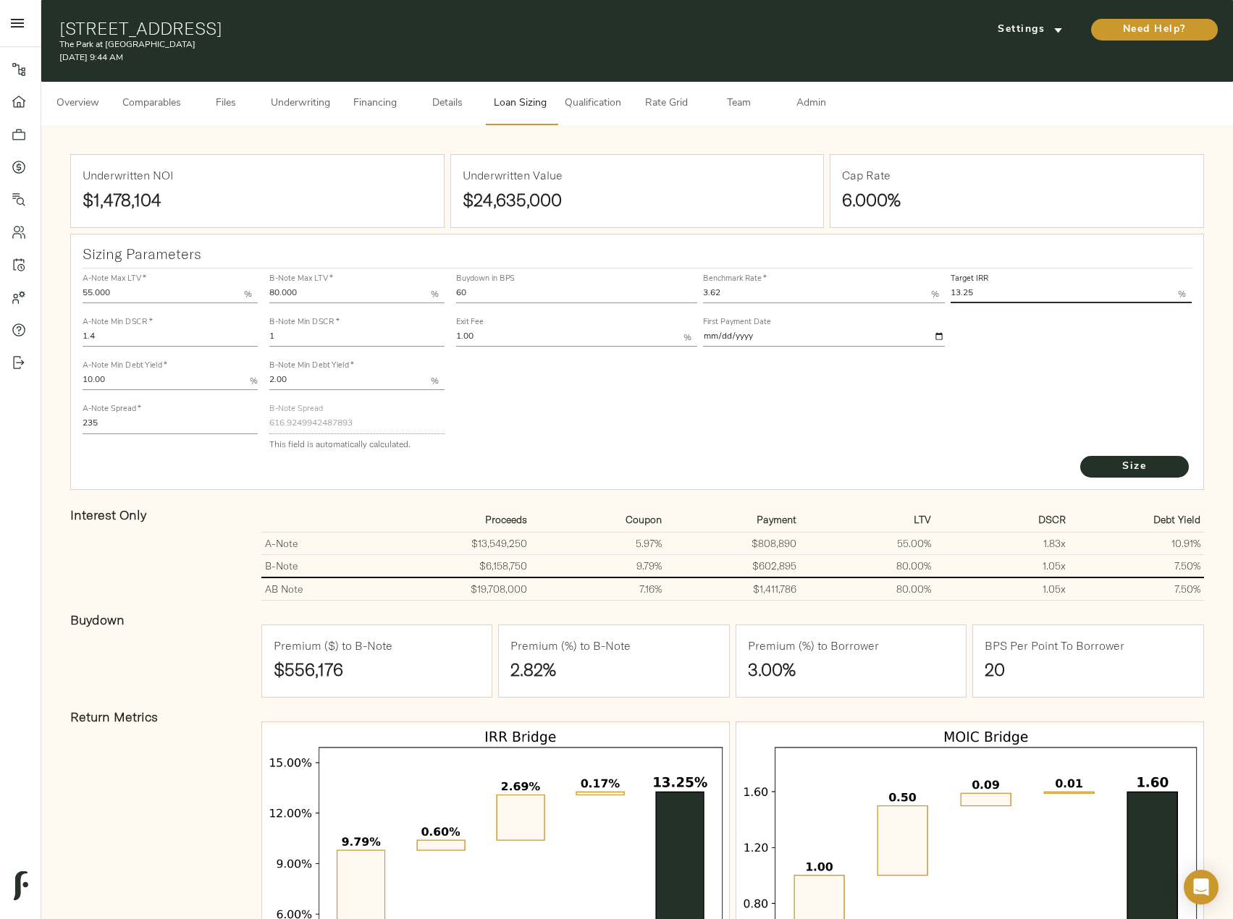
click at [1007, 294] on input "13.25" at bounding box center [1063, 294] width 227 height 17
drag, startPoint x: 494, startPoint y: 296, endPoint x: 452, endPoint y: 296, distance: 42.0
click at [453, 296] on div "Buydown in BPS 60" at bounding box center [576, 287] width 247 height 43
type input "0"
click at [1080, 456] on button "Size" at bounding box center [1134, 467] width 109 height 22
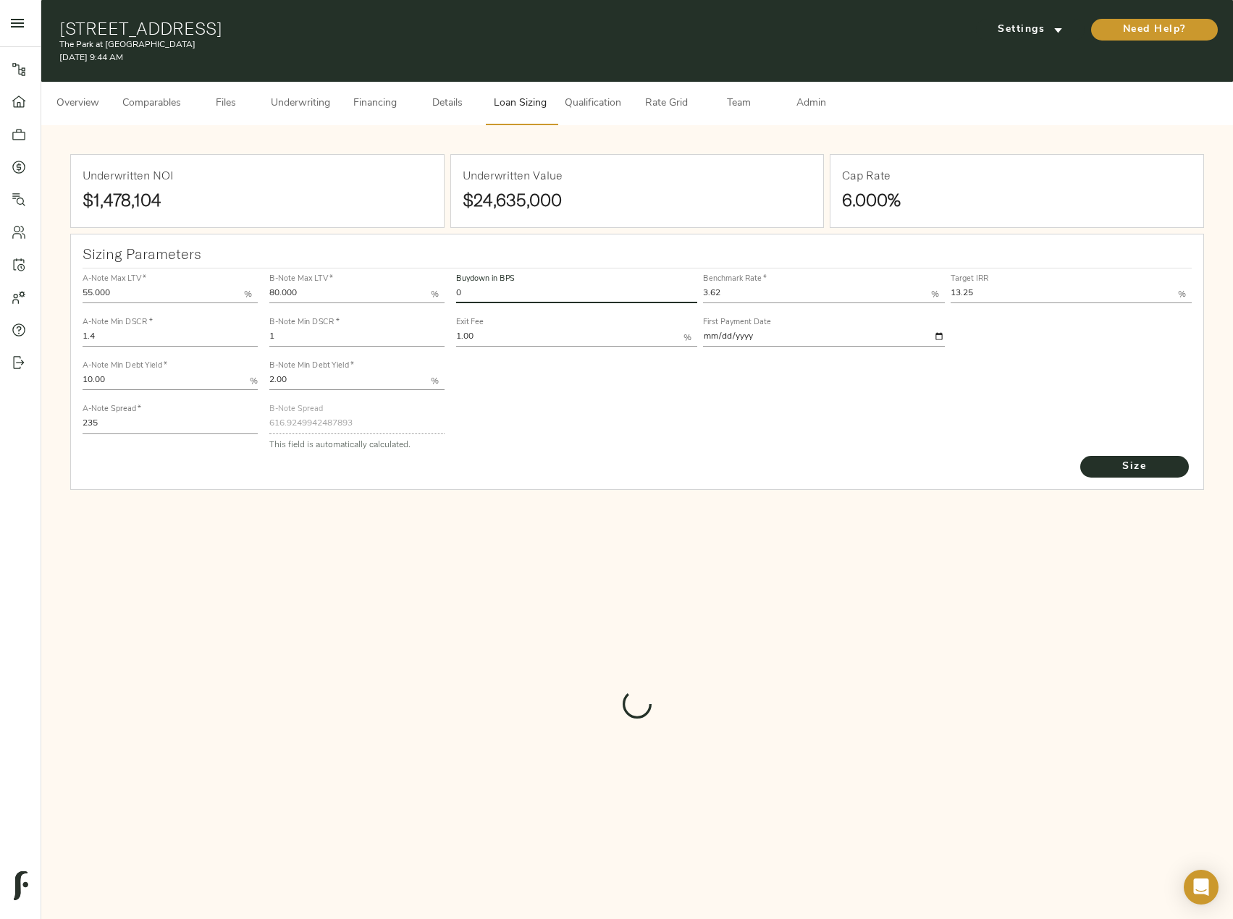
type input "857"
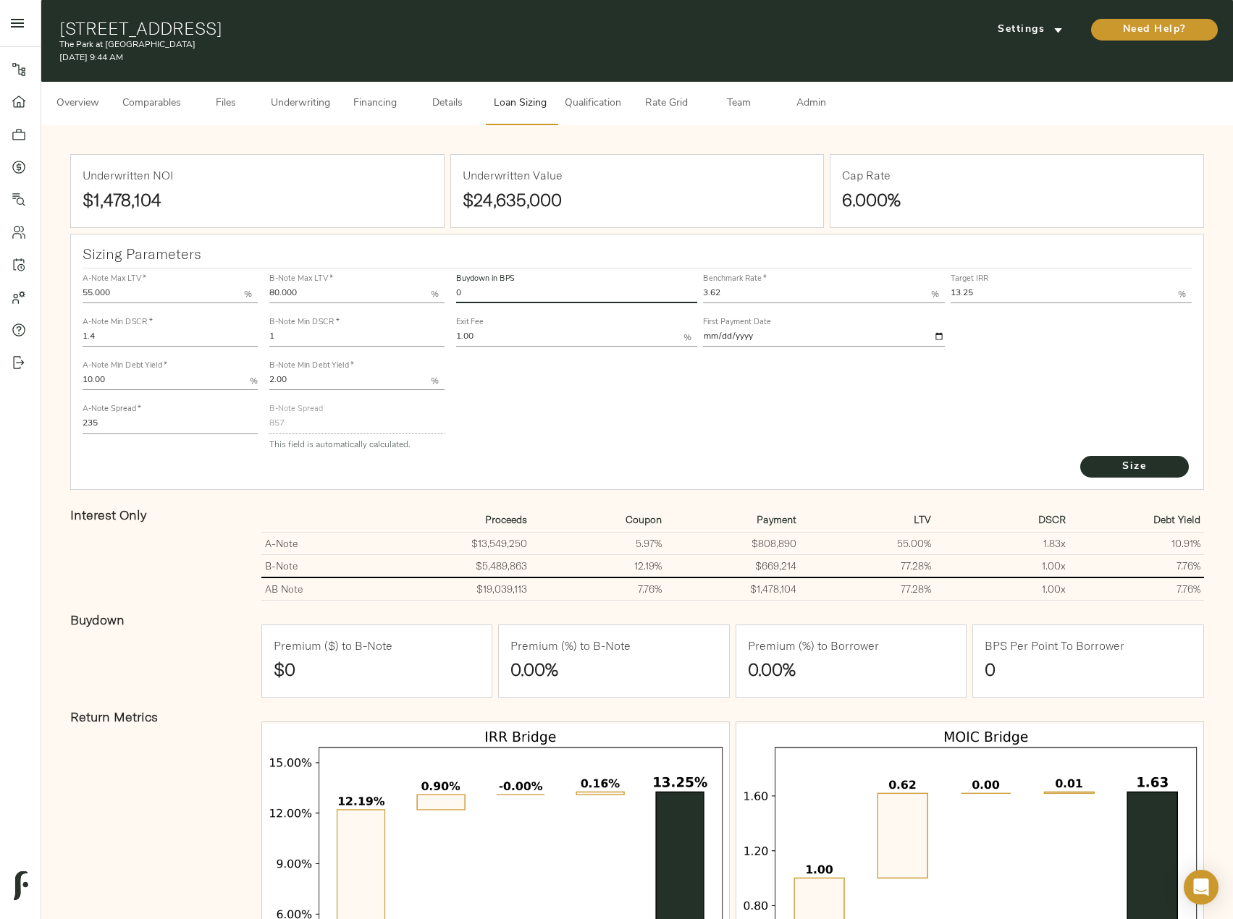
drag, startPoint x: 492, startPoint y: 292, endPoint x: 473, endPoint y: 294, distance: 18.9
click at [473, 294] on input "0" at bounding box center [576, 294] width 241 height 17
type input "60"
click at [1080, 456] on button "Size" at bounding box center [1134, 467] width 109 height 22
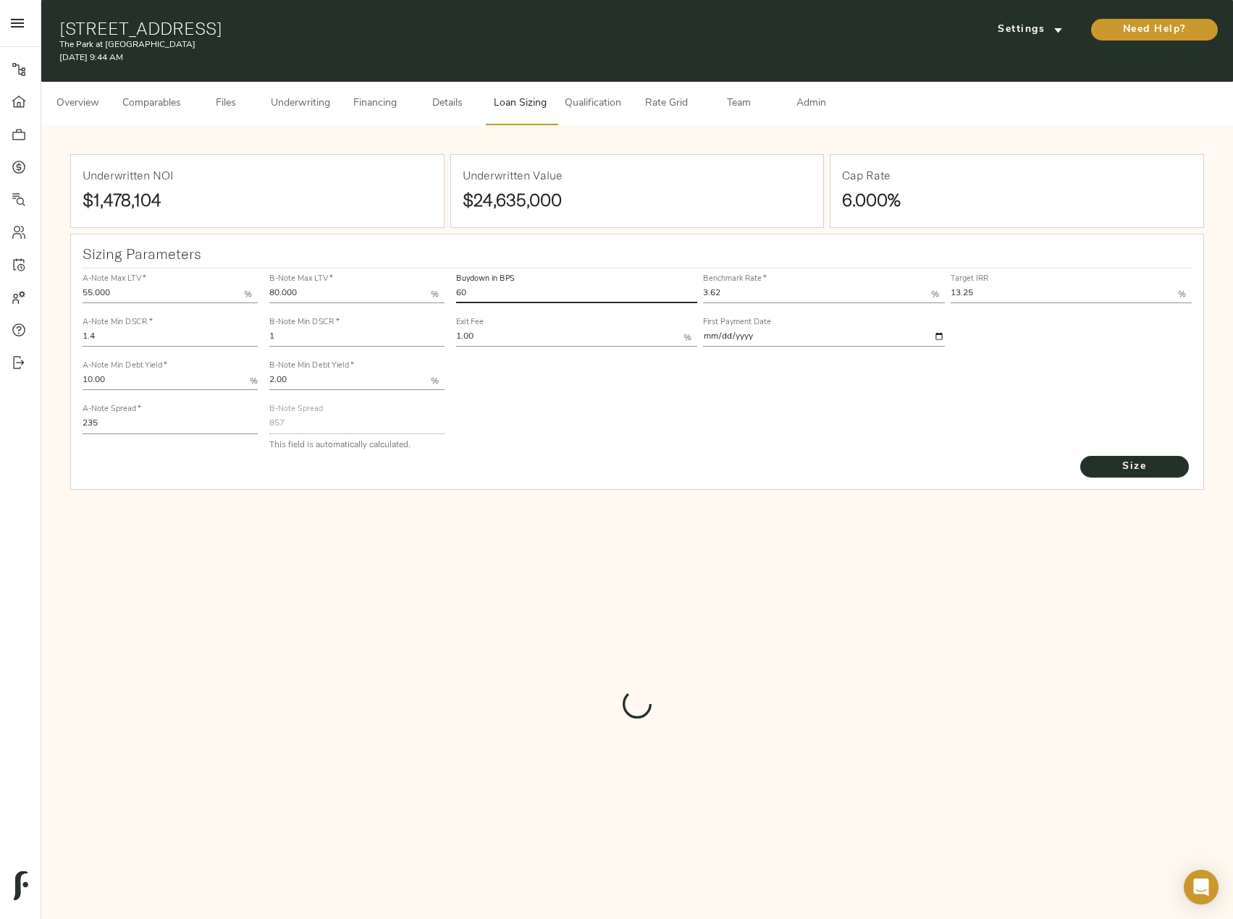
type input "616.9249942487893"
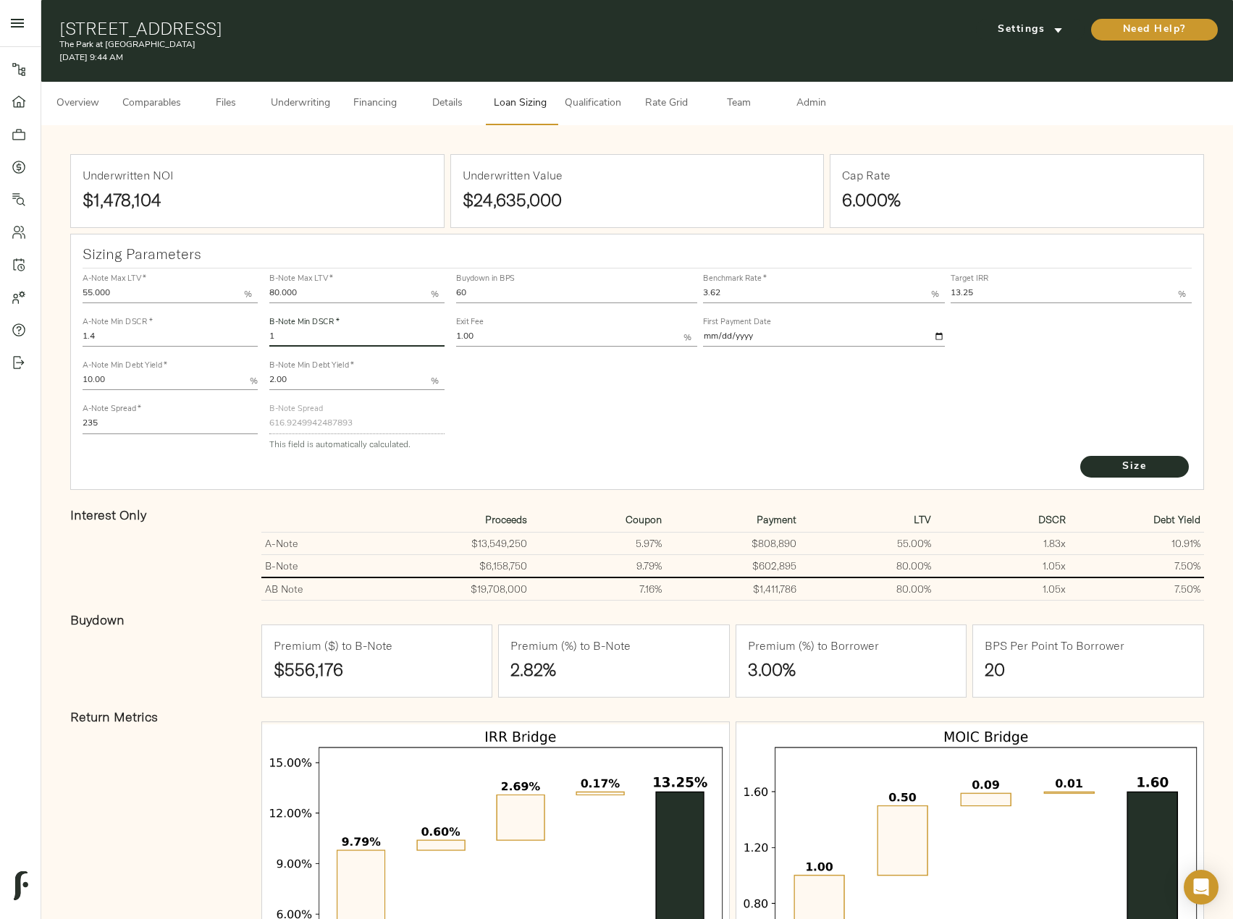
click at [295, 340] on input "1" at bounding box center [356, 337] width 175 height 17
type input "1.12"
click at [1080, 456] on button "Size" at bounding box center [1134, 467] width 109 height 22
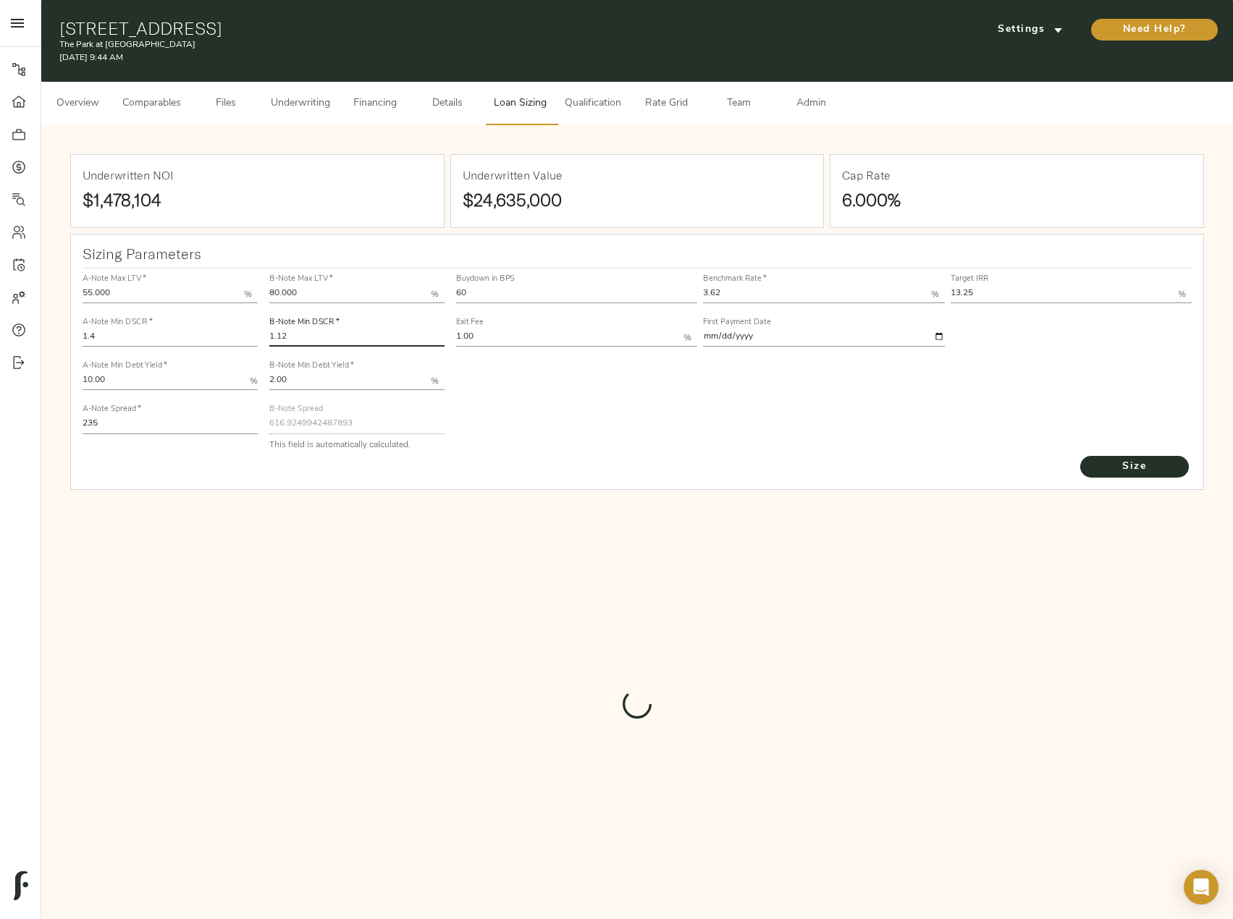
type input "526.8944048125358"
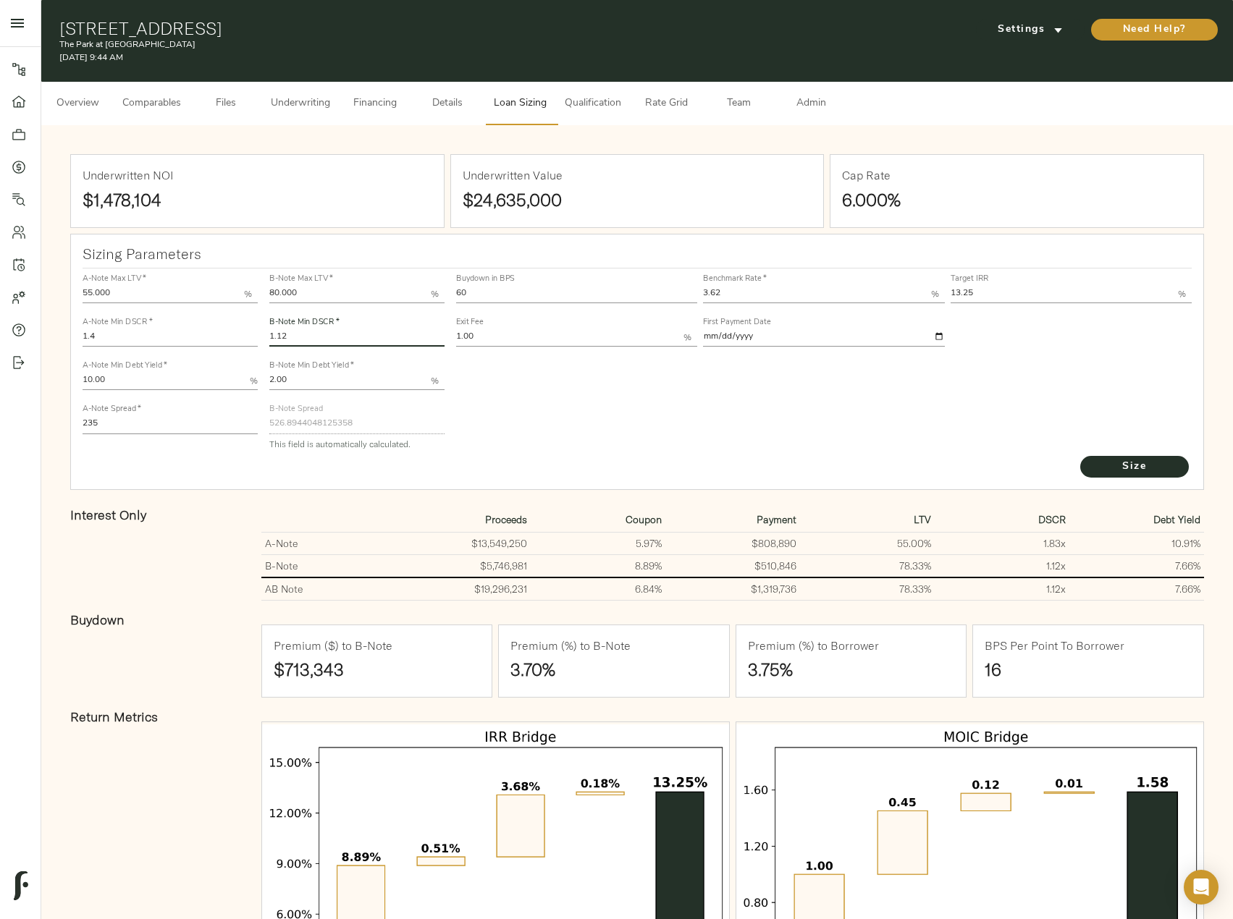
drag, startPoint x: 349, startPoint y: 342, endPoint x: 267, endPoint y: 340, distance: 81.8
click at [267, 340] on div "B-Note Min DSCR   * 1.12" at bounding box center [356, 330] width 181 height 43
type input "1.09"
click at [1080, 456] on button "Size" at bounding box center [1134, 467] width 109 height 22
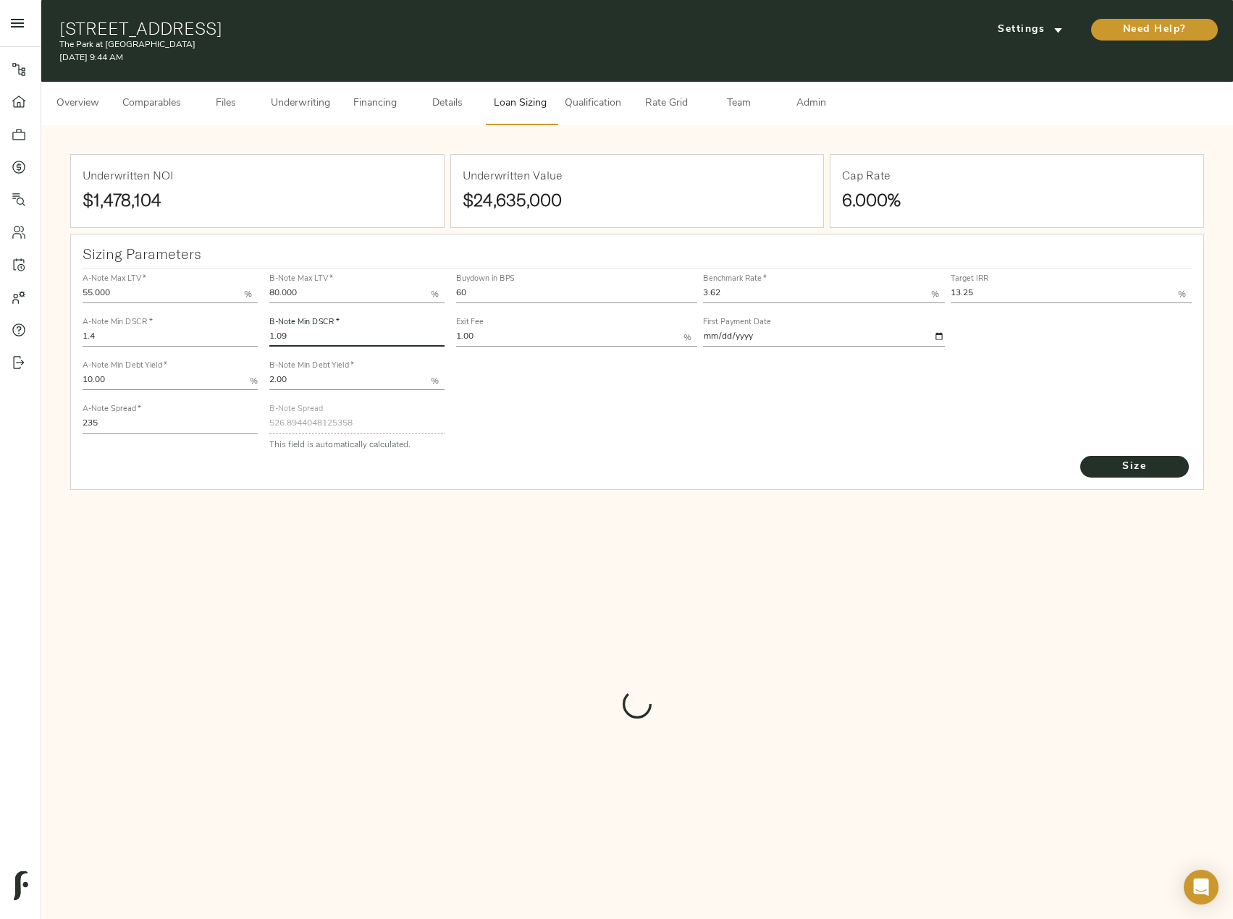
type input "541.9417182679231"
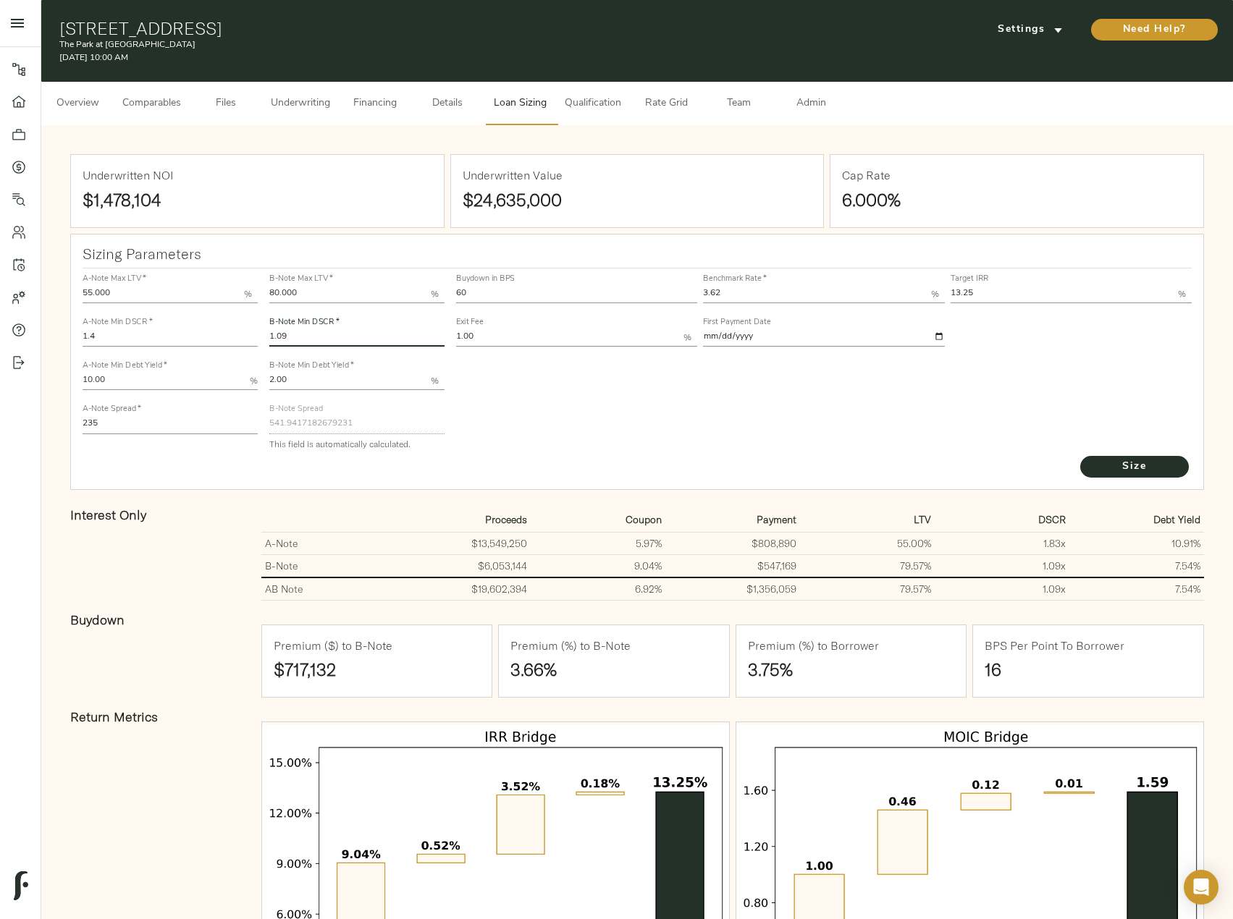
click at [300, 78] on div "100 Chapelridge Dr, Richland, MS 39218 The Park at Devonshire October 14, 2025 …" at bounding box center [637, 41] width 1192 height 82
click at [298, 96] on span "Underwriting" at bounding box center [300, 104] width 59 height 18
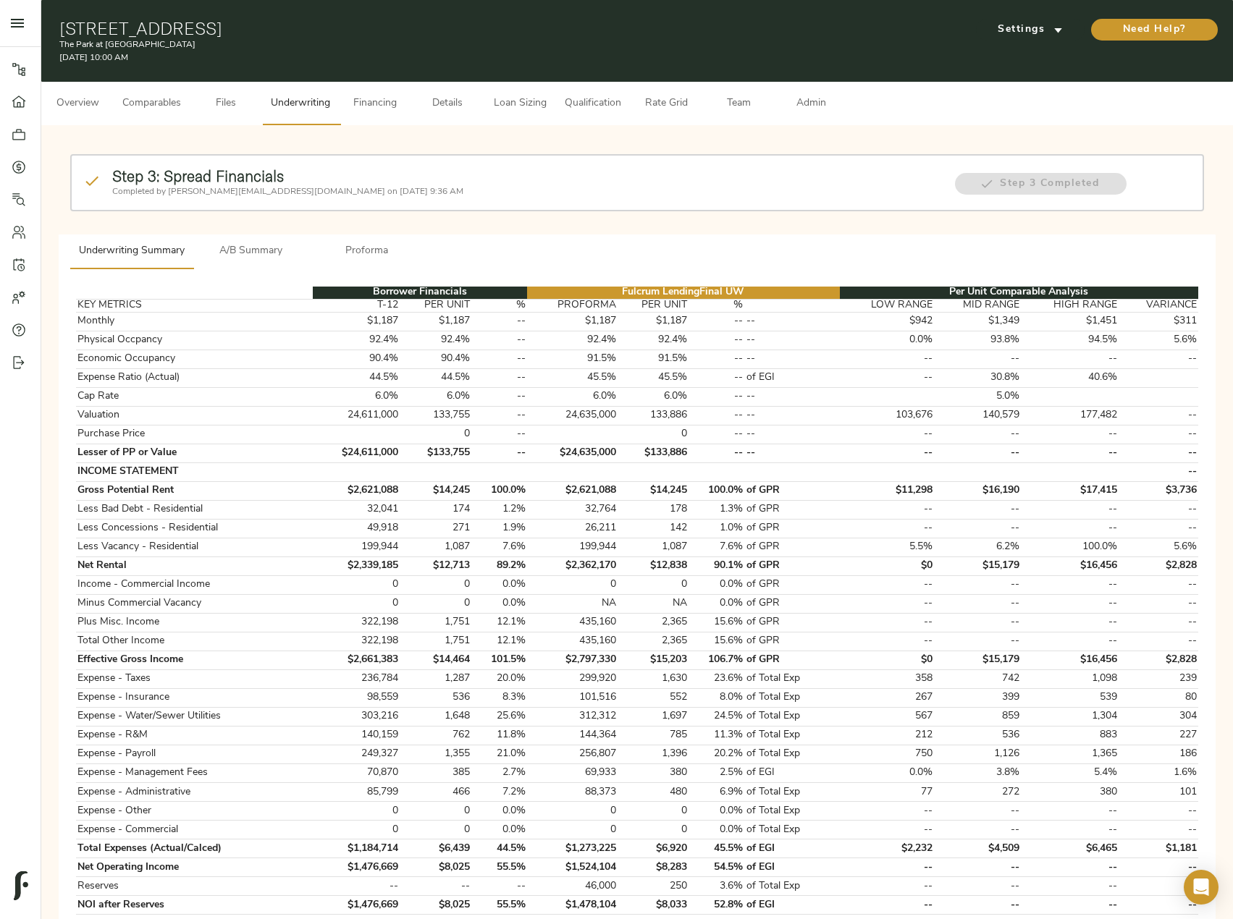
click at [379, 111] on span "Financing" at bounding box center [374, 104] width 55 height 18
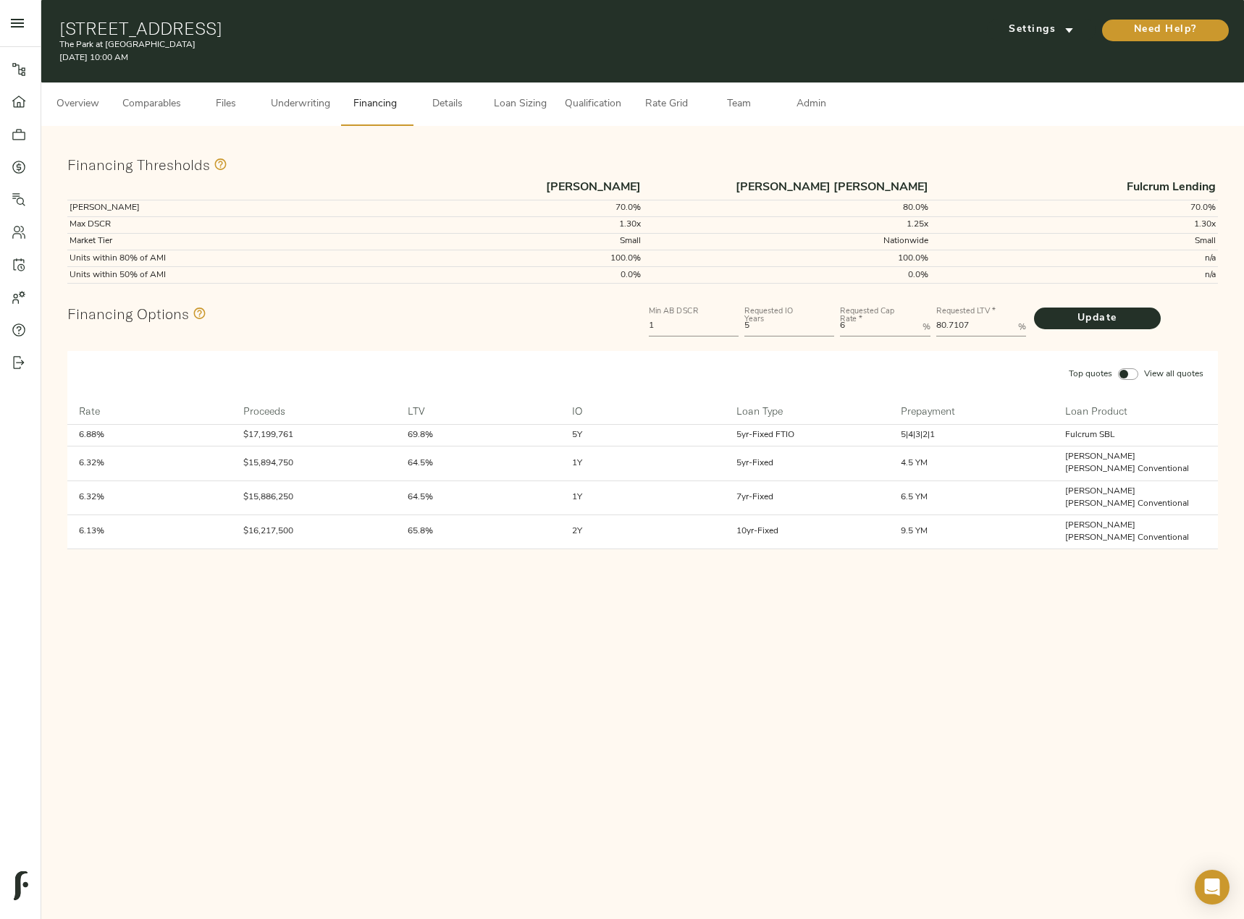
click at [461, 103] on span "Details" at bounding box center [447, 105] width 55 height 18
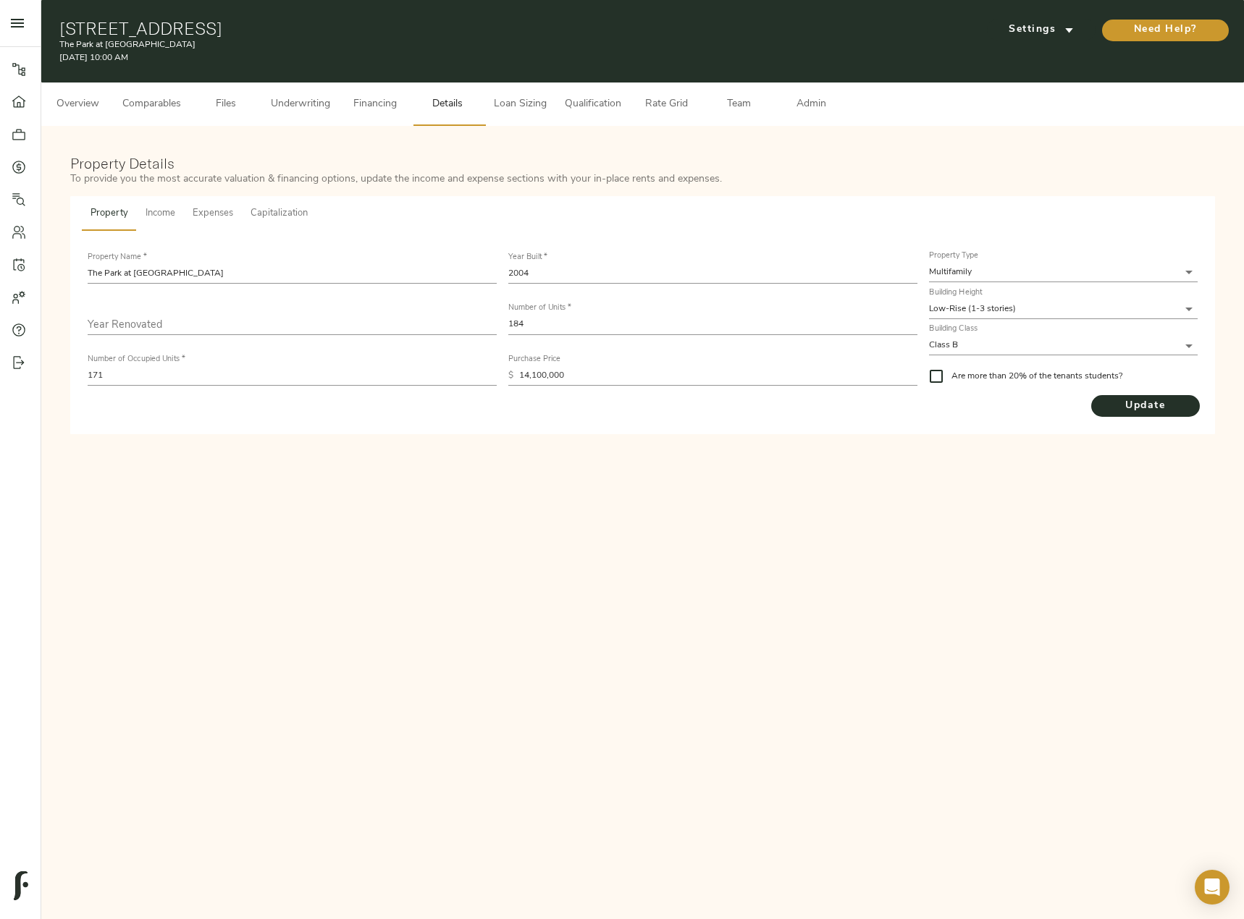
click at [65, 98] on span "Overview" at bounding box center [77, 105] width 55 height 18
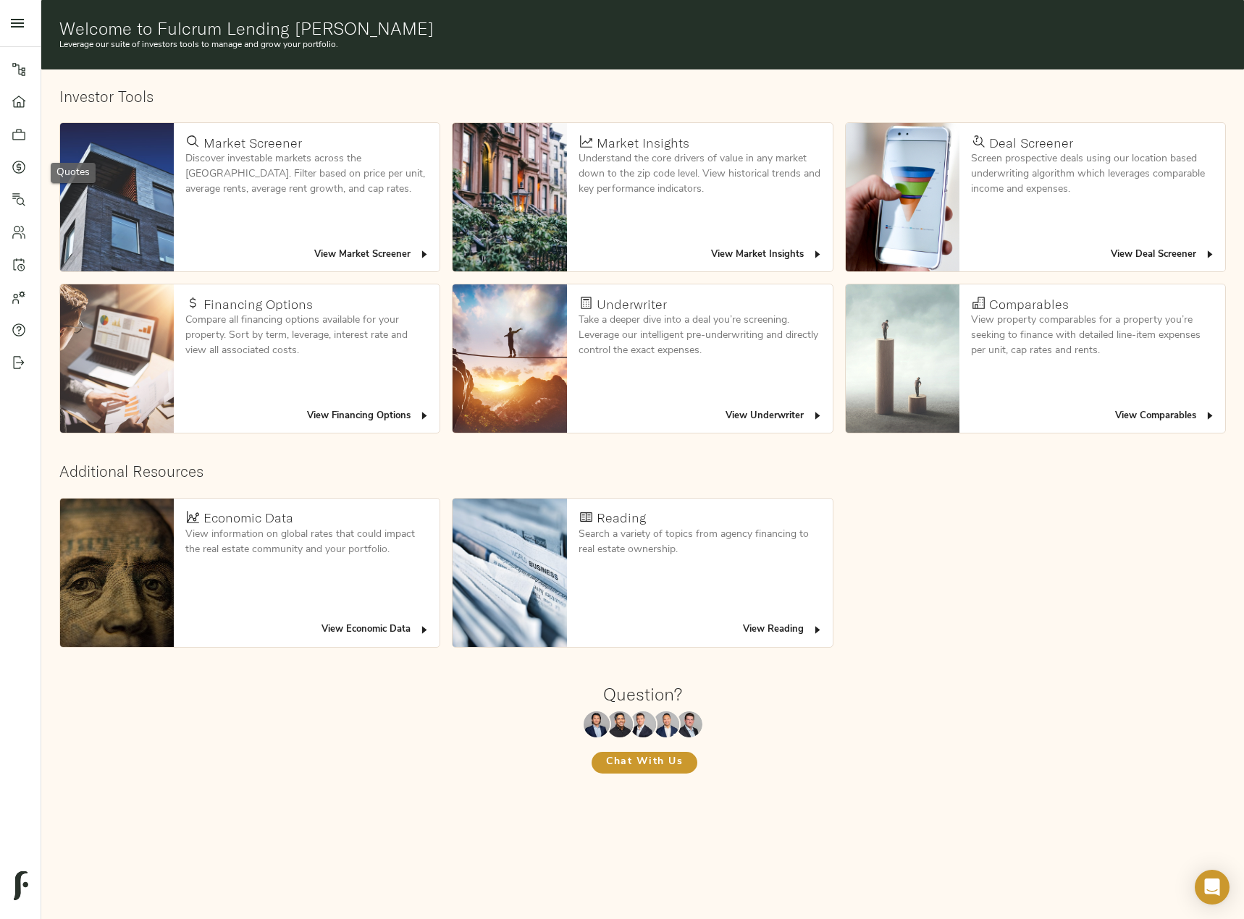
click at [20, 173] on icon at bounding box center [18, 167] width 13 height 13
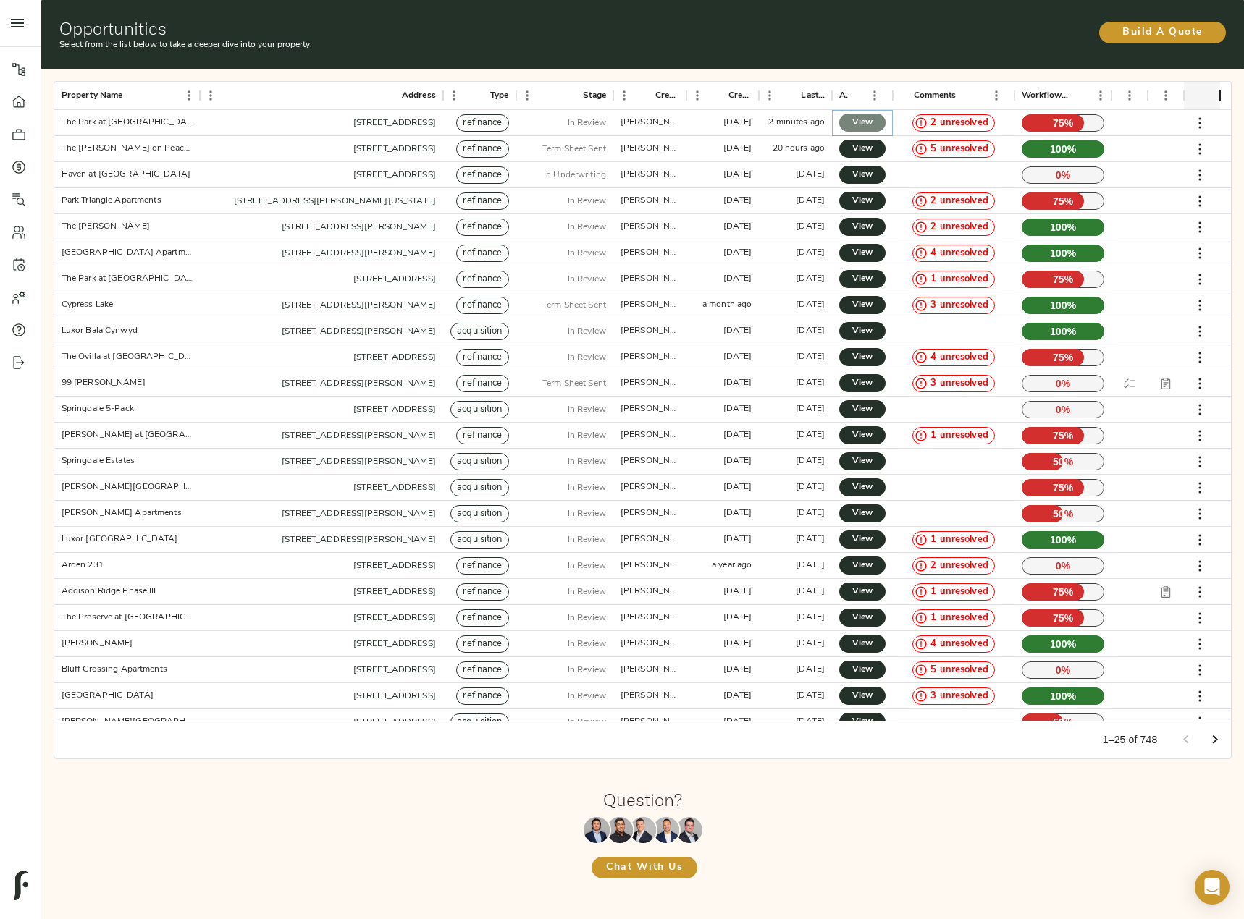
click at [857, 125] on span "View" at bounding box center [861, 122] width 17 height 15
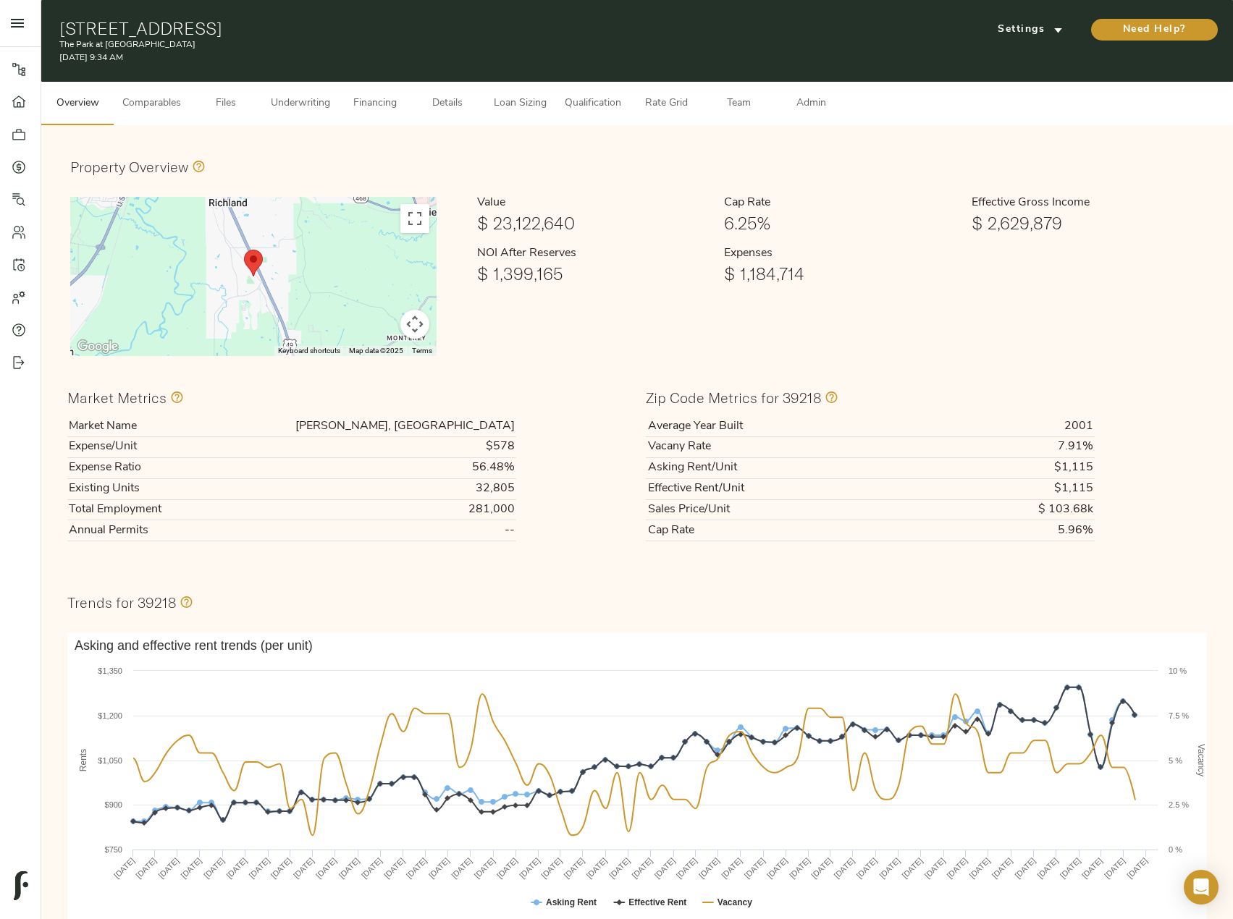
click at [286, 103] on span "Underwriting" at bounding box center [300, 104] width 59 height 18
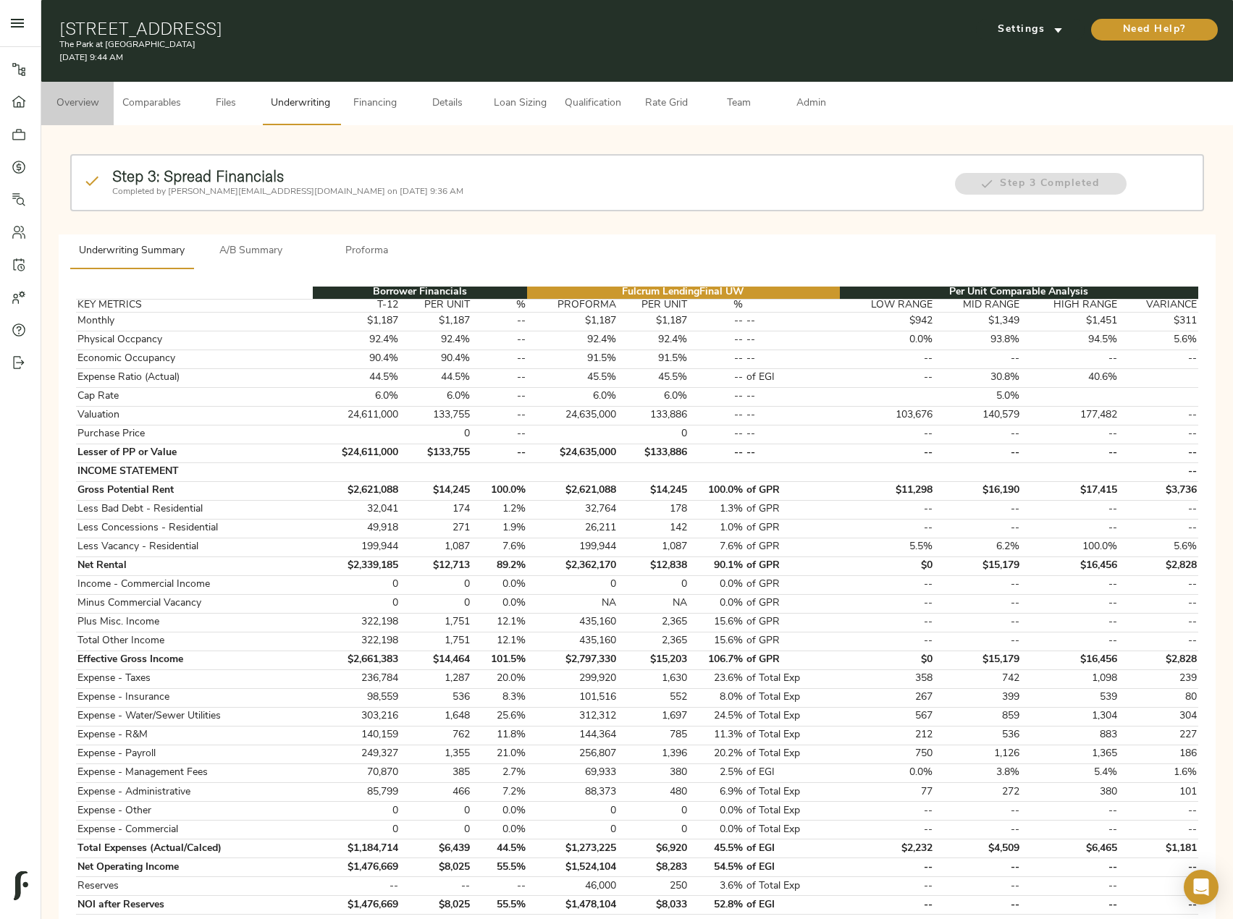
click at [75, 91] on button "Overview" at bounding box center [77, 103] width 72 height 43
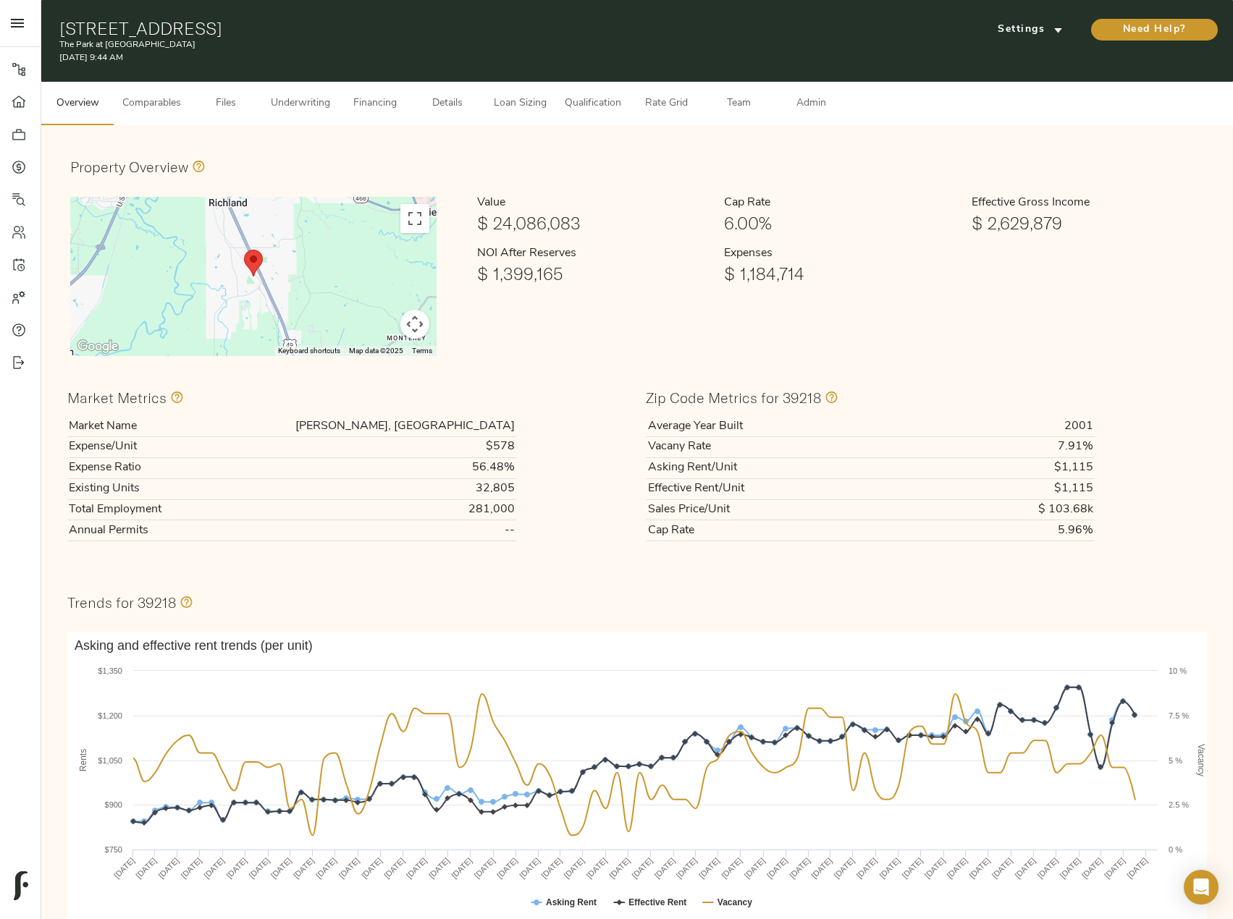
drag, startPoint x: 61, startPoint y: 33, endPoint x: 388, endPoint y: 19, distance: 327.5
click at [388, 19] on h1 "[STREET_ADDRESS]" at bounding box center [444, 28] width 770 height 20
copy h1 "[STREET_ADDRESS]"
click at [368, 28] on h1 "[STREET_ADDRESS]" at bounding box center [444, 28] width 770 height 20
drag, startPoint x: 394, startPoint y: 28, endPoint x: 33, endPoint y: 17, distance: 361.4
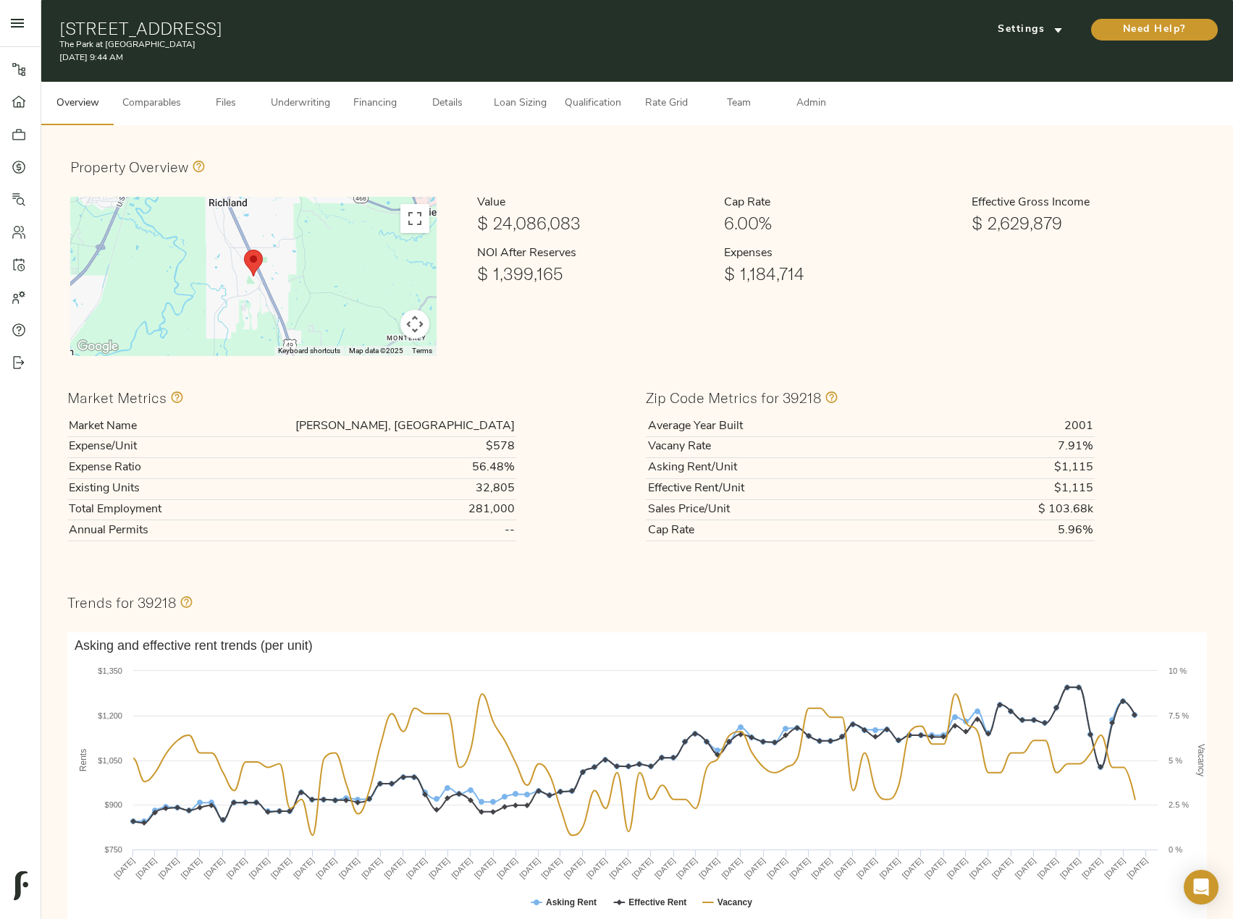
click at [33, 17] on div "Pipeline Dashboard Portfolio Quotes Search Users Activity Account Help Sign Out…" at bounding box center [616, 627] width 1233 height 1255
copy div "Pipeline Dashboard Portfolio Quotes Search Users Activity Account Help Sign Out…"
click at [438, 101] on span "Details" at bounding box center [447, 104] width 55 height 18
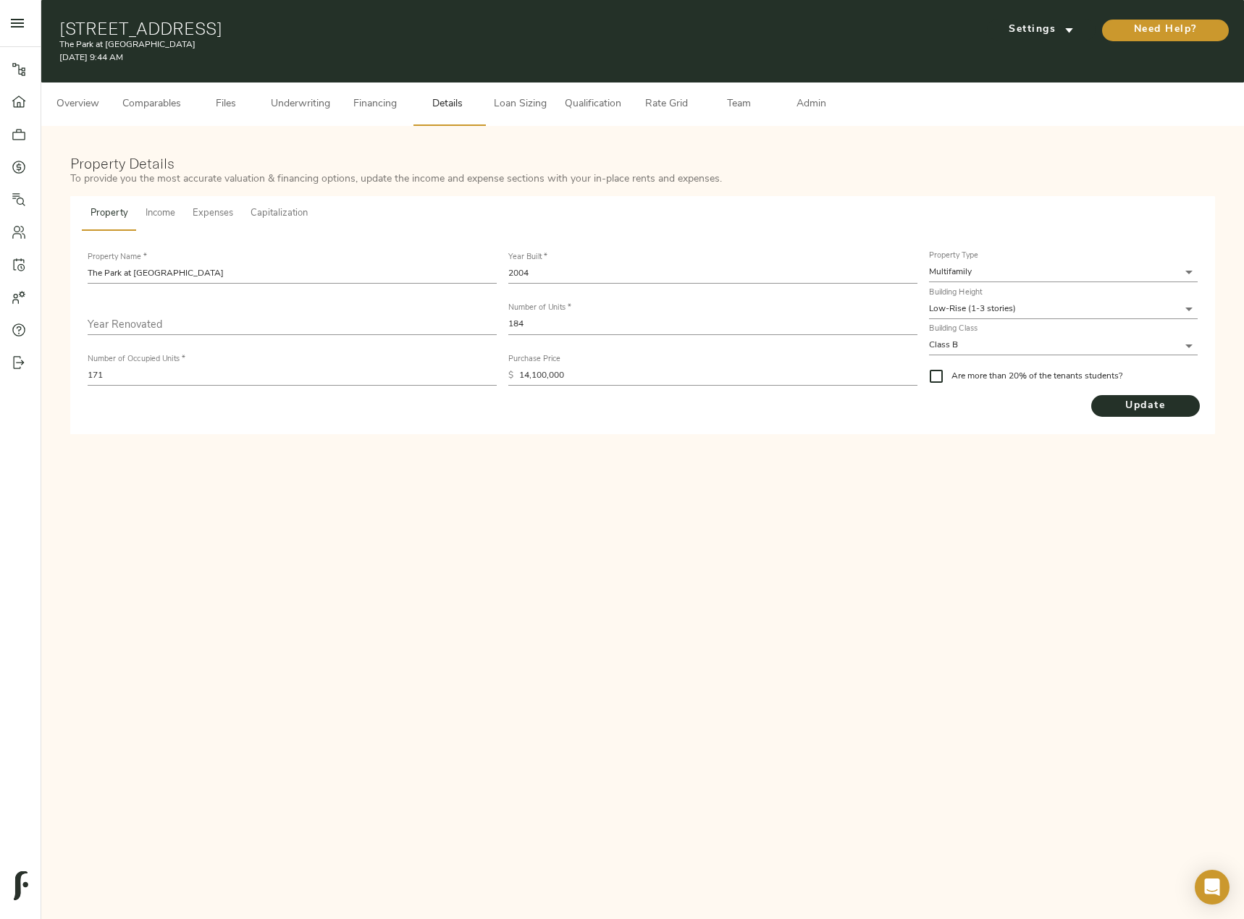
click at [111, 104] on button "Overview" at bounding box center [77, 104] width 72 height 43
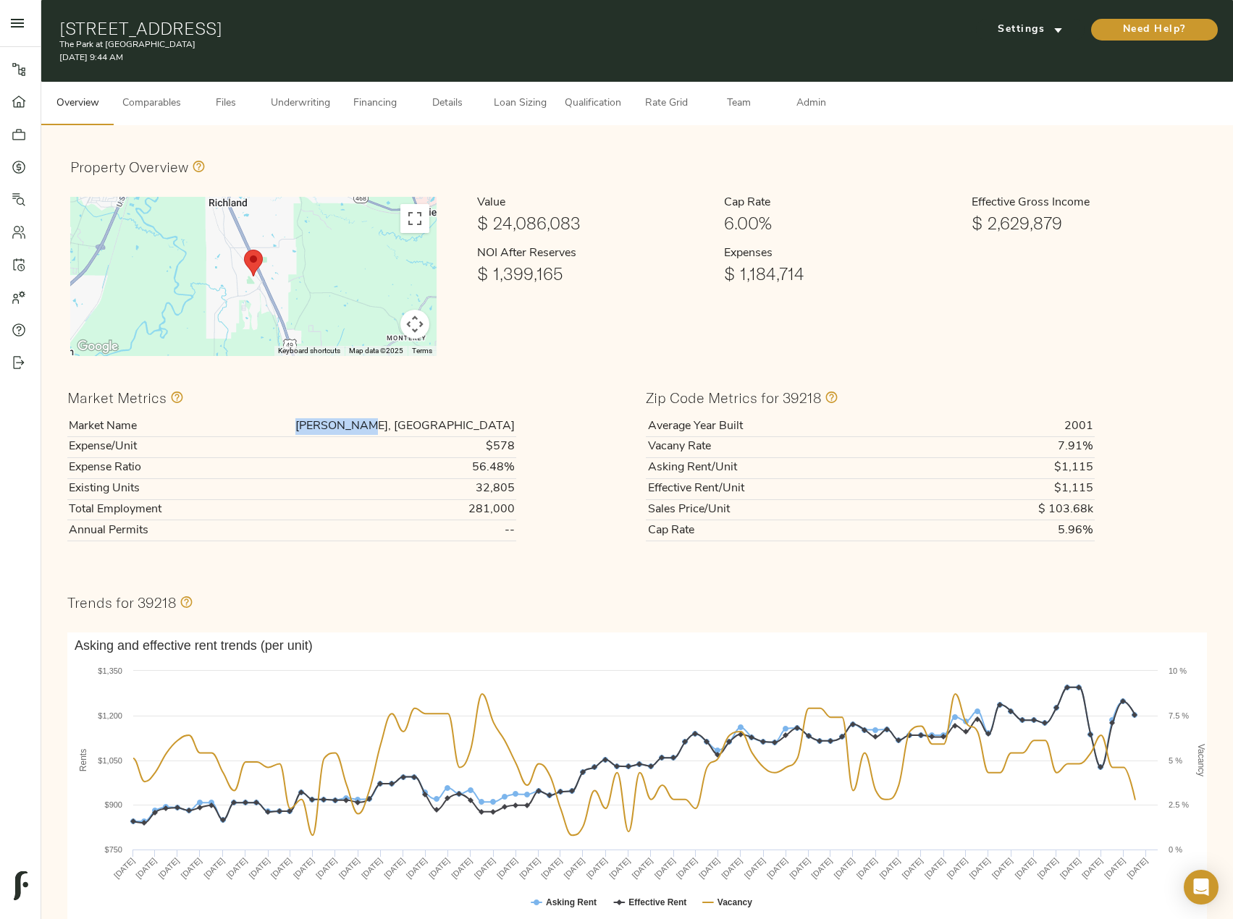
drag, startPoint x: 445, startPoint y: 423, endPoint x: 513, endPoint y: 420, distance: 68.1
click at [513, 420] on td "Jackson, MS" at bounding box center [359, 426] width 313 height 20
copy td "Jackson, MS"
click at [816, 110] on span "Admin" at bounding box center [810, 104] width 55 height 18
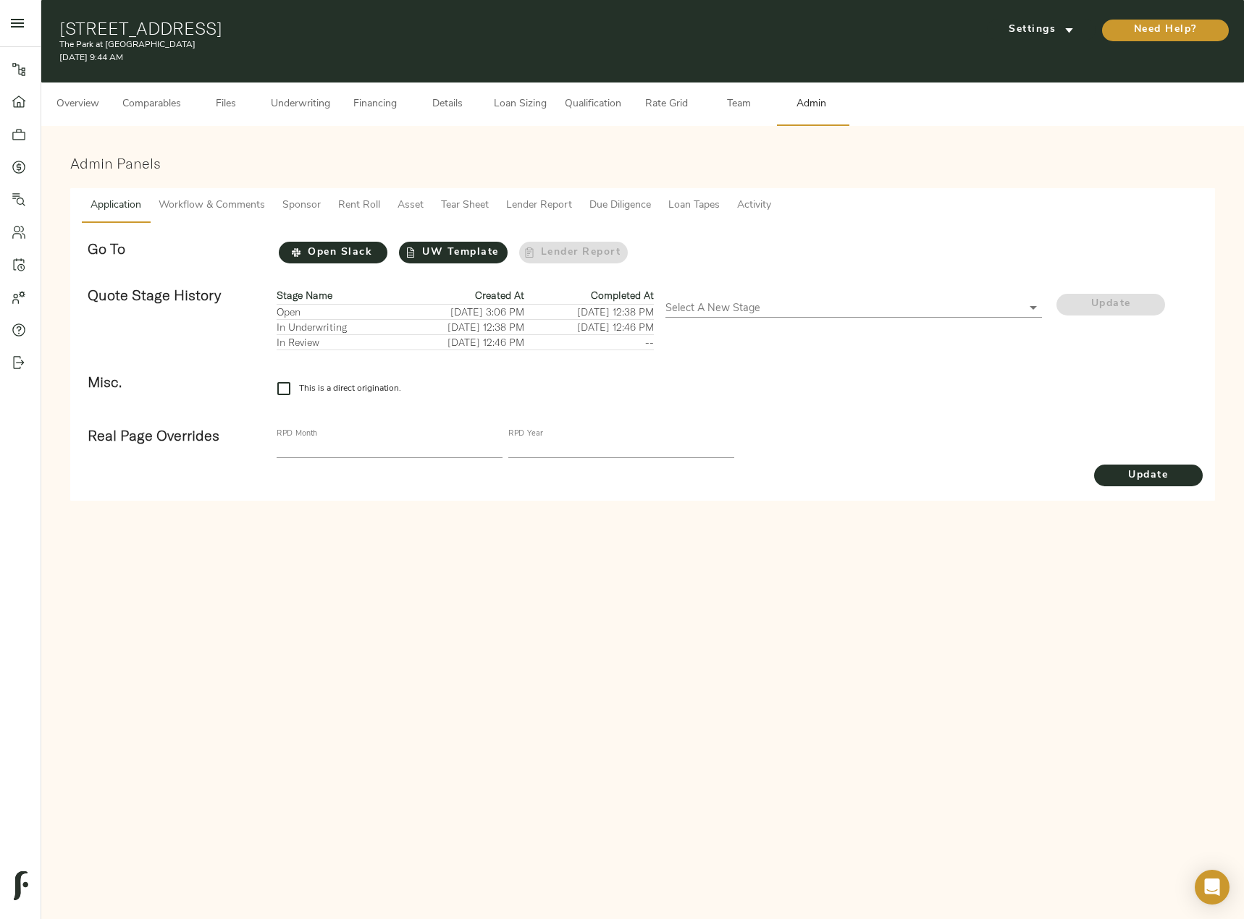
click at [694, 203] on span "Loan Tapes" at bounding box center [693, 206] width 51 height 18
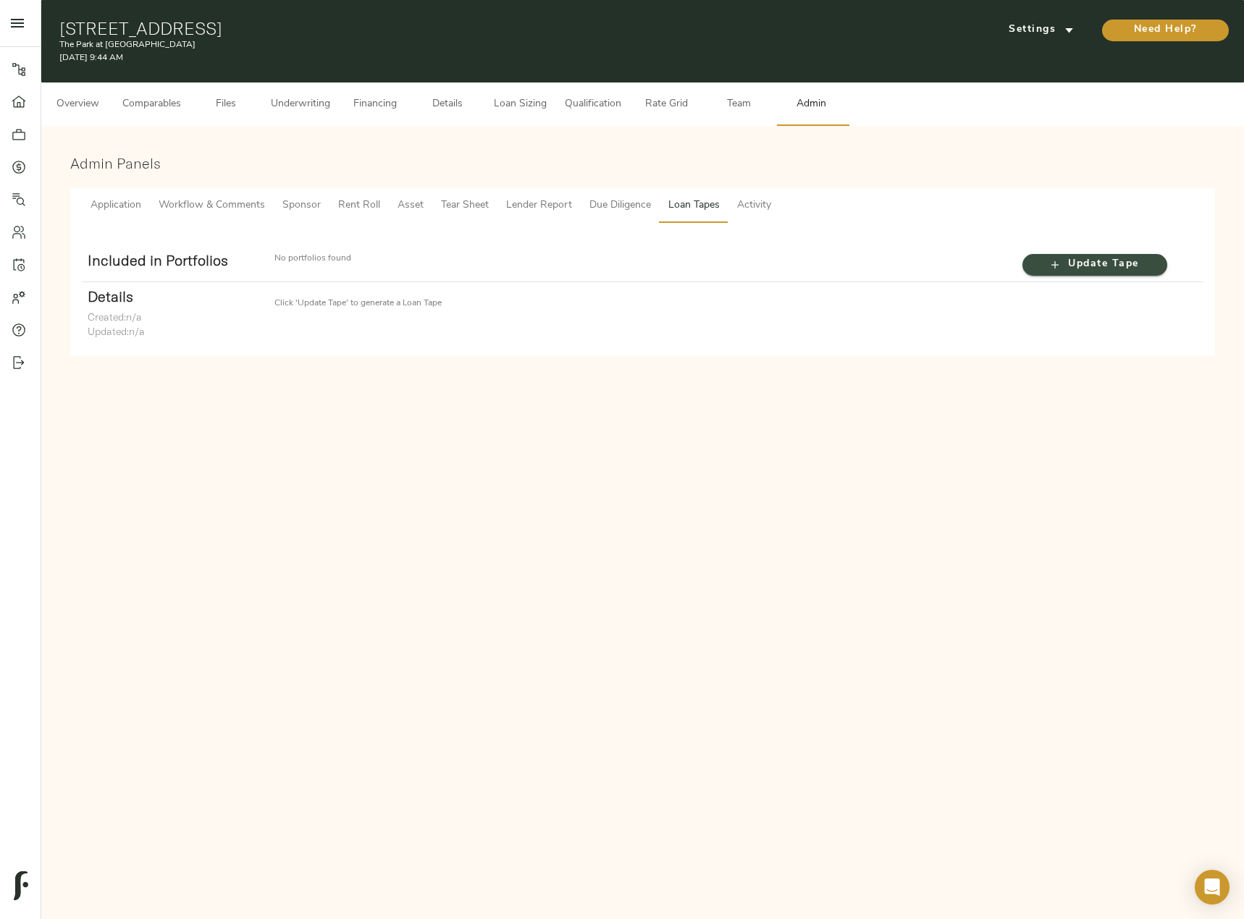
click at [1076, 266] on span "Update Tape" at bounding box center [1095, 265] width 116 height 18
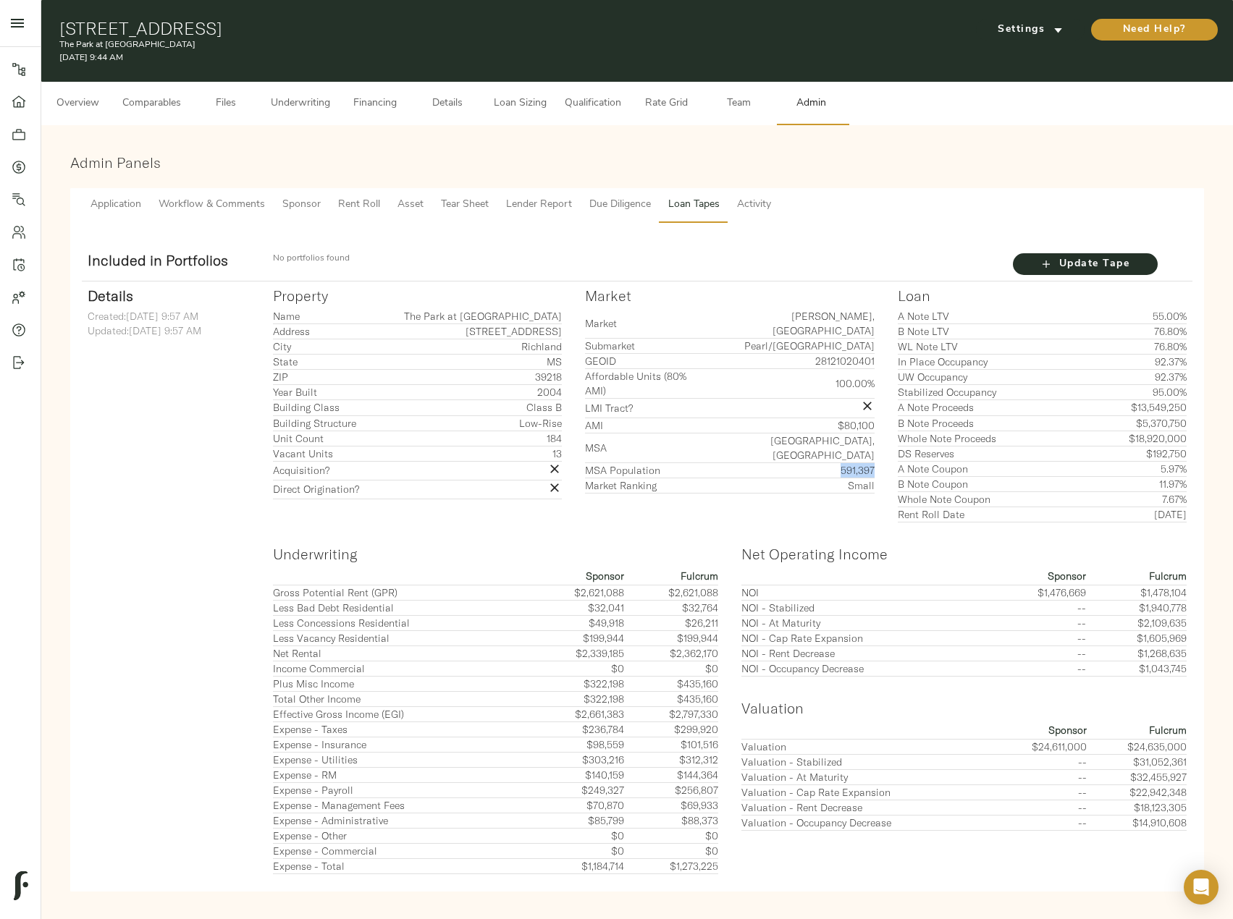
drag, startPoint x: 835, startPoint y: 427, endPoint x: 874, endPoint y: 425, distance: 39.2
click at [874, 463] on td "591,397" at bounding box center [781, 470] width 186 height 15
copy td "591,397"
click at [164, 101] on span "Comparables" at bounding box center [151, 104] width 59 height 18
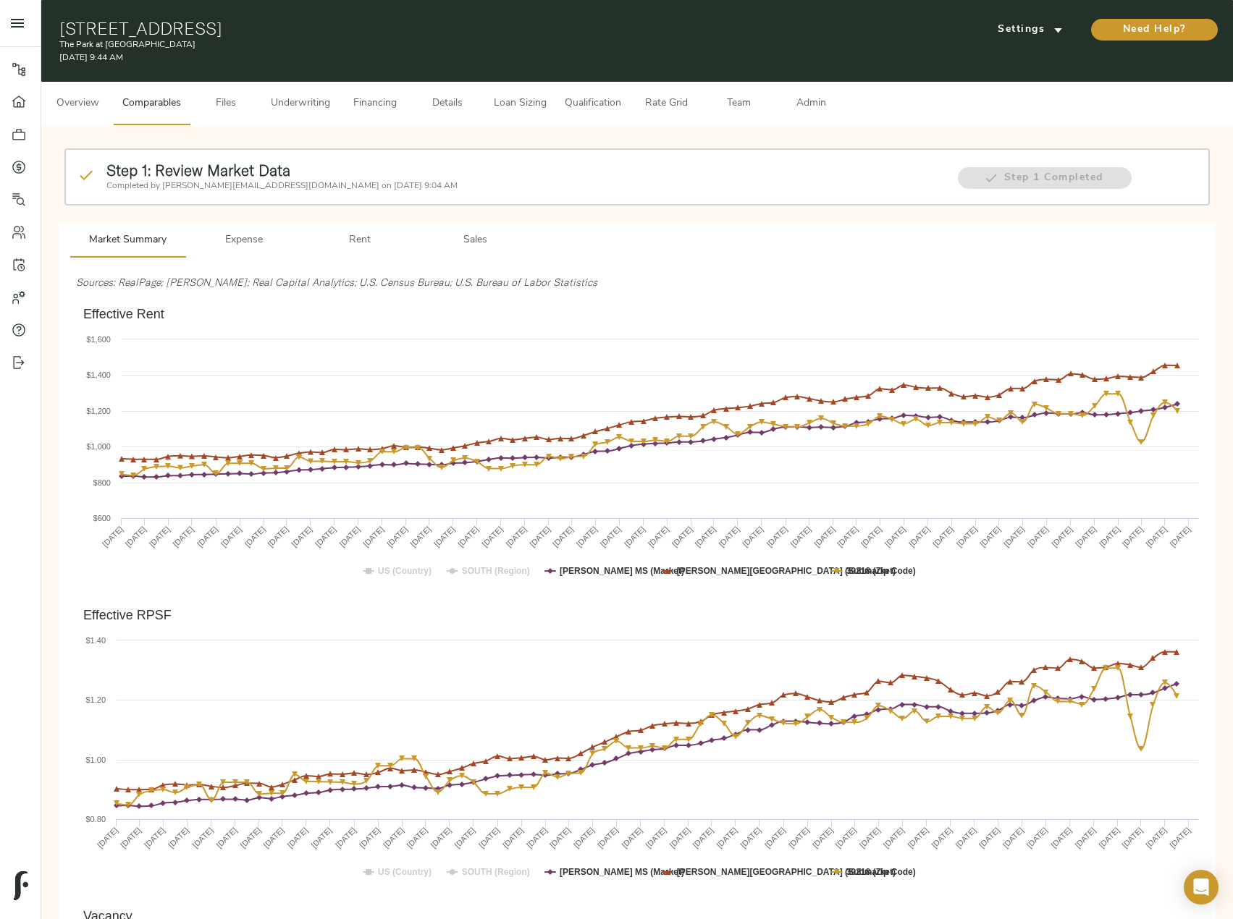
click at [367, 235] on span "Rent" at bounding box center [360, 241] width 98 height 18
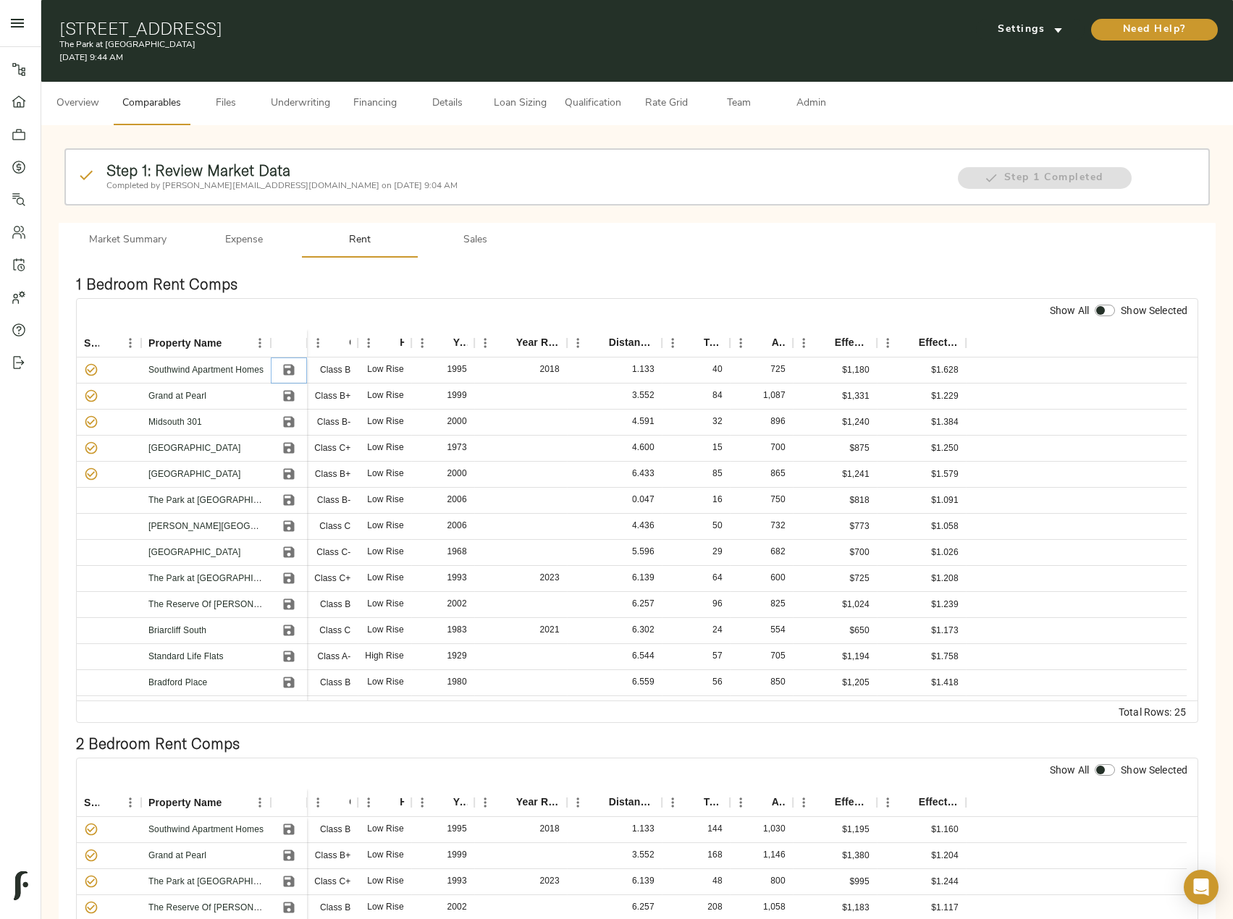
click at [284, 369] on icon "Save" at bounding box center [289, 370] width 11 height 11
click at [283, 403] on icon "Save" at bounding box center [289, 396] width 14 height 14
click at [285, 421] on icon "Save" at bounding box center [289, 422] width 11 height 11
click at [292, 450] on icon "Save" at bounding box center [289, 448] width 11 height 11
click at [298, 477] on button "Save" at bounding box center [289, 474] width 22 height 22
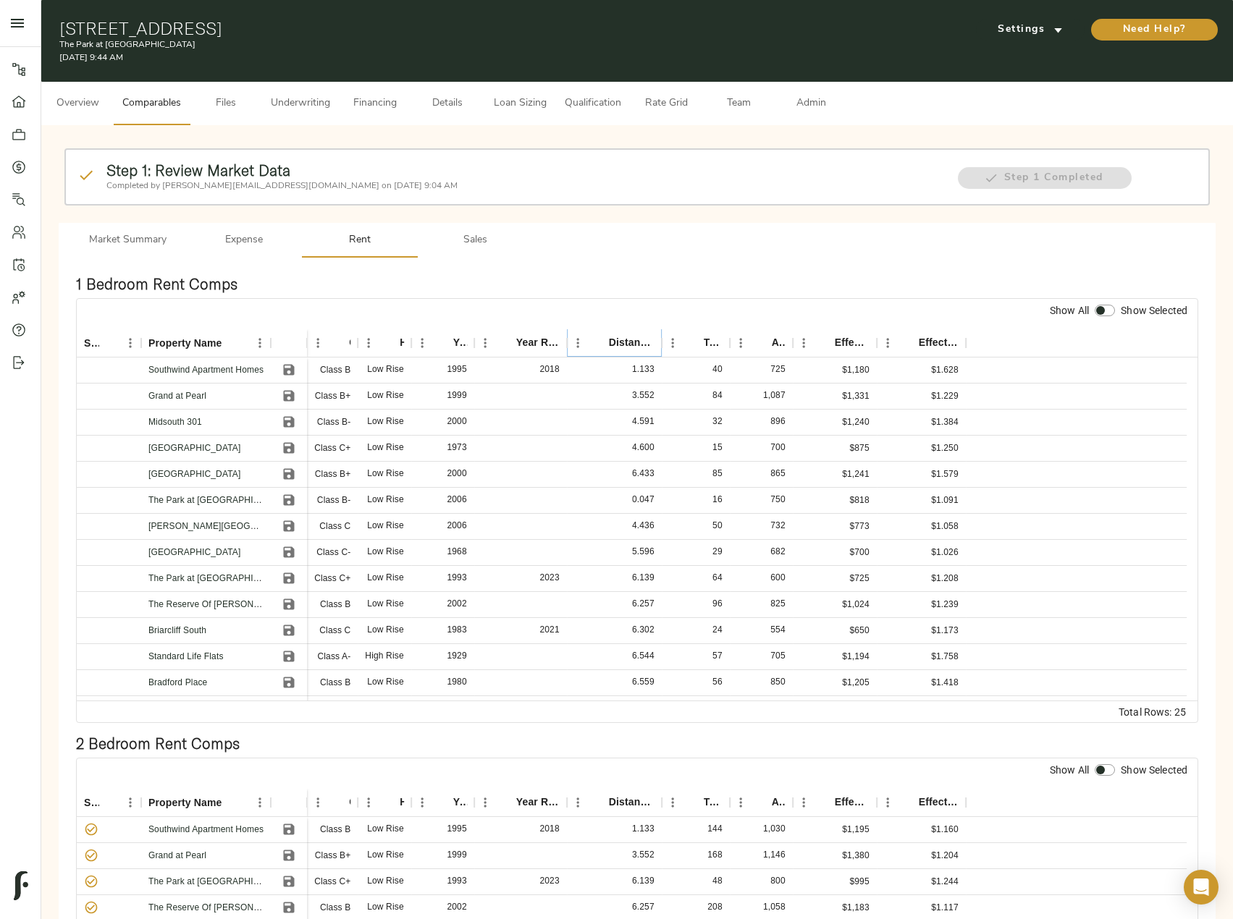
click at [598, 339] on icon "Sort" at bounding box center [598, 343] width 13 height 13
click at [598, 339] on icon "Sort" at bounding box center [598, 343] width 9 height 9
click at [285, 371] on icon "Save" at bounding box center [289, 370] width 11 height 11
click at [286, 401] on icon "Save" at bounding box center [289, 396] width 11 height 11
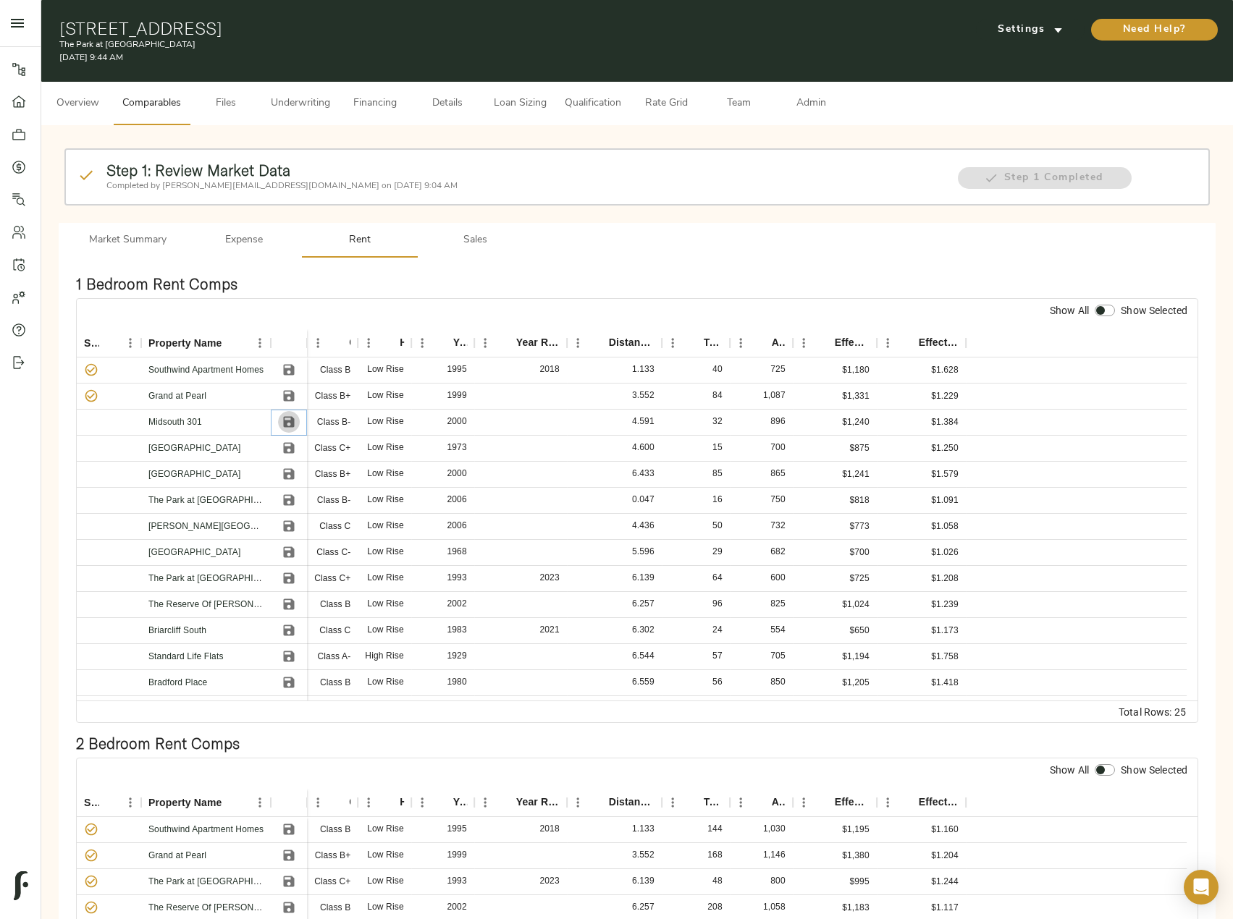
click at [287, 428] on icon "Save" at bounding box center [289, 422] width 14 height 14
click at [599, 345] on icon "Sort" at bounding box center [598, 343] width 9 height 9
click at [601, 346] on icon "Sort" at bounding box center [598, 343] width 13 height 13
click at [291, 472] on icon "Save" at bounding box center [289, 474] width 11 height 11
click at [290, 529] on icon "Save" at bounding box center [289, 526] width 14 height 14
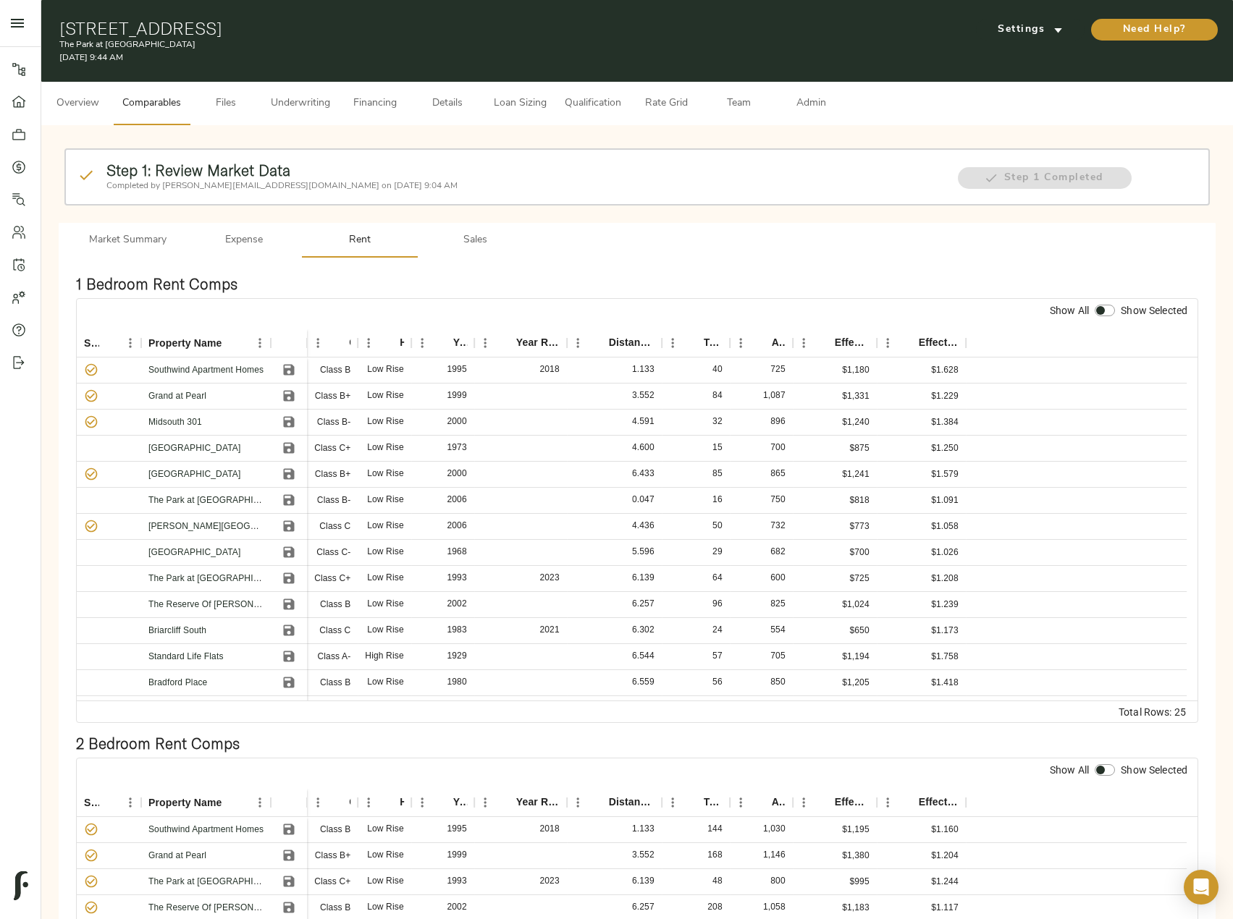
click at [1097, 315] on input "checkbox" at bounding box center [1100, 311] width 35 height 12
checkbox input "true"
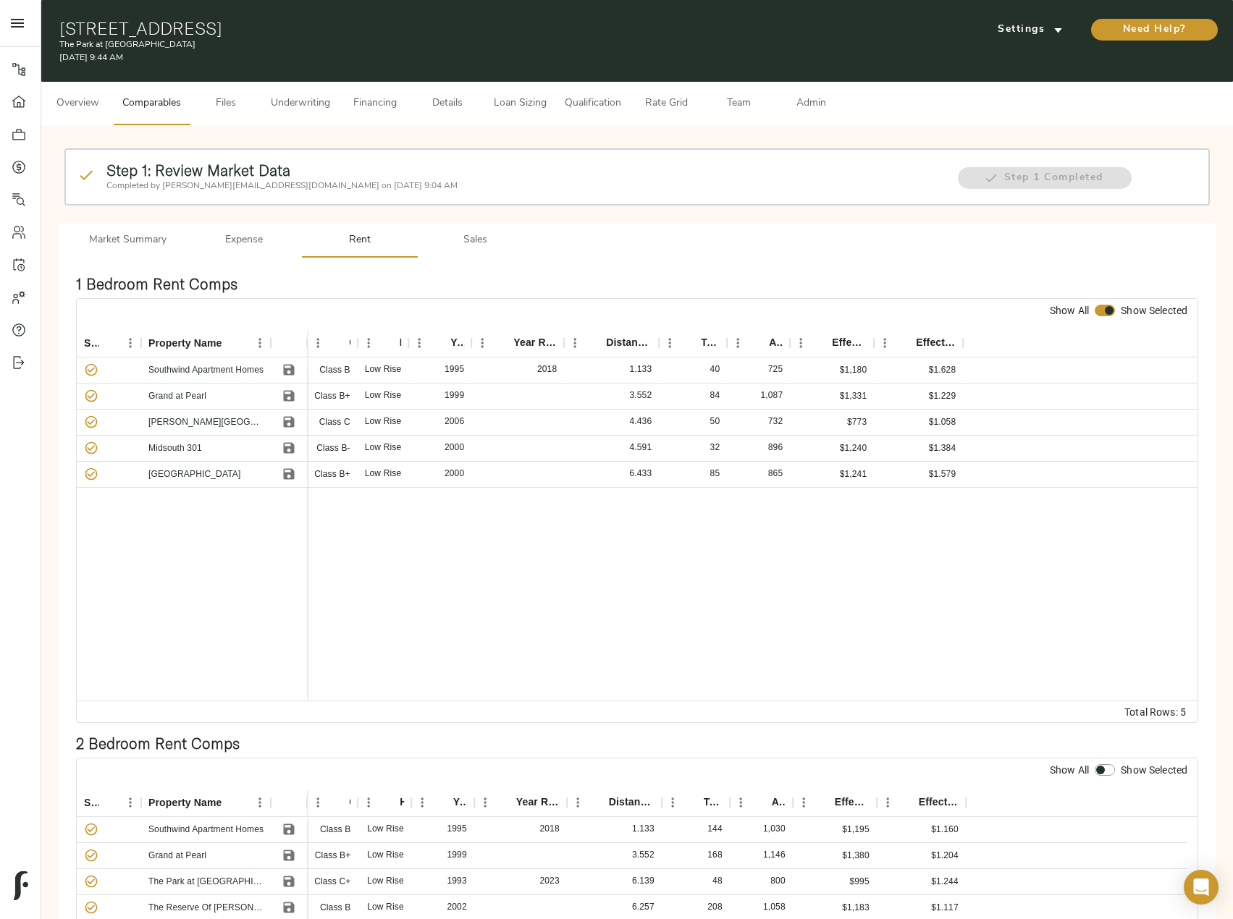
click at [449, 229] on button "Sales" at bounding box center [476, 240] width 116 height 35
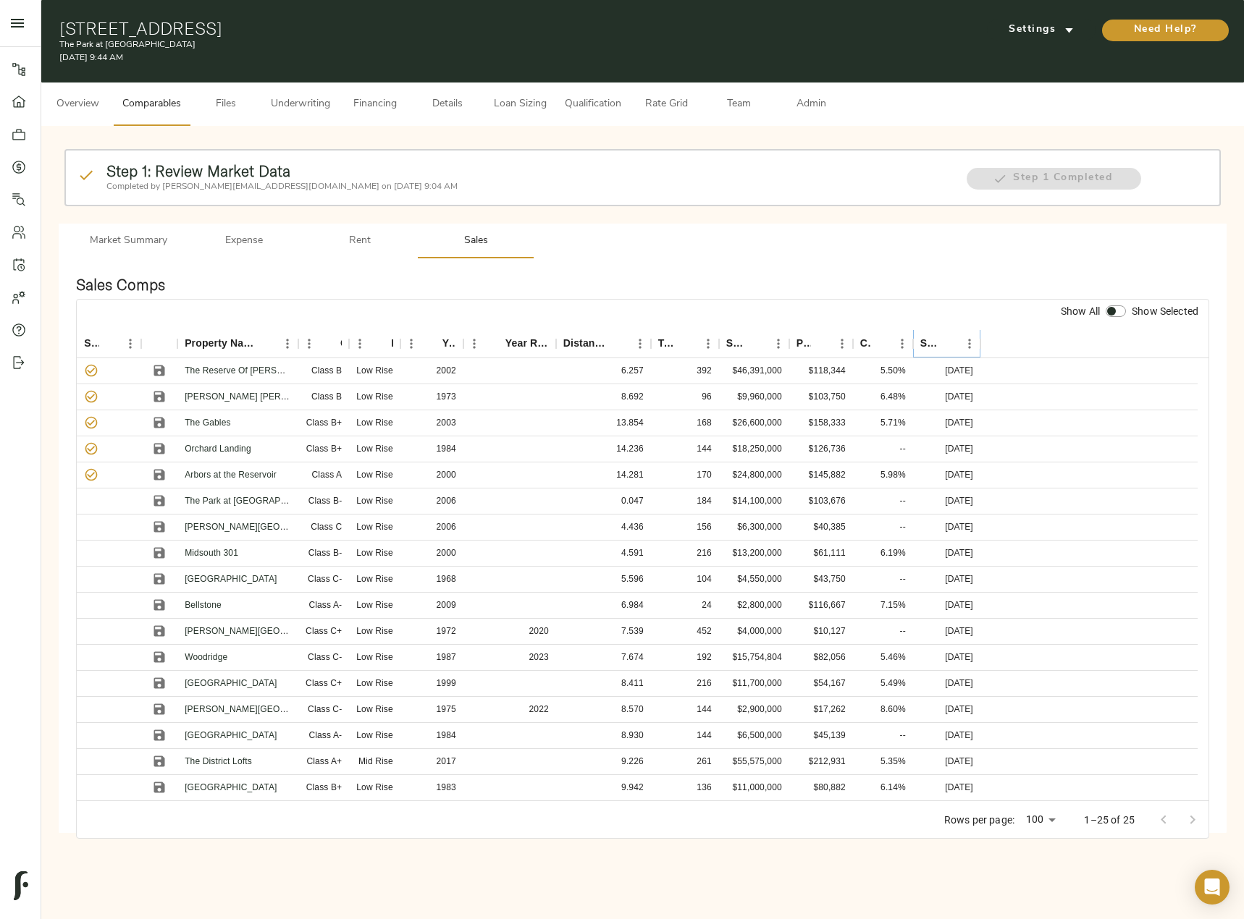
click at [943, 347] on icon "Sort" at bounding box center [948, 343] width 13 height 13
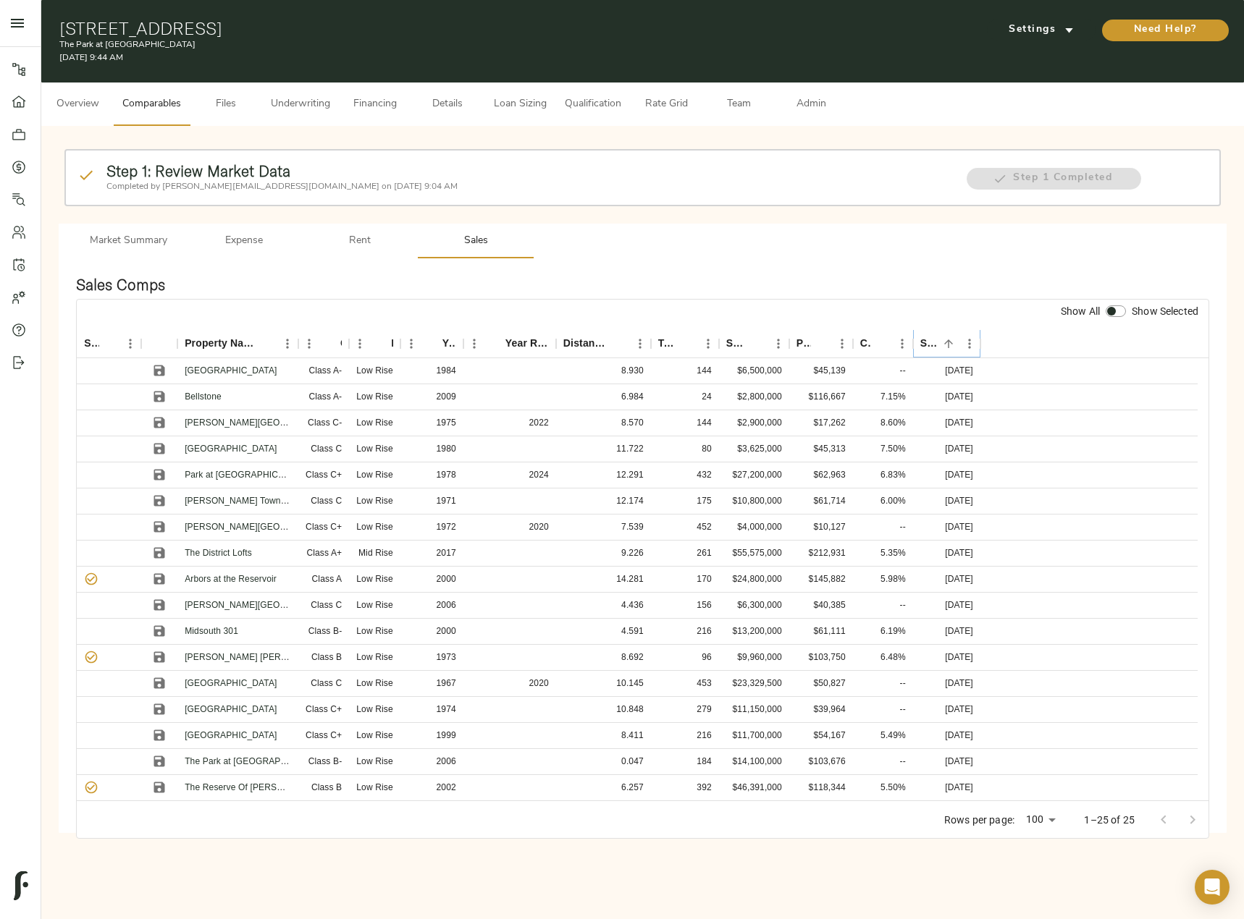
click at [943, 347] on icon "Sort" at bounding box center [948, 343] width 13 height 13
click at [625, 344] on icon "Sort" at bounding box center [618, 343] width 13 height 13
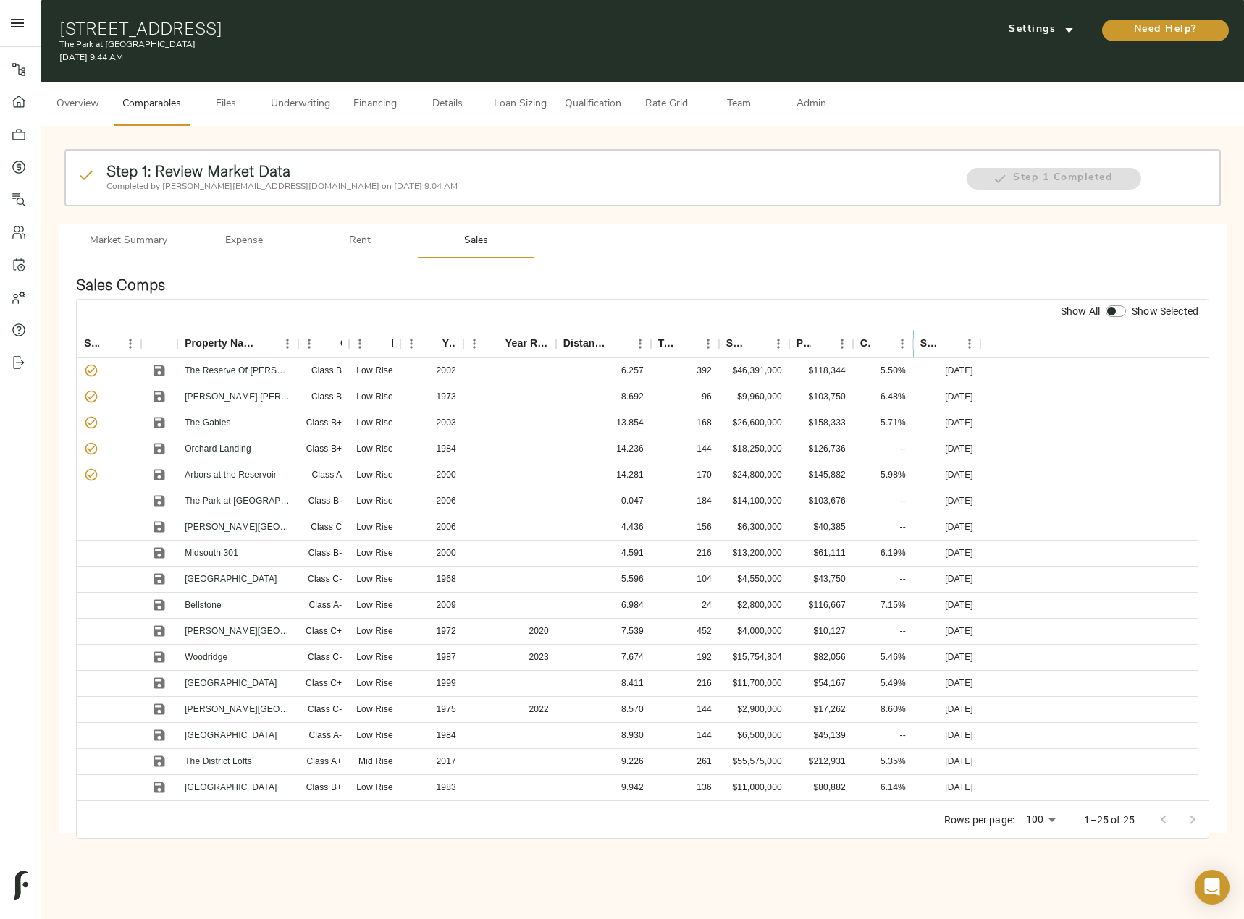
click at [953, 347] on icon "Sort" at bounding box center [948, 343] width 13 height 13
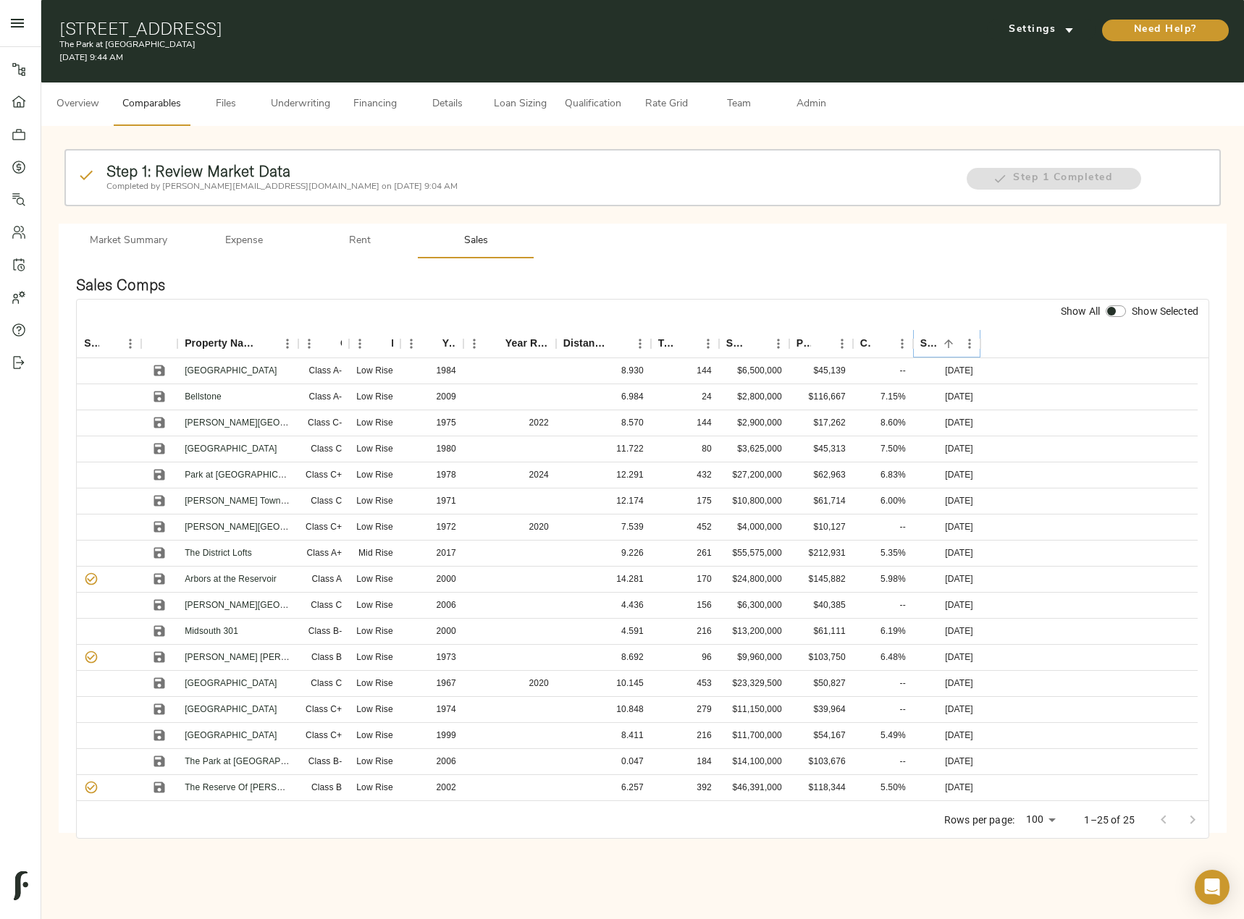
click at [953, 347] on icon "Sort" at bounding box center [948, 343] width 13 height 13
click at [1115, 315] on input "checkbox" at bounding box center [1111, 311] width 35 height 12
checkbox input "true"
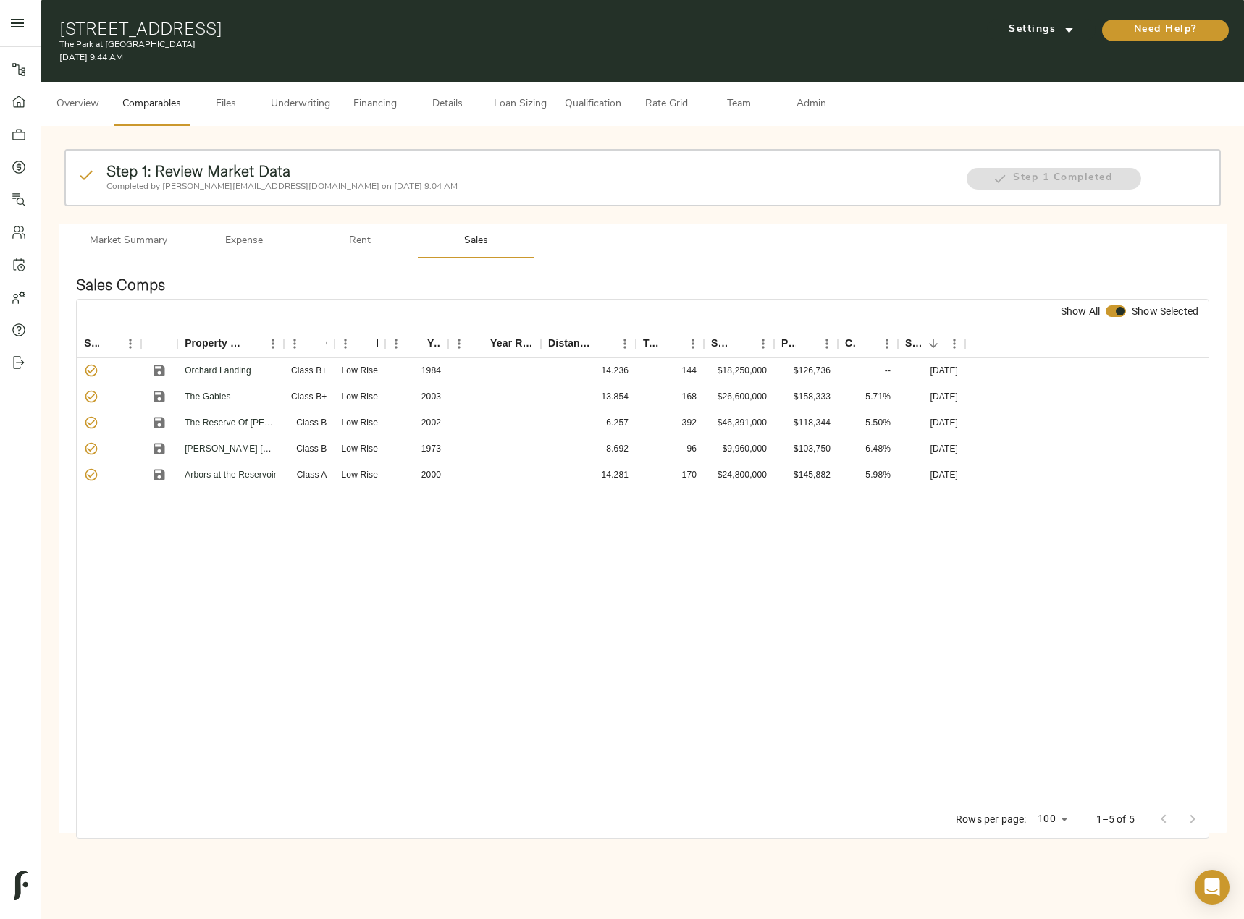
click at [787, 111] on span "Admin" at bounding box center [810, 105] width 55 height 18
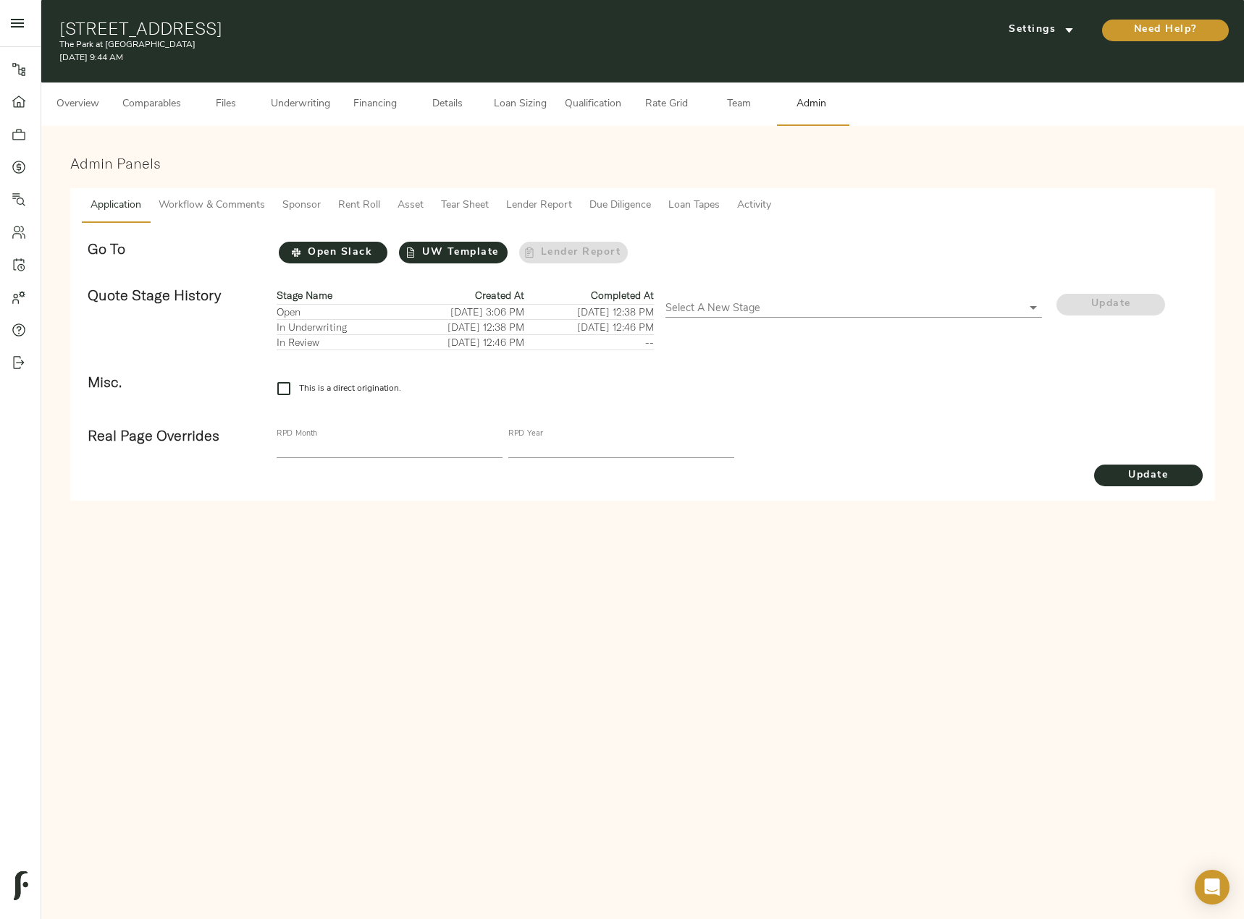
click at [468, 200] on span "Tear Sheet" at bounding box center [465, 206] width 48 height 18
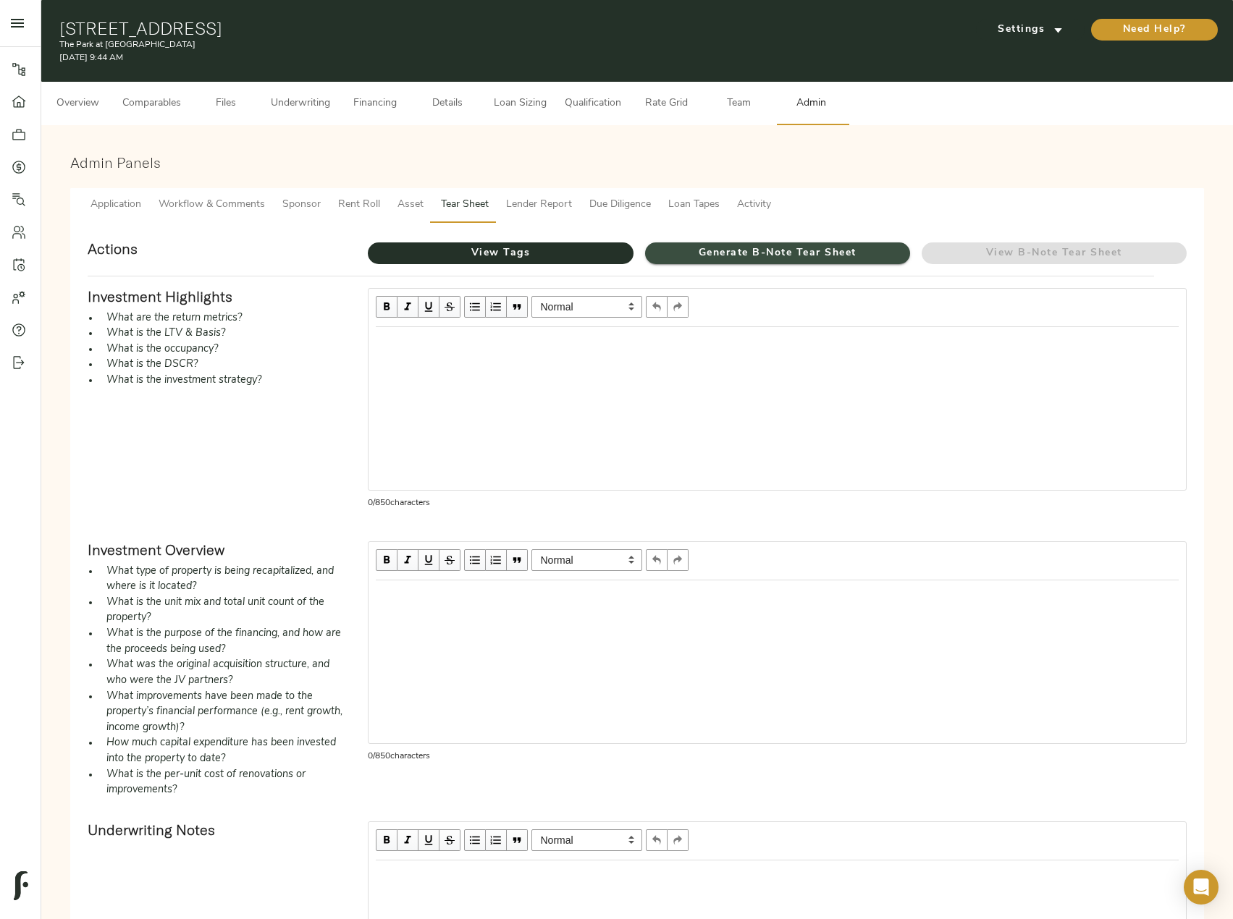
click at [752, 249] on span "Generate B-Note Tear Sheet" at bounding box center [777, 254] width 265 height 18
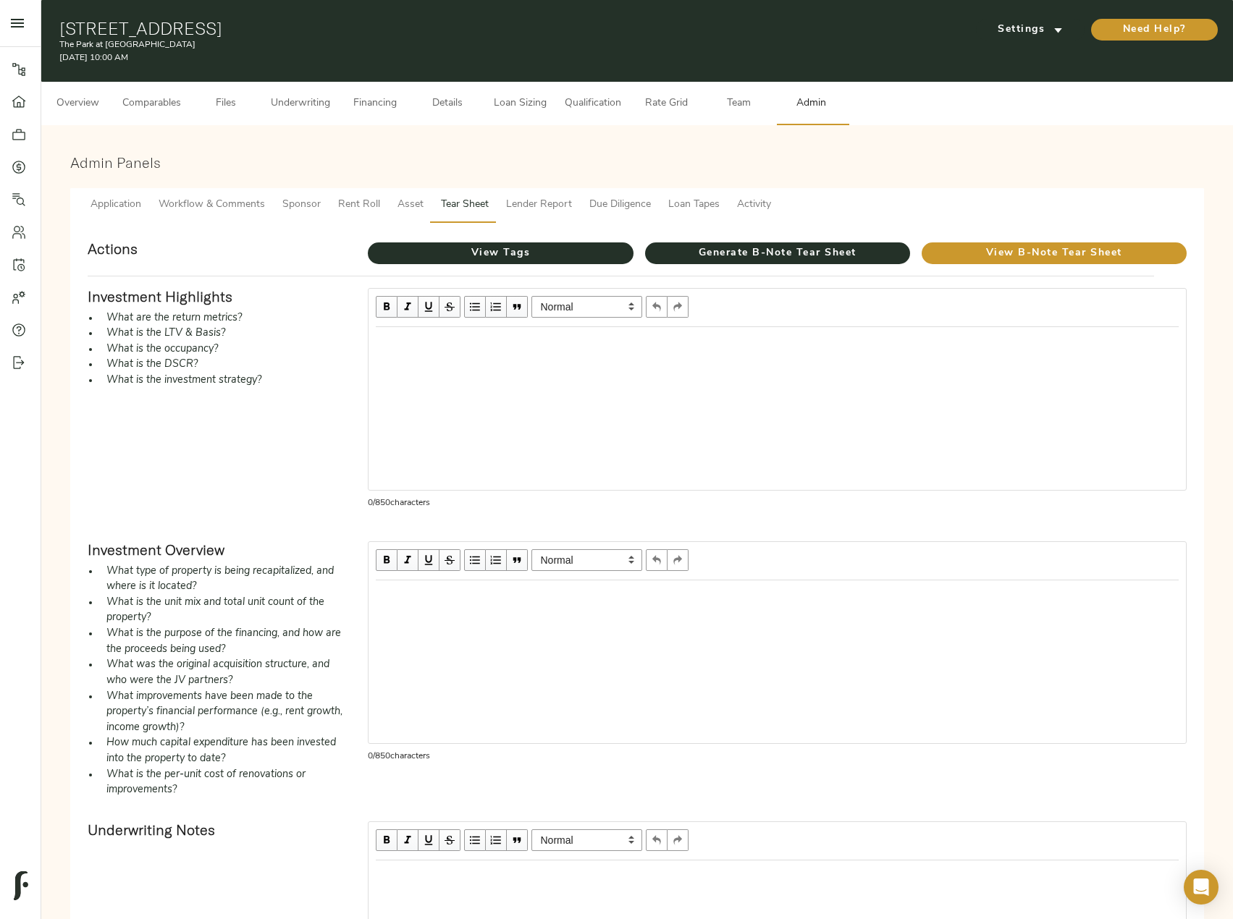
click at [69, 97] on span "Overview" at bounding box center [77, 104] width 55 height 18
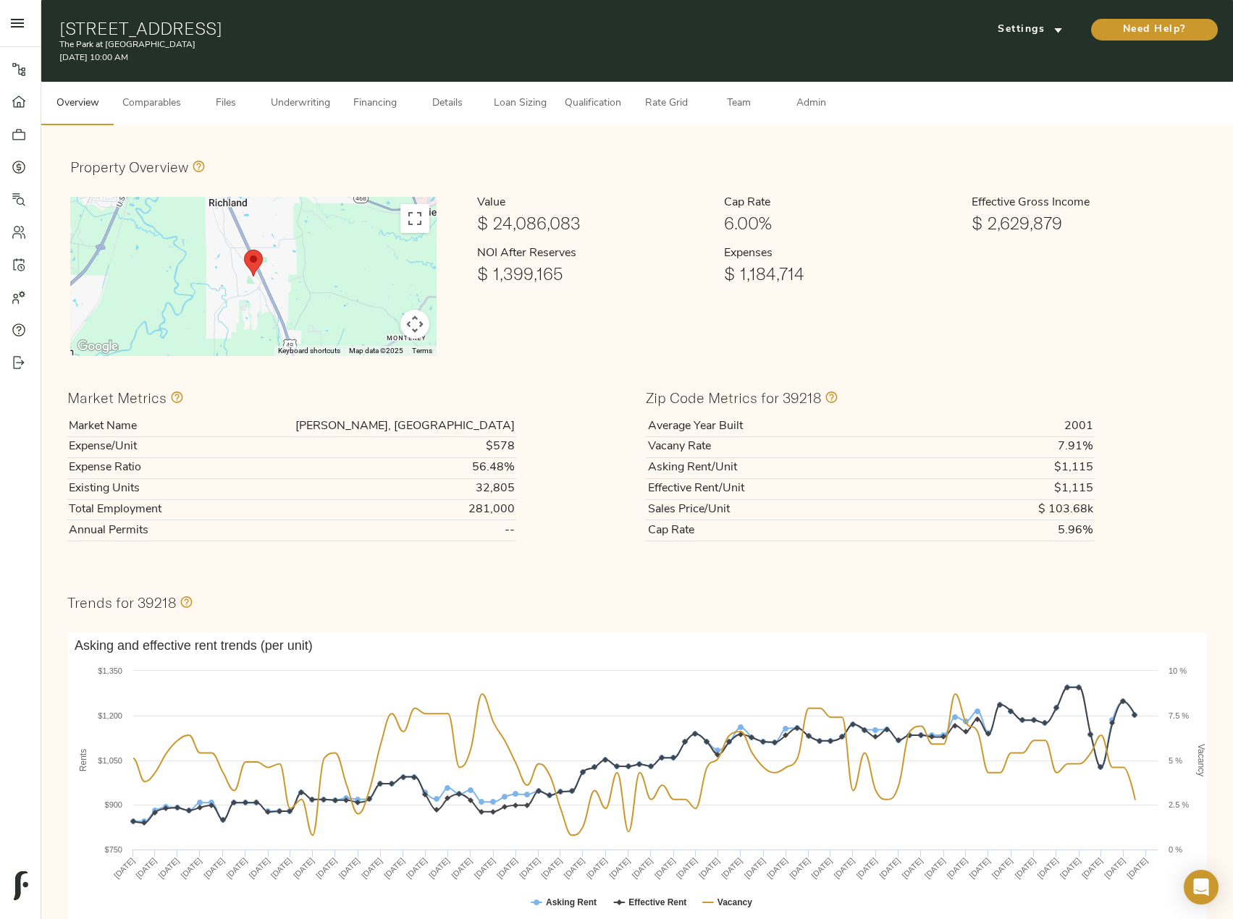
click at [146, 97] on span "Comparables" at bounding box center [151, 104] width 59 height 18
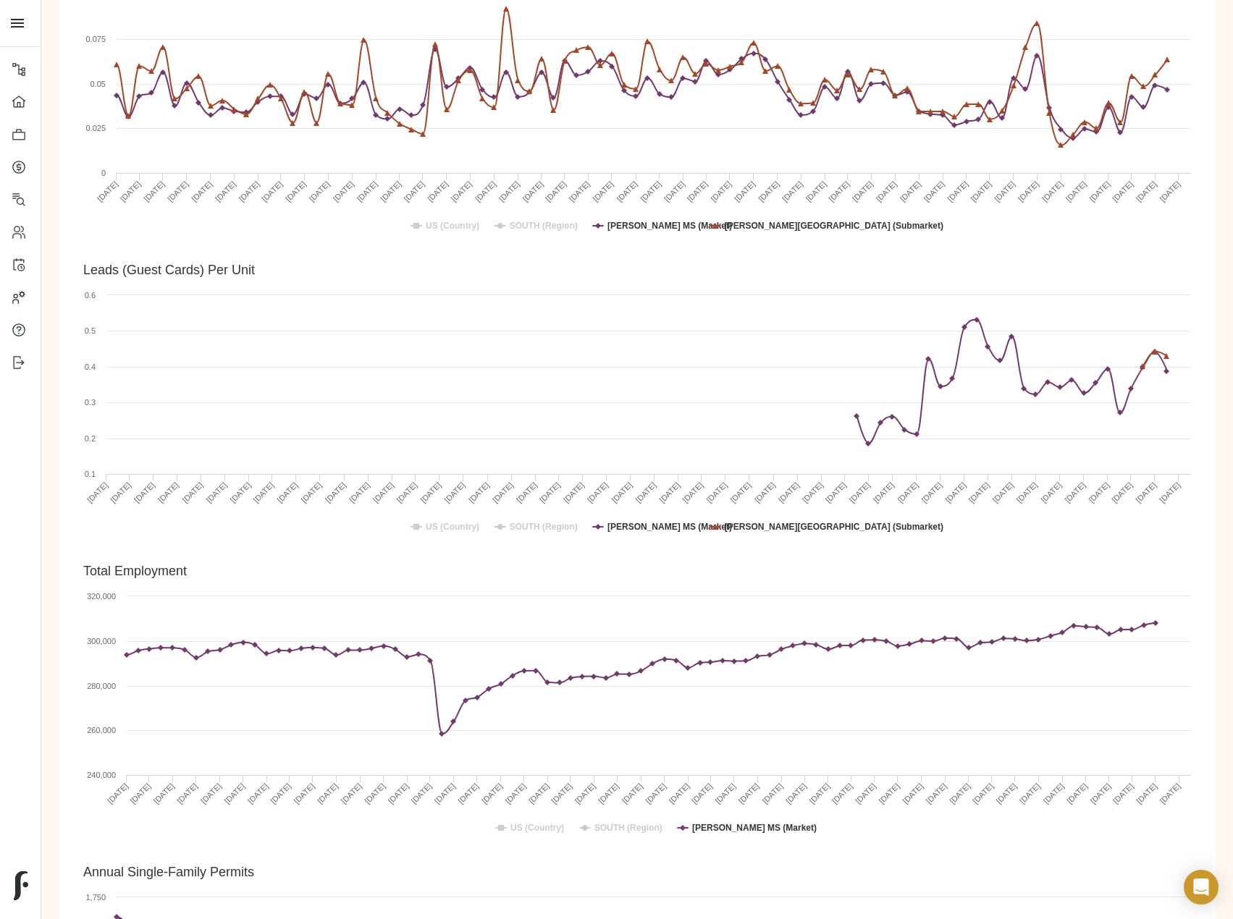
scroll to position [2309, 0]
